Goal: Task Accomplishment & Management: Manage account settings

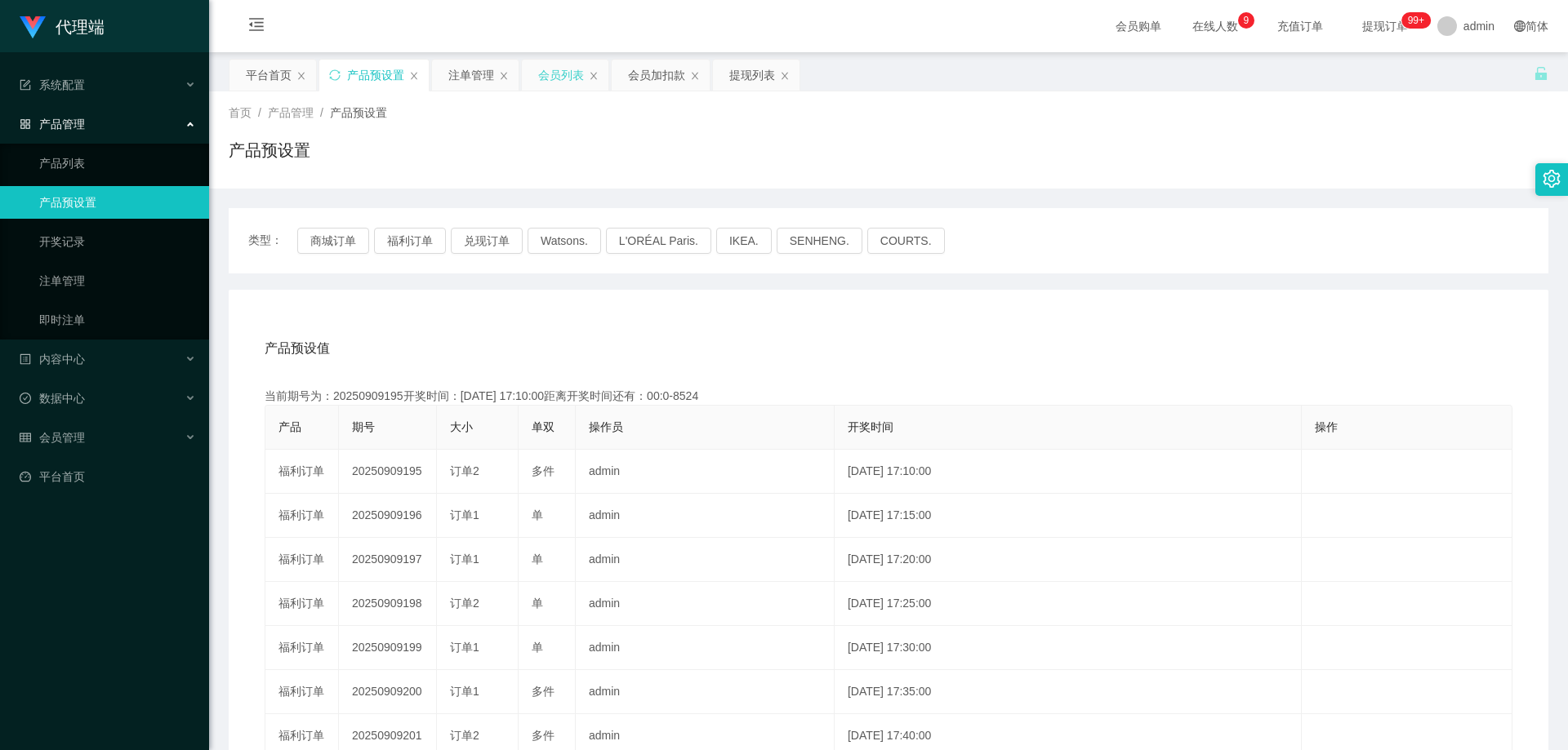
click at [550, 72] on div "会员列表" at bounding box center [561, 74] width 46 height 31
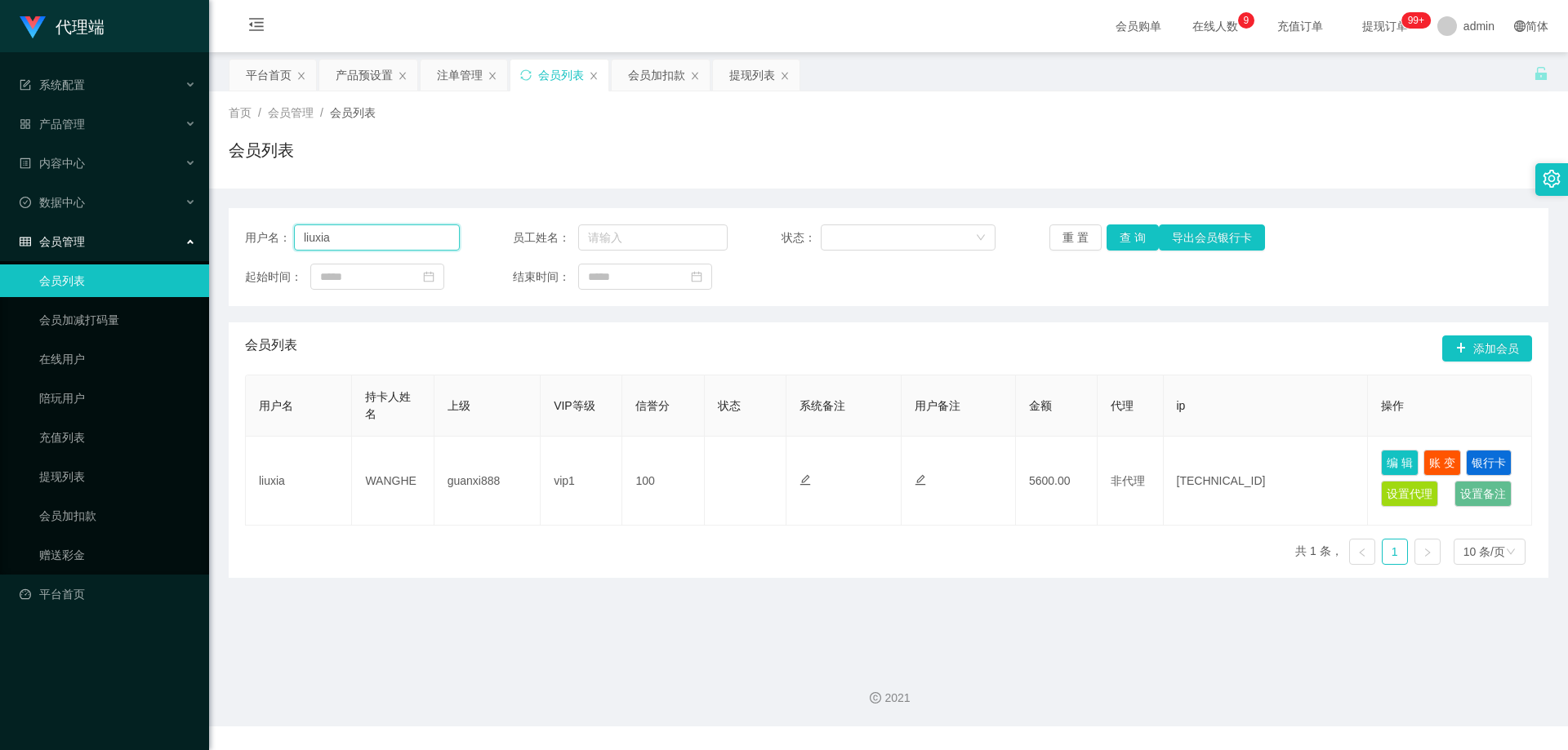
drag, startPoint x: 247, startPoint y: 230, endPoint x: 235, endPoint y: 230, distance: 12.0
click at [235, 230] on div "用户名： liuxia 员工姓名： 状态： 重 置 查 询 导出会员银行卡 起始时间： 结束时间：" at bounding box center [889, 258] width 1320 height 98
paste input "96360314"
type input "96360314"
click at [1126, 244] on button "查 询" at bounding box center [1133, 237] width 53 height 26
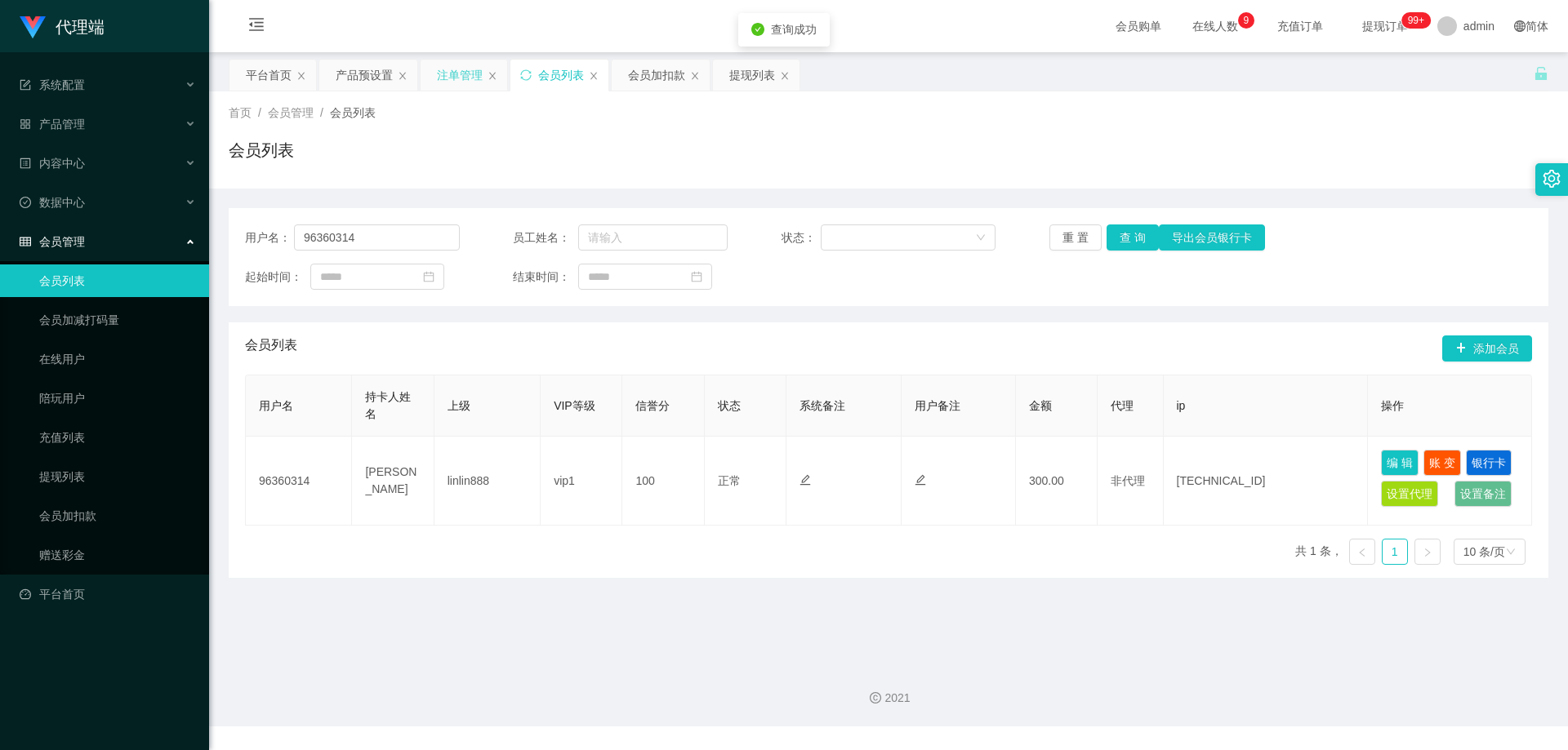
click at [440, 76] on div "注单管理" at bounding box center [460, 74] width 46 height 31
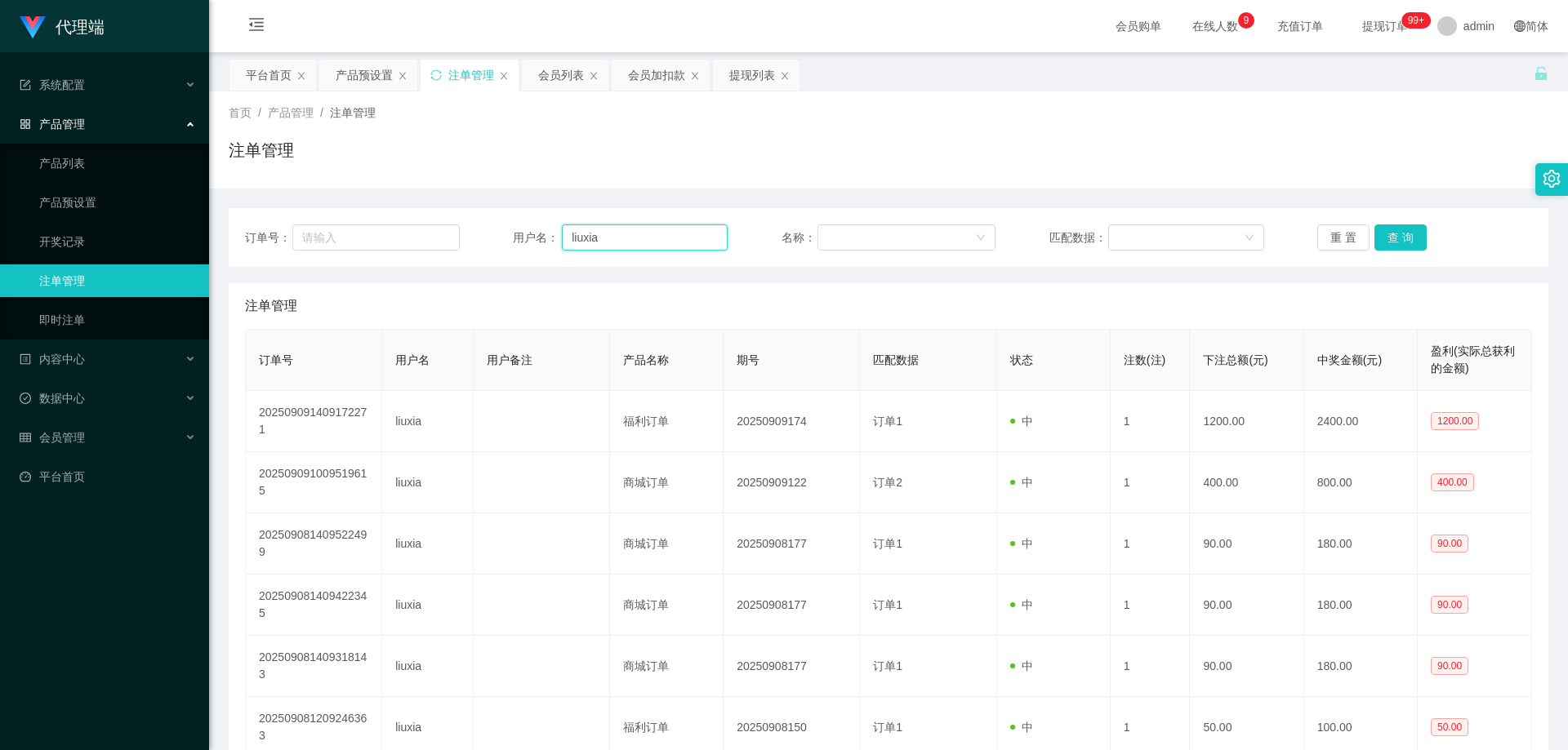
drag, startPoint x: 626, startPoint y: 239, endPoint x: 554, endPoint y: 227, distance: 73.0
click at [466, 235] on div "订单号： 用户名： liuxia 名称： 匹配数据： 重 置 查 询" at bounding box center [889, 237] width 1288 height 26
paste input "96360314"
type input "96360314"
click at [1395, 235] on button "查 询" at bounding box center [1401, 237] width 53 height 26
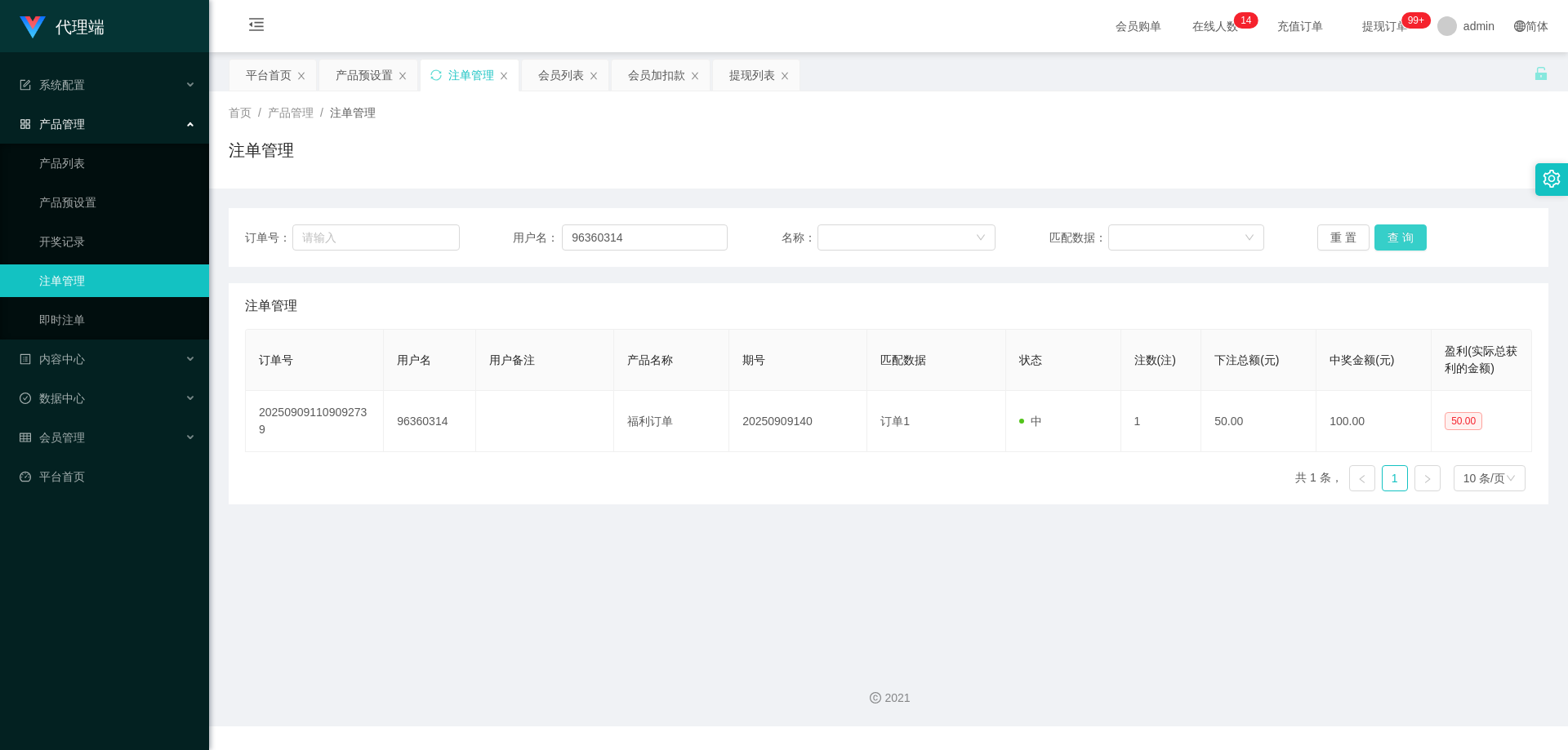
click at [1387, 237] on button "查 询" at bounding box center [1401, 237] width 53 height 26
click at [361, 68] on div "产品预设置" at bounding box center [364, 74] width 57 height 31
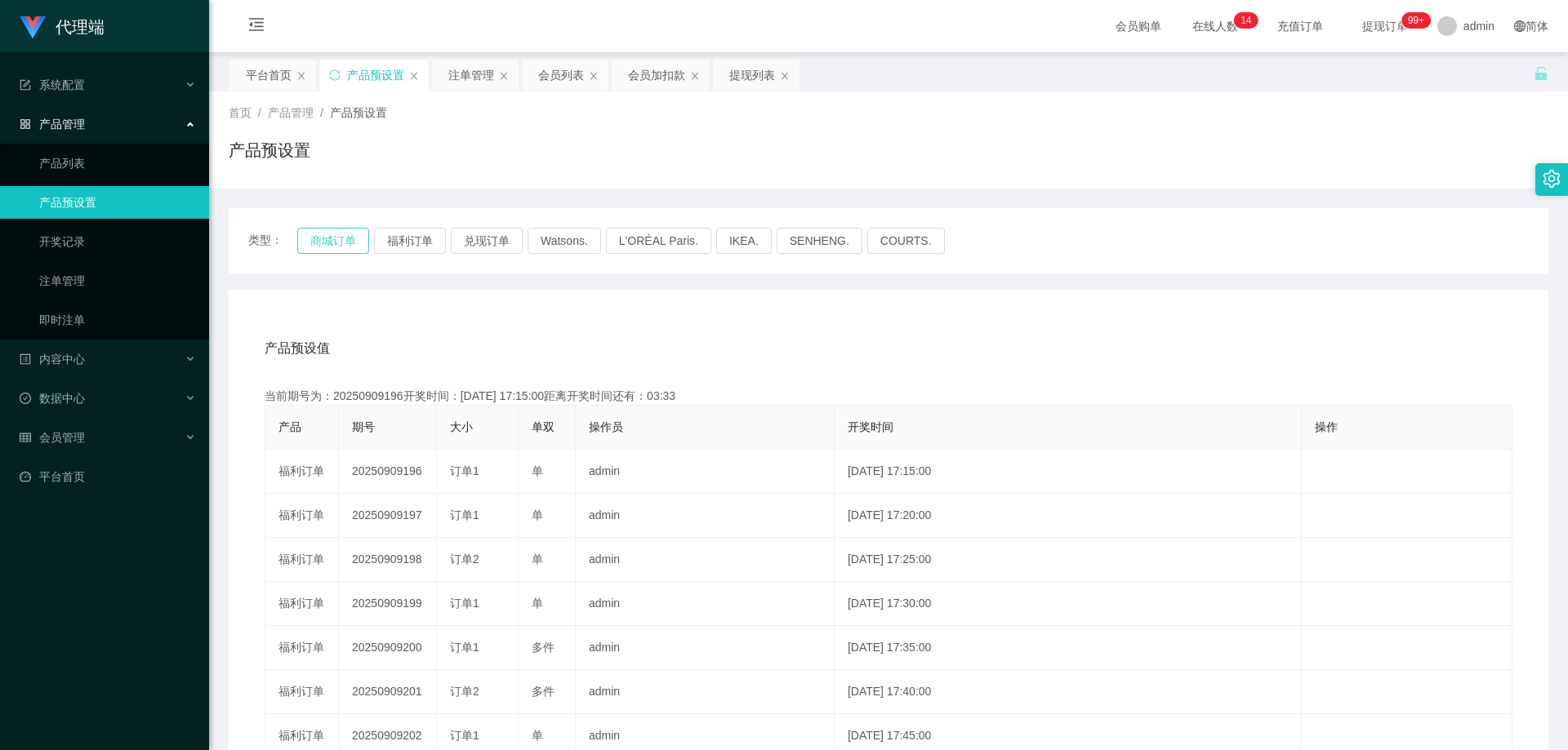
click at [337, 234] on button "商城订单" at bounding box center [333, 241] width 72 height 26
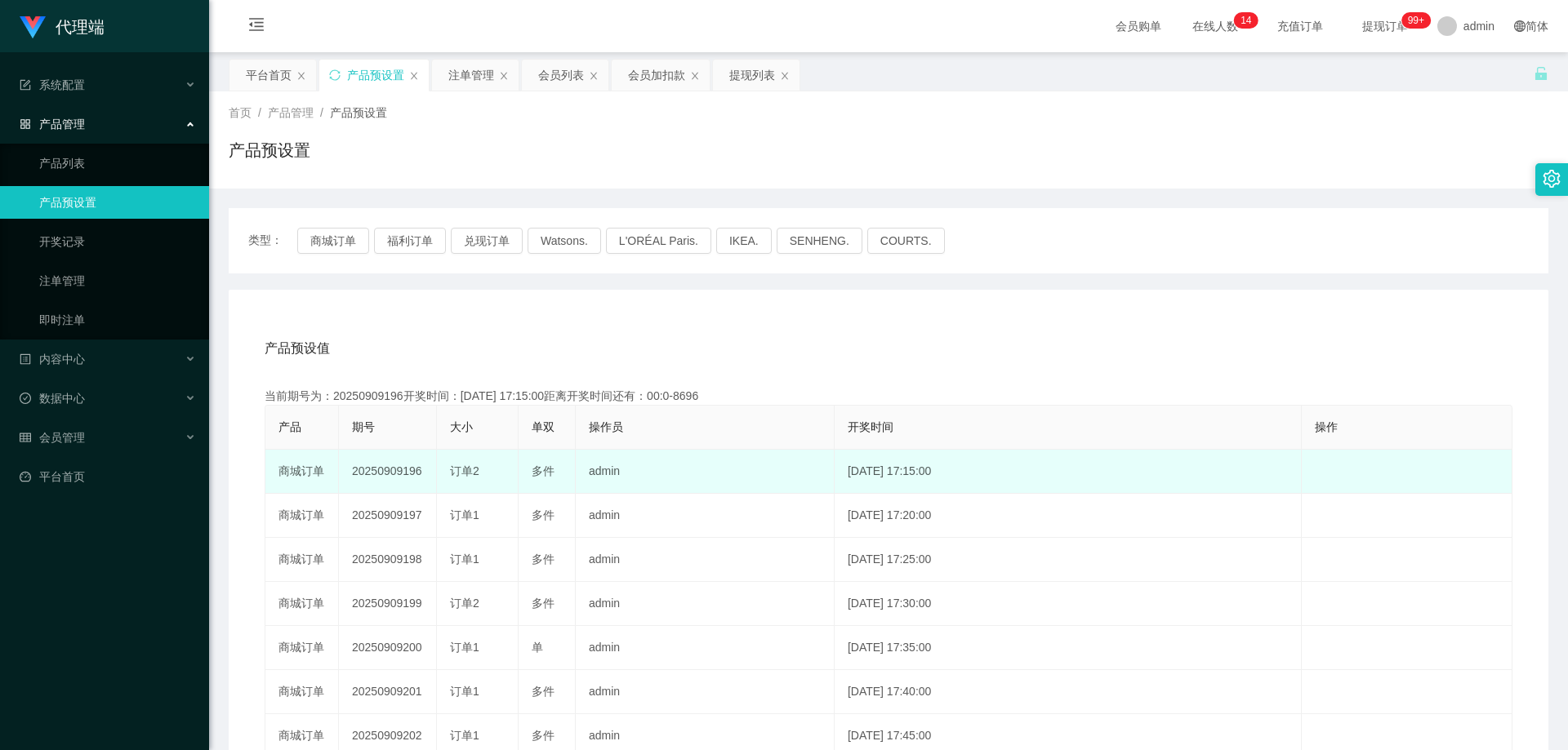
click at [386, 468] on td "20250909196" at bounding box center [388, 471] width 98 height 44
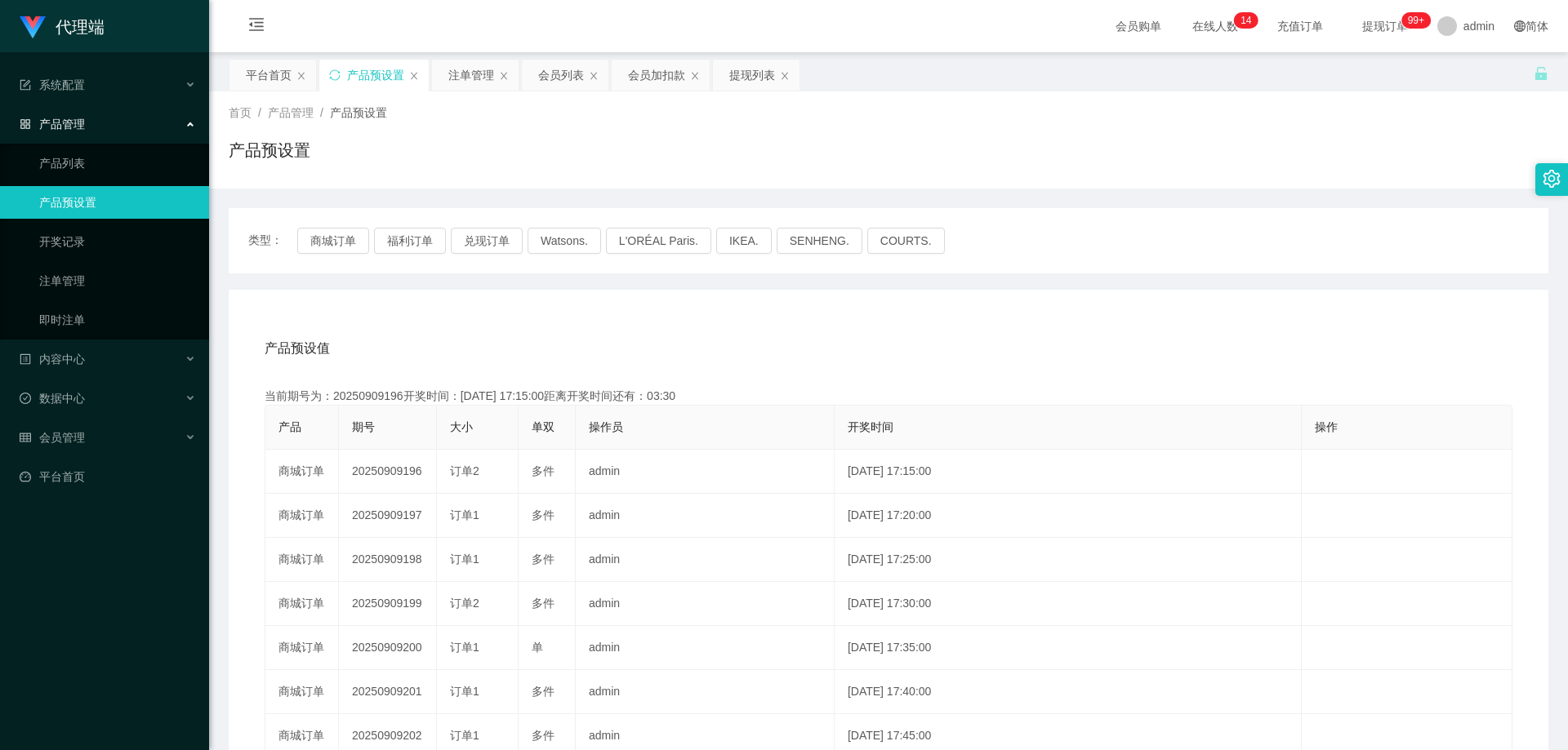
copy td "20250909196"
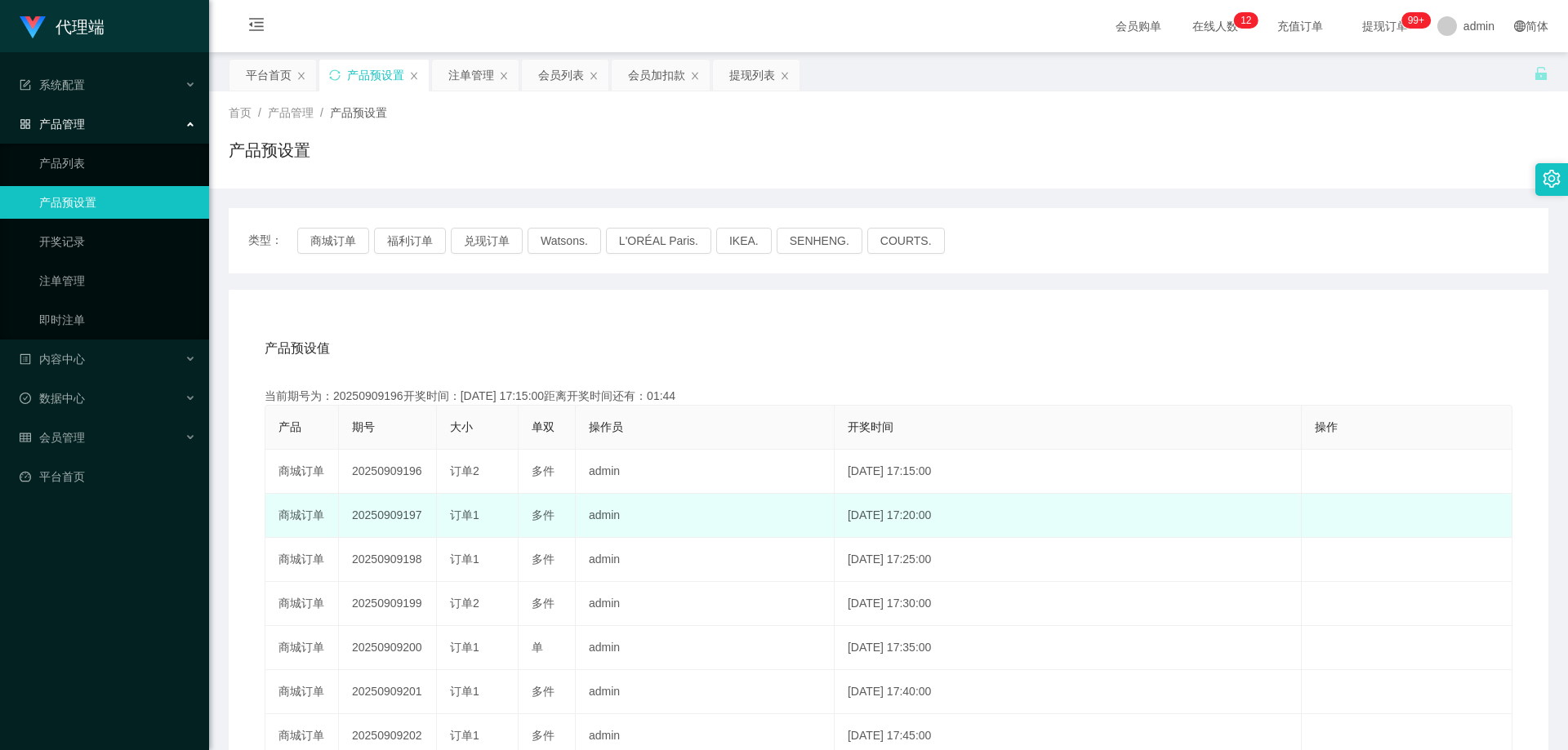
click at [387, 511] on td "20250909197" at bounding box center [388, 516] width 98 height 44
copy td "20250909197"
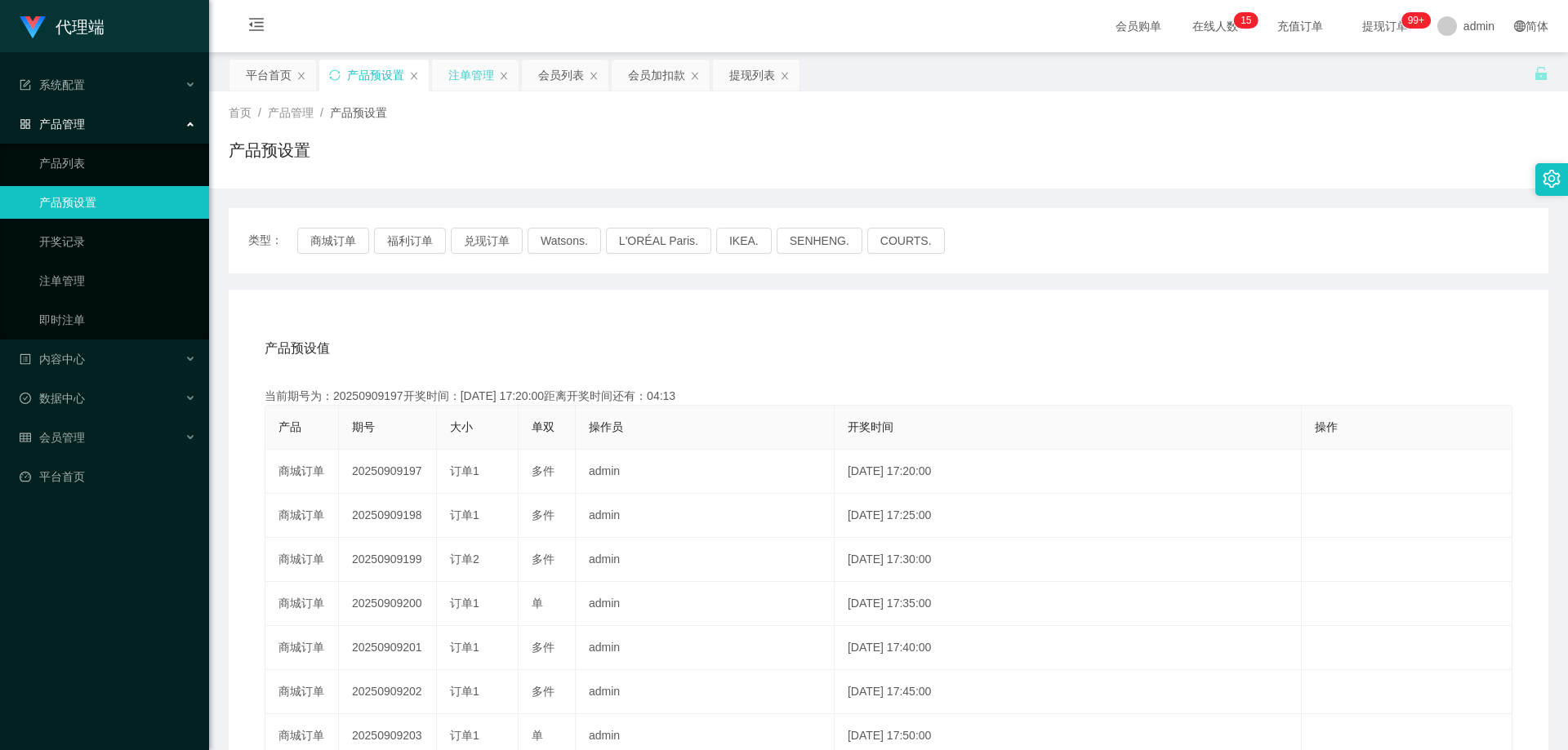
click at [470, 70] on div "注单管理" at bounding box center [472, 74] width 46 height 31
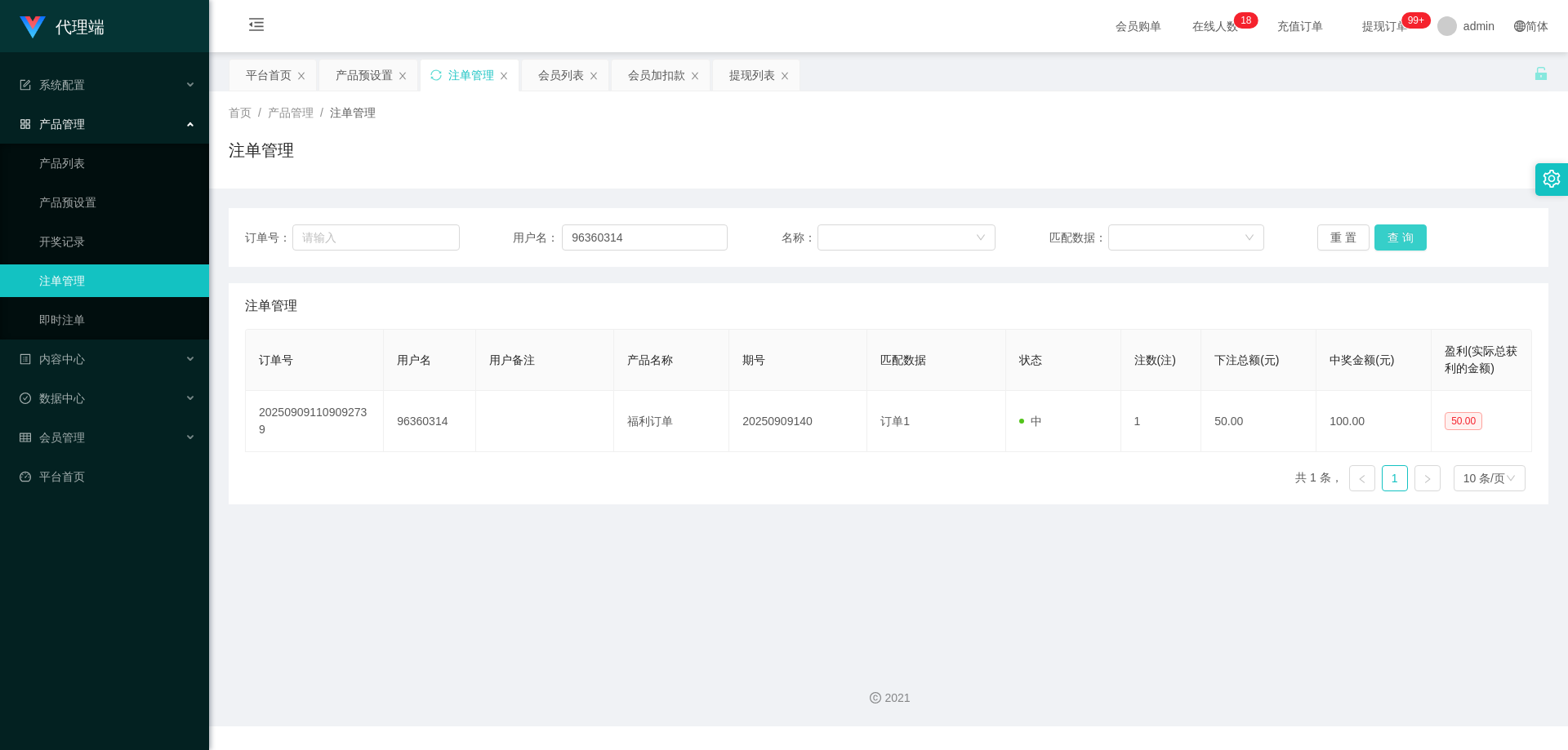
click at [1401, 232] on button "查 询" at bounding box center [1401, 237] width 53 height 26
click at [1395, 235] on button "查 询" at bounding box center [1401, 237] width 53 height 26
click at [1395, 235] on div "重 置 查 询" at bounding box center [1424, 237] width 215 height 26
click at [1395, 235] on button "查 询" at bounding box center [1401, 237] width 53 height 26
click at [1395, 235] on div "重 置 查 询" at bounding box center [1424, 237] width 215 height 26
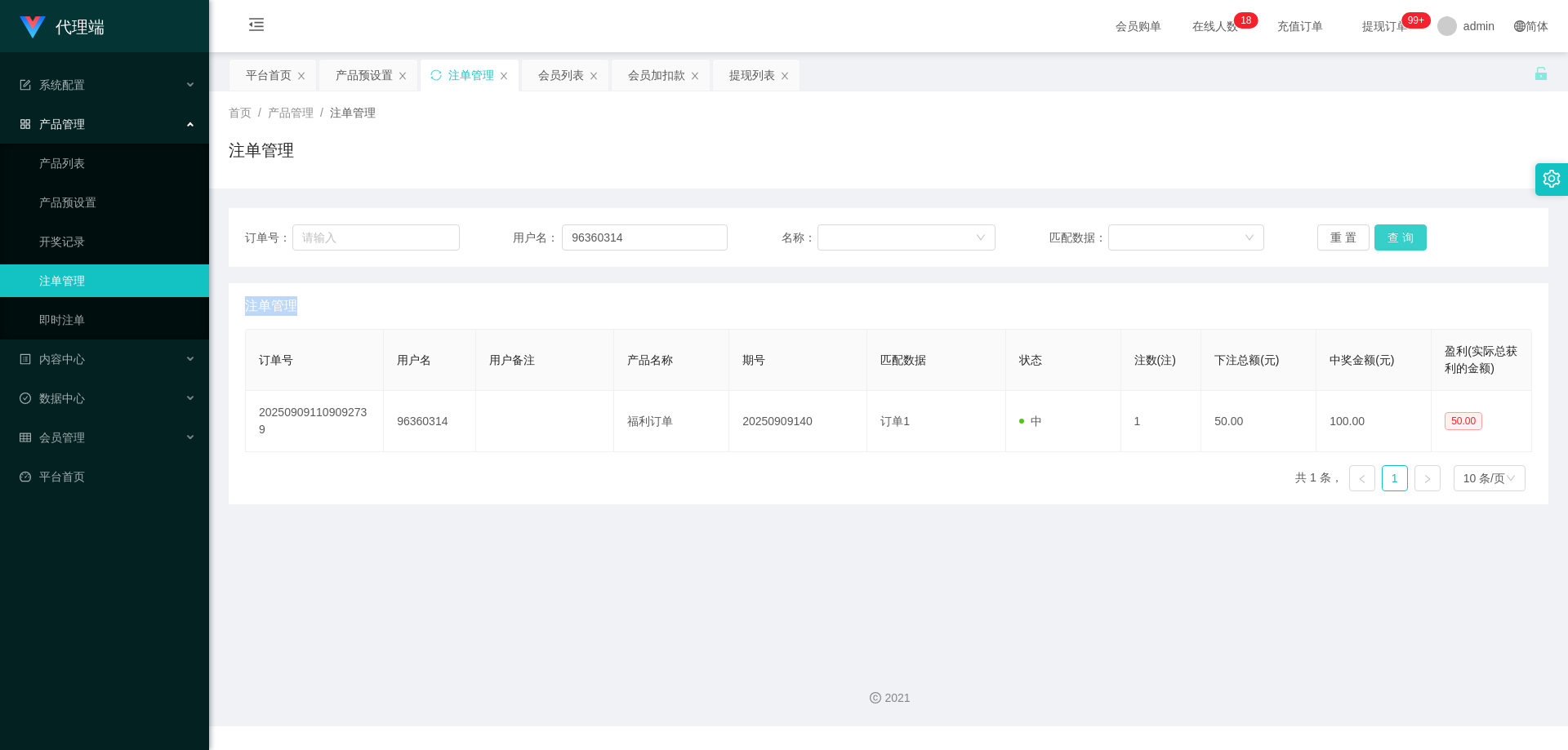
click at [1395, 235] on button "查 询" at bounding box center [1401, 237] width 53 height 26
click at [1395, 235] on div "重 置 查 询" at bounding box center [1424, 237] width 215 height 26
click at [1395, 235] on button "查 询" at bounding box center [1401, 237] width 53 height 26
click at [1395, 235] on div "重 置 查 询" at bounding box center [1424, 237] width 215 height 26
click at [1395, 235] on button "查 询" at bounding box center [1401, 237] width 53 height 26
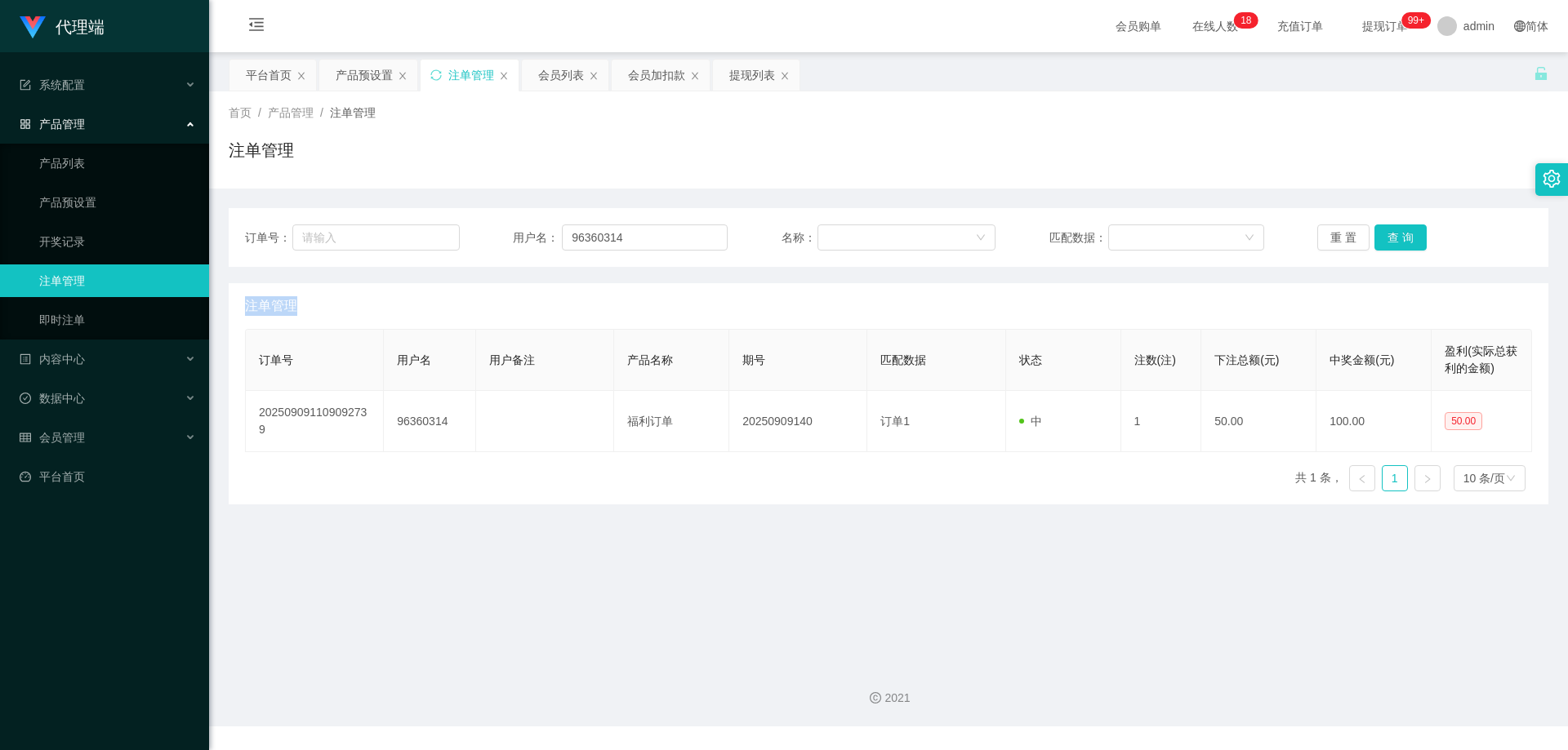
click at [1395, 235] on div "重 置 查 询" at bounding box center [1424, 237] width 215 height 26
click at [1395, 235] on button "查 询" at bounding box center [1401, 237] width 53 height 26
click at [1395, 235] on div "重 置 查 询" at bounding box center [1424, 237] width 215 height 26
click at [1395, 235] on button "查 询" at bounding box center [1401, 237] width 53 height 26
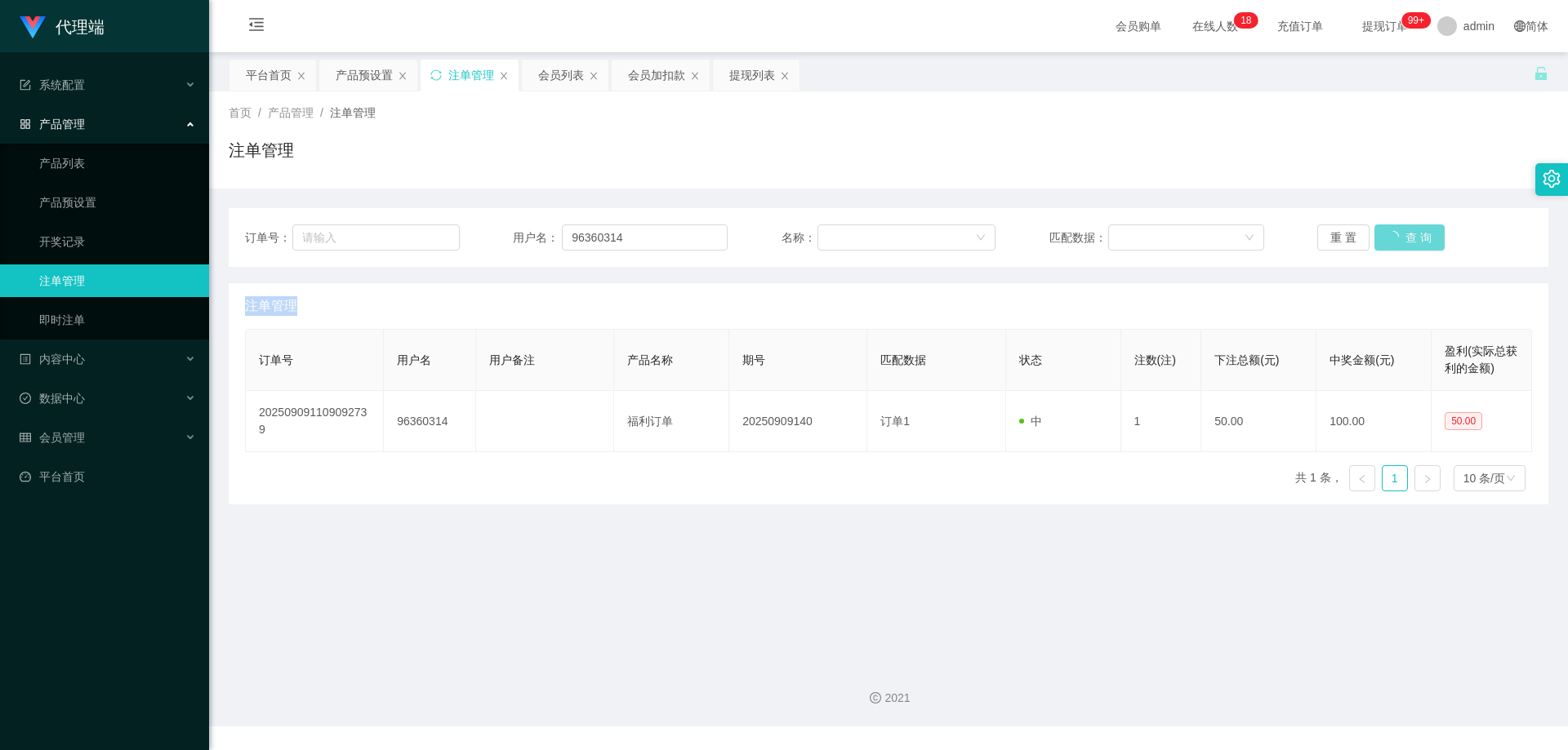
click at [1395, 235] on div "重 置 查 询" at bounding box center [1424, 237] width 215 height 26
click at [1395, 235] on button "查 询" at bounding box center [1401, 237] width 53 height 26
click at [1395, 235] on div "重 置 查 询" at bounding box center [1424, 237] width 215 height 26
click at [1395, 235] on button "查 询" at bounding box center [1401, 237] width 53 height 26
click at [1395, 235] on div "重 置 查 询" at bounding box center [1424, 237] width 215 height 26
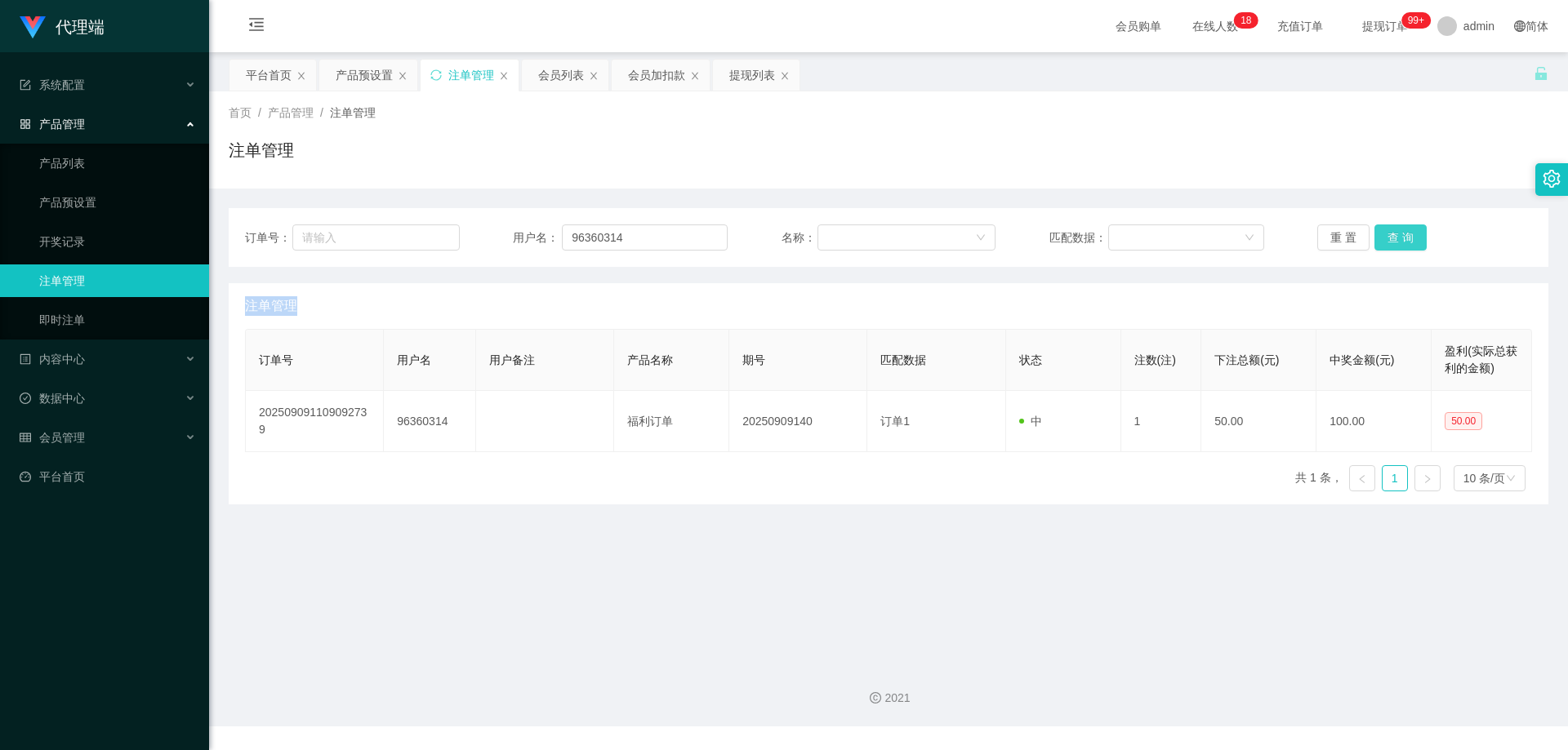
click at [1395, 235] on button "查 询" at bounding box center [1401, 237] width 53 height 26
click at [1394, 239] on button "查 询" at bounding box center [1401, 237] width 53 height 26
click at [1394, 237] on button "查 询" at bounding box center [1401, 237] width 53 height 26
click at [1394, 232] on button "查 询" at bounding box center [1401, 237] width 53 height 26
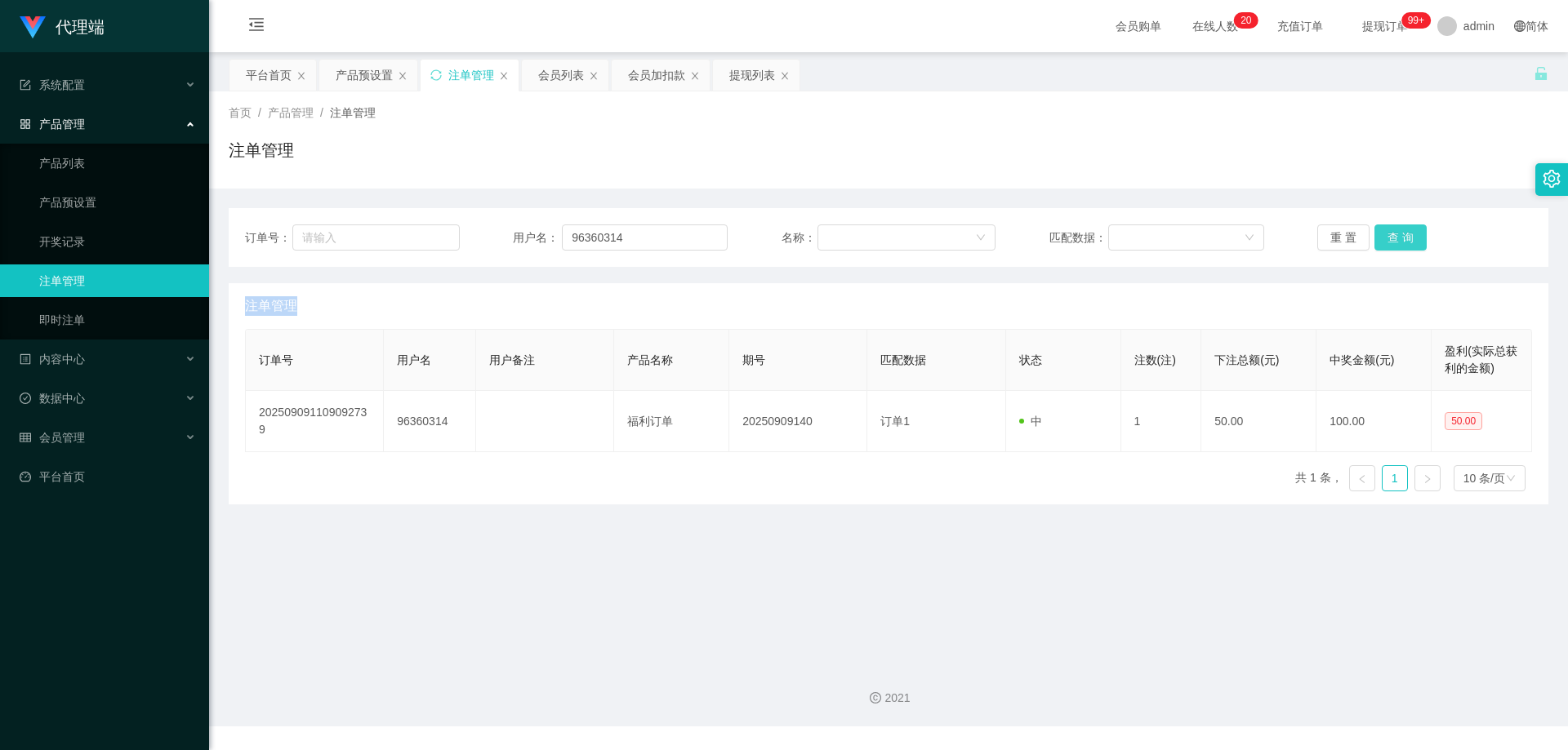
click at [1394, 232] on button "查 询" at bounding box center [1401, 237] width 53 height 26
click at [1394, 239] on button "查 询" at bounding box center [1401, 237] width 53 height 26
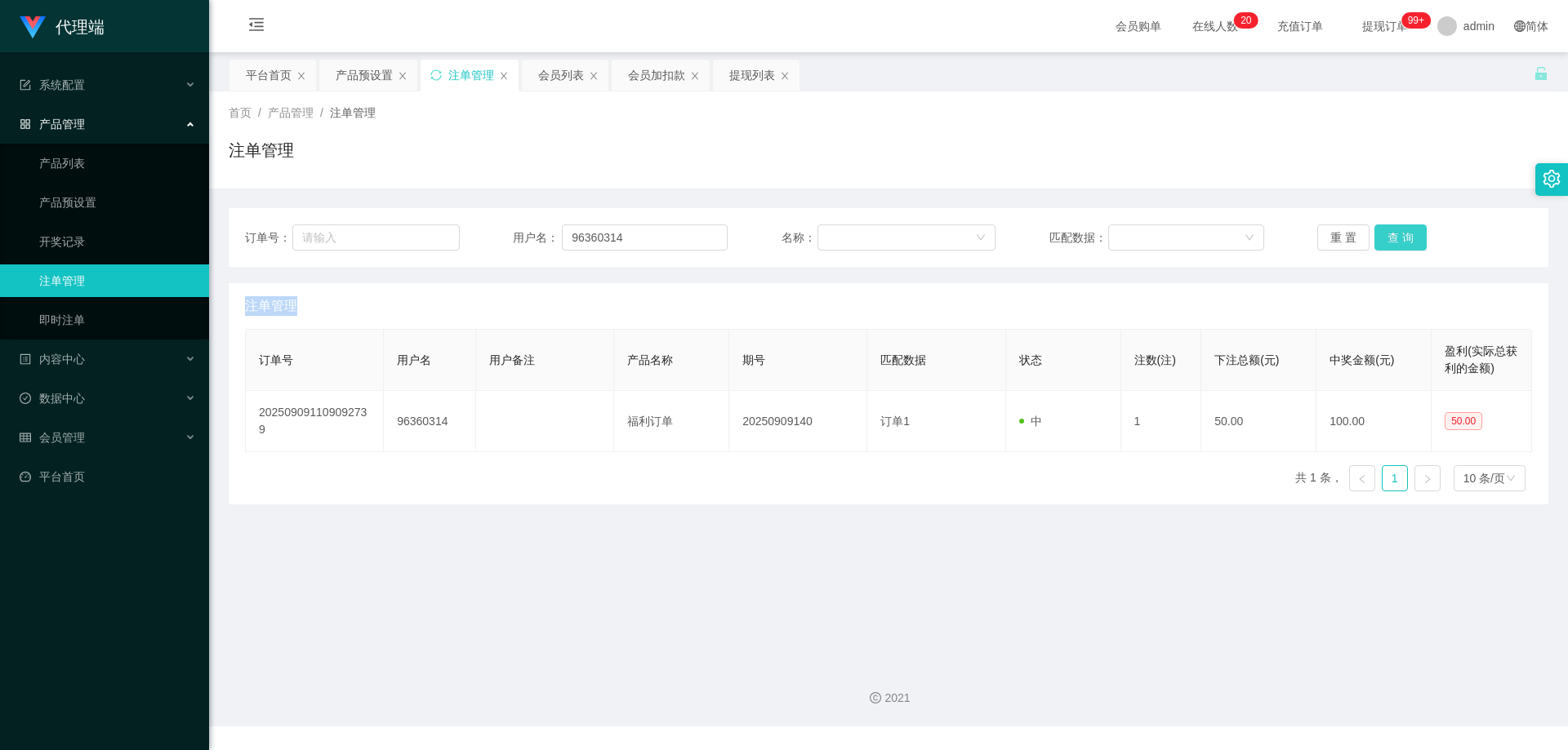
click at [1394, 239] on button "查 询" at bounding box center [1401, 237] width 53 height 26
click at [1384, 188] on div "首页 / 产品管理 / 注单管理 / 注单管理" at bounding box center [889, 139] width 1359 height 97
click at [1385, 223] on div "订单号： 用户名： 96360314 名称： 匹配数据： 重 置 查 询" at bounding box center [889, 237] width 1320 height 59
click at [1389, 237] on button "查 询" at bounding box center [1401, 237] width 53 height 26
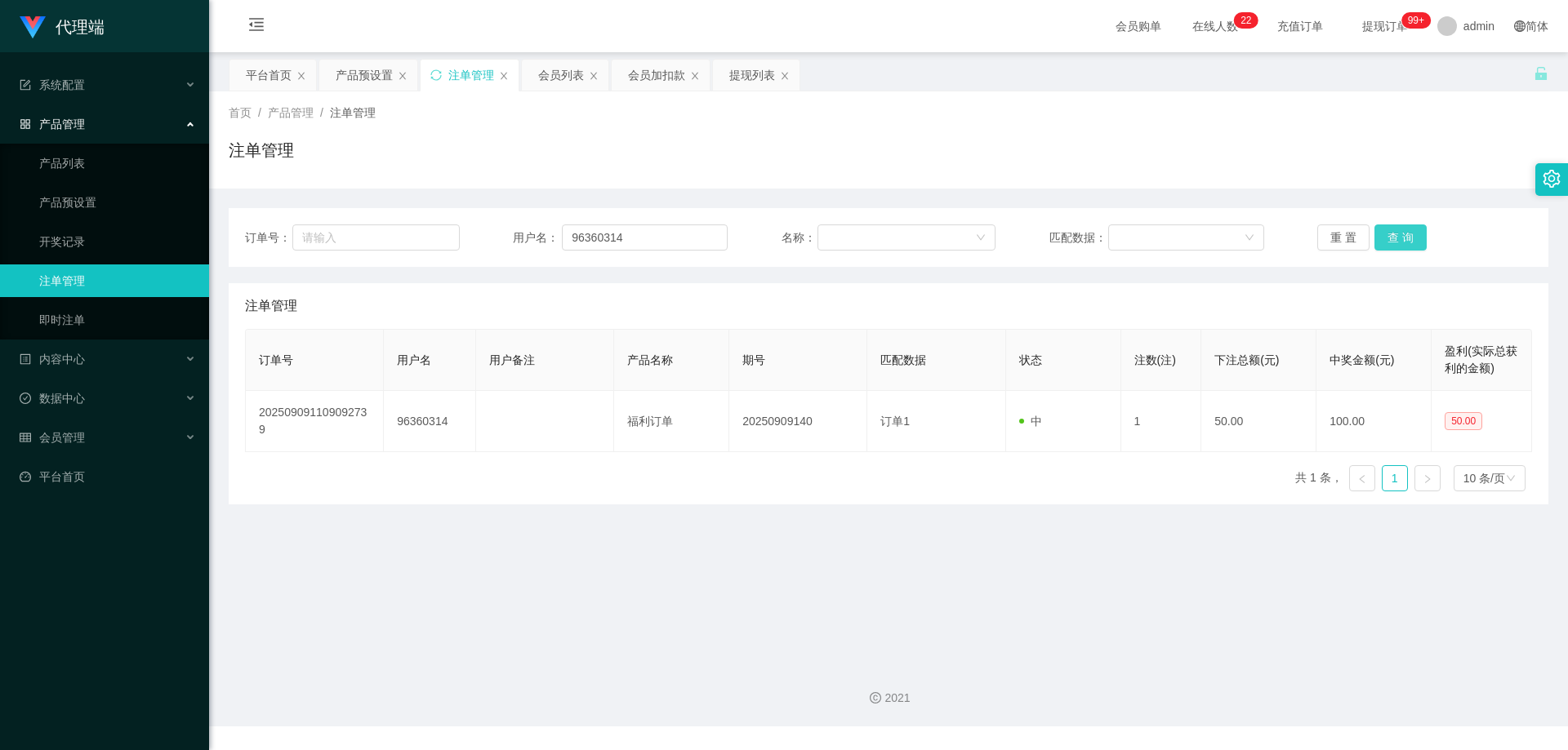
click at [1407, 244] on button "查 询" at bounding box center [1401, 237] width 53 height 26
click at [1407, 244] on div "重 置 查 询" at bounding box center [1424, 237] width 215 height 26
click at [1407, 243] on div "重 置 查 询" at bounding box center [1424, 237] width 215 height 26
click at [1407, 241] on div "重 置 查 询" at bounding box center [1424, 237] width 215 height 26
click at [1407, 239] on div "重 置 查 询" at bounding box center [1424, 237] width 215 height 26
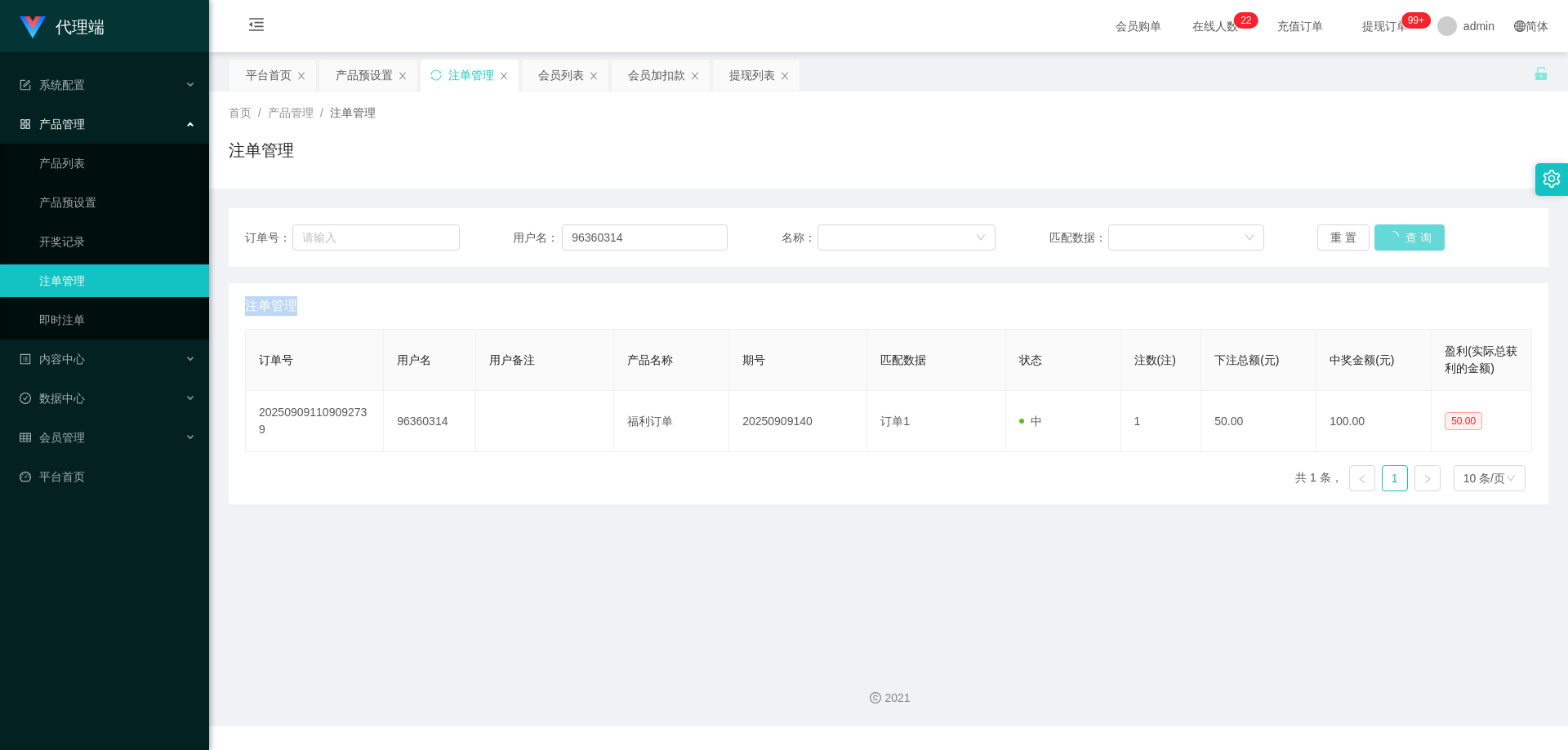
click at [1407, 239] on div "重 置 查 询" at bounding box center [1424, 237] width 215 height 26
drag, startPoint x: 1407, startPoint y: 239, endPoint x: 1407, endPoint y: 219, distance: 20.0
click at [1407, 239] on div "重 置 查 询" at bounding box center [1424, 237] width 215 height 26
click at [1408, 169] on div "注单管理" at bounding box center [889, 156] width 1320 height 38
click at [1412, 228] on div "重 置 查 询" at bounding box center [1424, 237] width 215 height 26
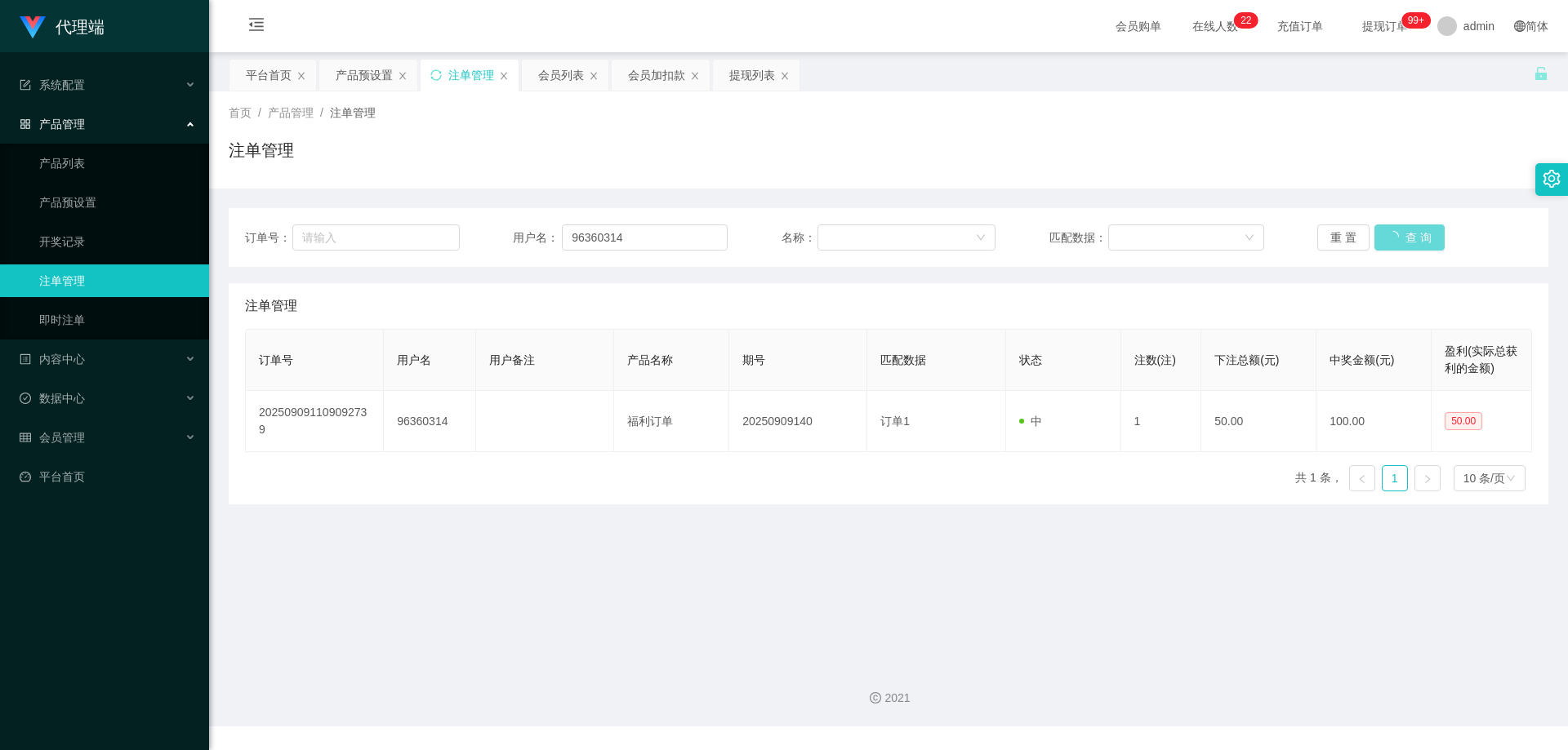
click at [1406, 237] on div "重 置 查 询" at bounding box center [1424, 237] width 215 height 26
click at [1324, 159] on div "注单管理" at bounding box center [889, 156] width 1320 height 38
click at [1418, 236] on div "重 置 查 询" at bounding box center [1424, 237] width 215 height 26
click at [557, 67] on div "会员列表" at bounding box center [561, 74] width 46 height 31
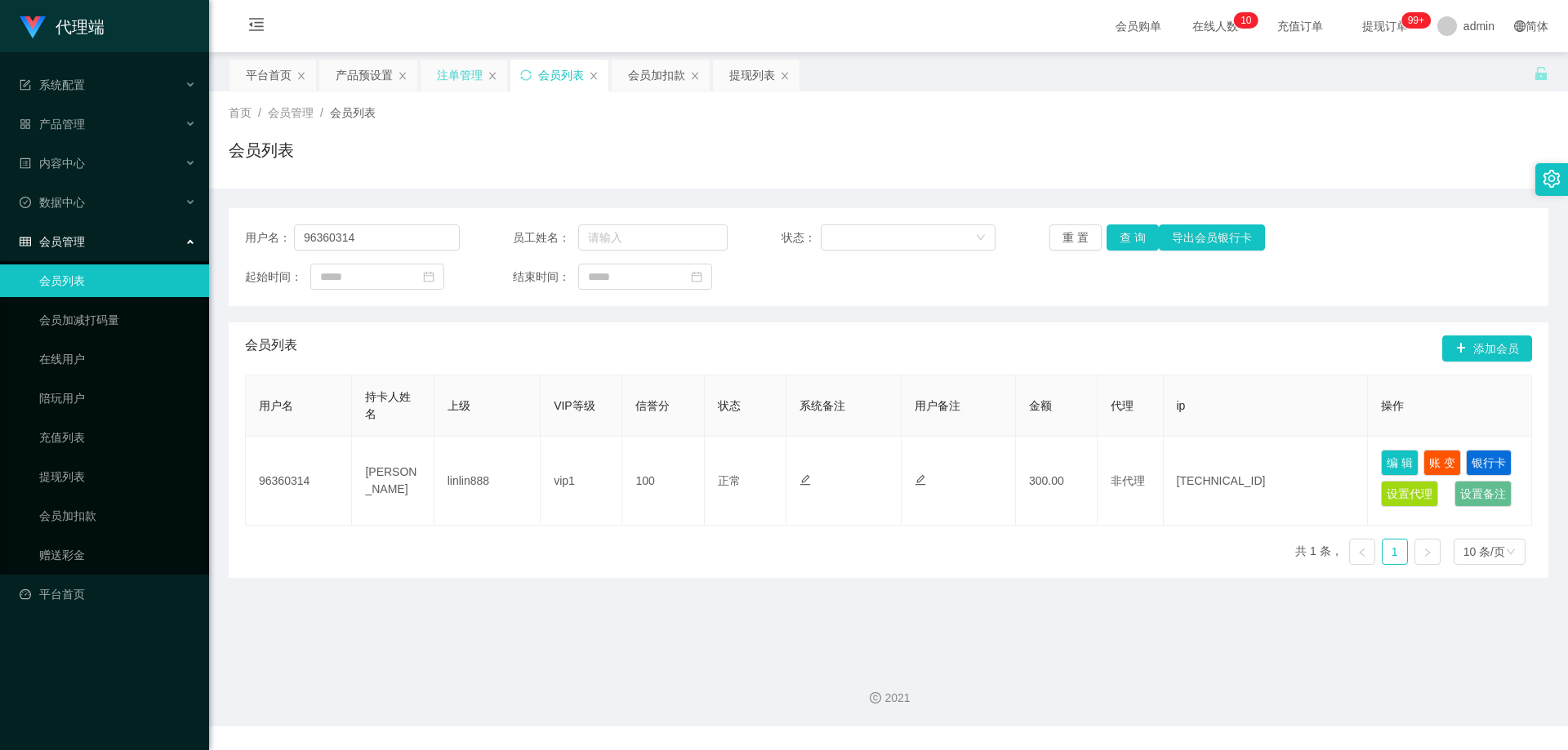
click at [451, 74] on div "注单管理" at bounding box center [460, 74] width 46 height 31
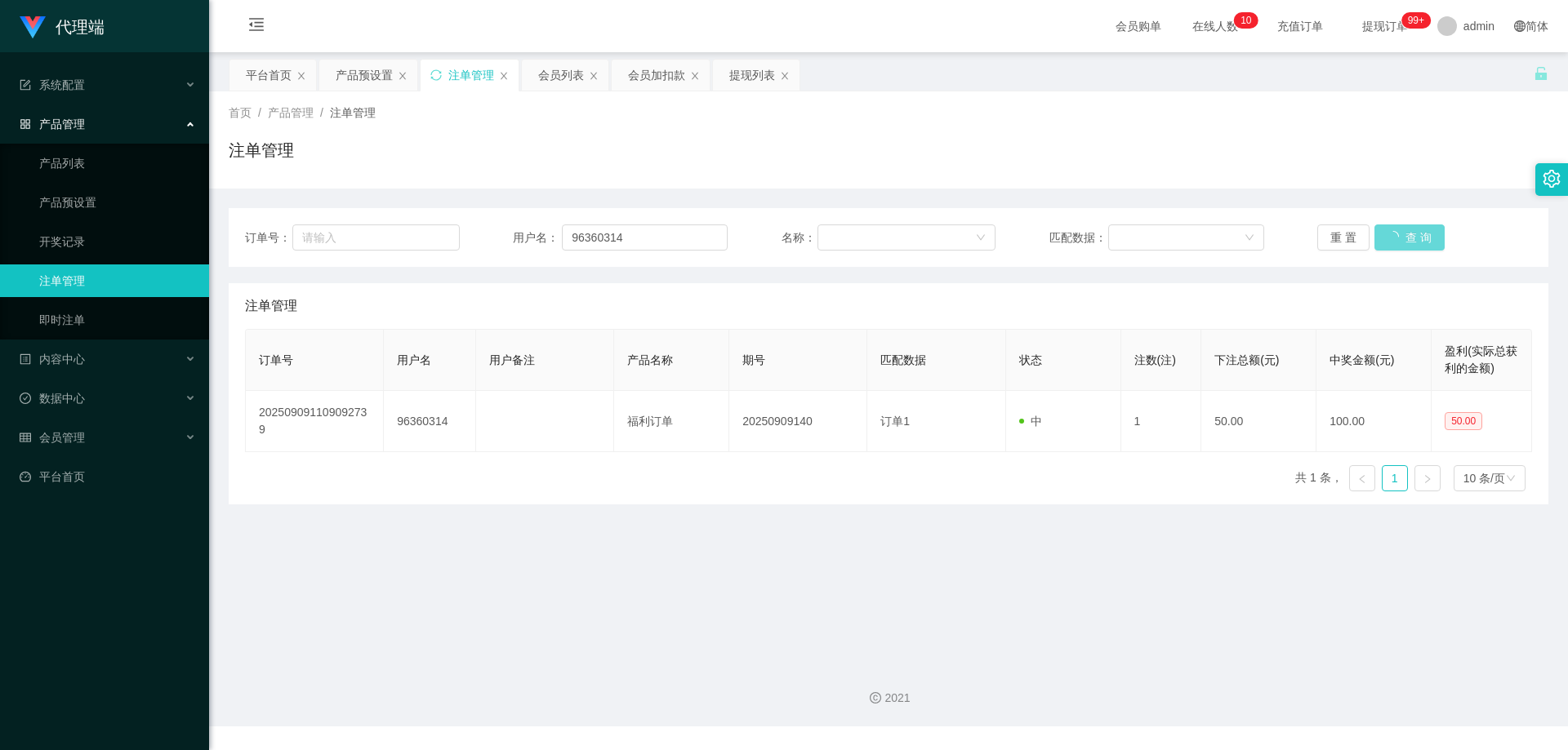
click at [1399, 241] on div "重 置 查 询" at bounding box center [1424, 237] width 215 height 26
click at [621, 151] on div "注单管理" at bounding box center [889, 156] width 1320 height 38
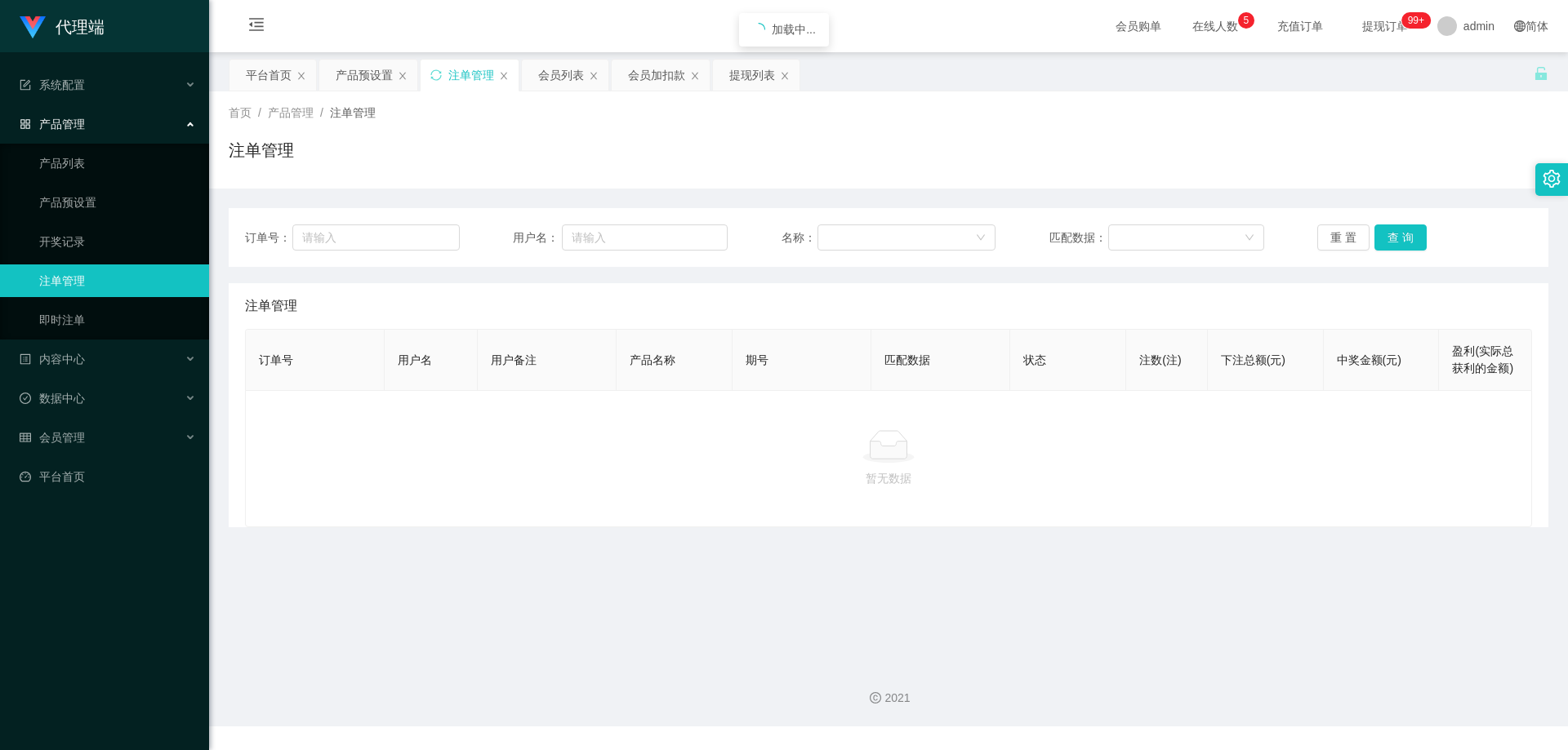
click at [799, 136] on div "首页 / 产品管理 / 注单管理 / 注单管理" at bounding box center [889, 139] width 1320 height 71
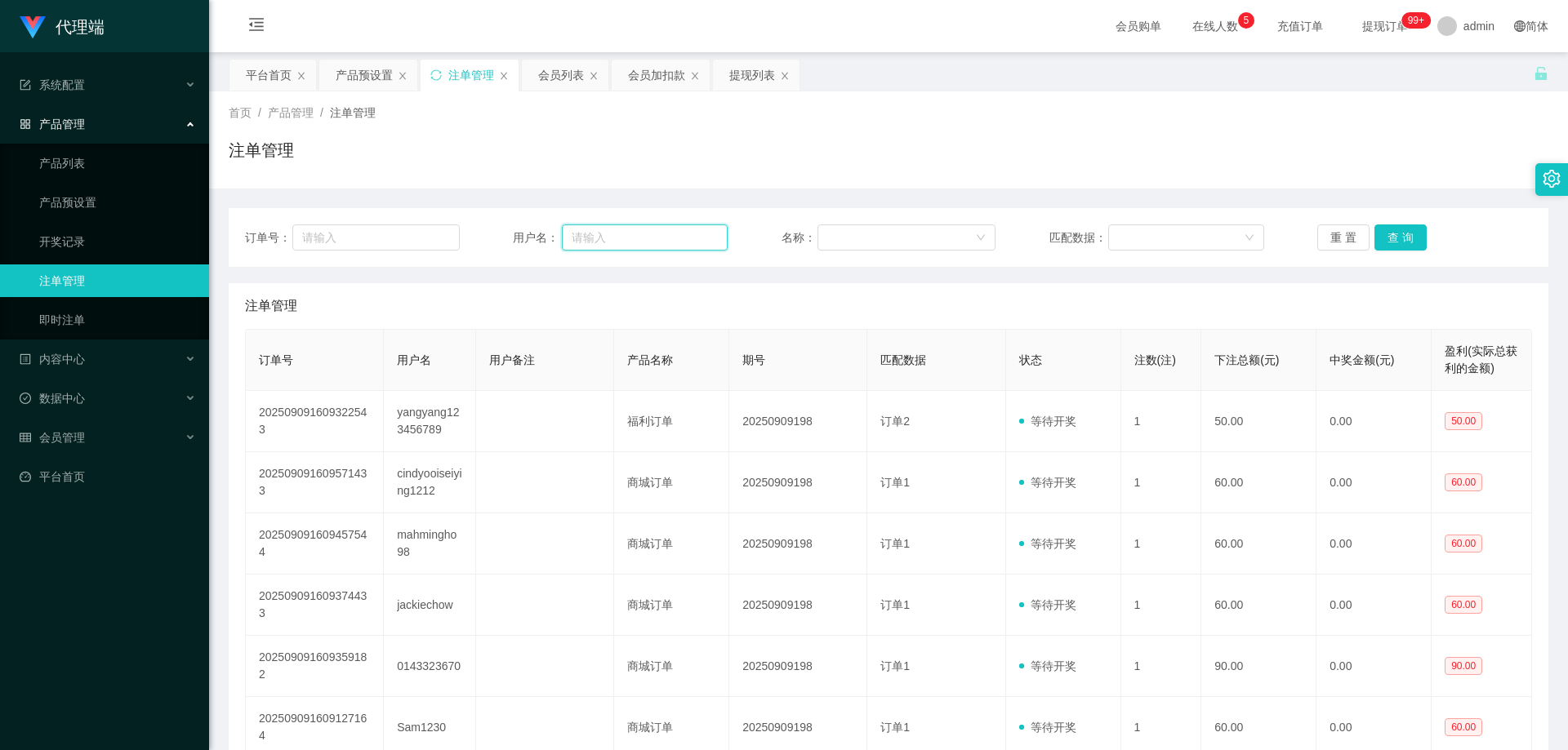
click at [659, 236] on input "text" at bounding box center [644, 237] width 166 height 26
click at [351, 74] on div "产品预设置" at bounding box center [364, 74] width 57 height 31
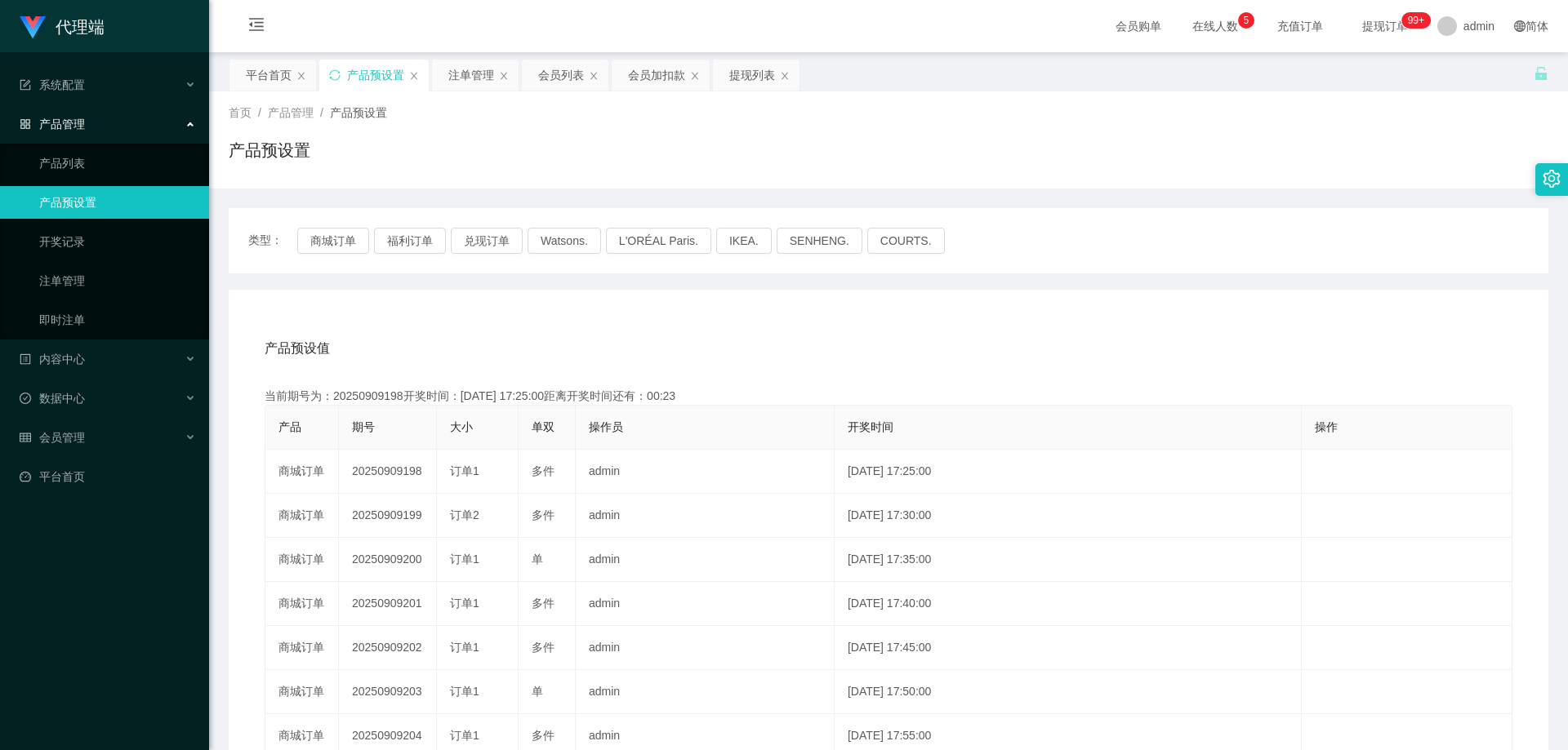
click at [541, 74] on div "会员列表" at bounding box center [561, 74] width 46 height 31
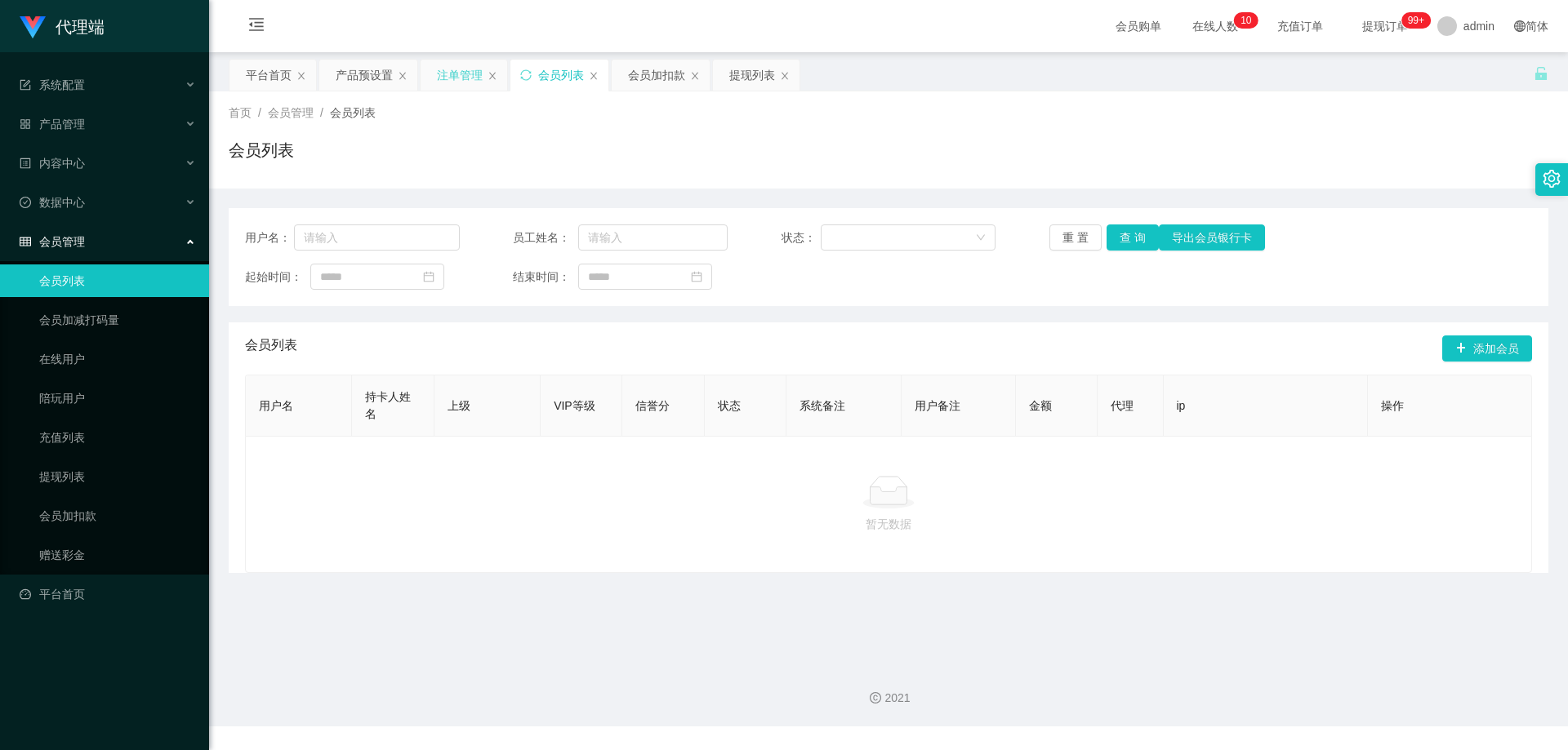
click at [455, 77] on div "注单管理" at bounding box center [460, 74] width 46 height 31
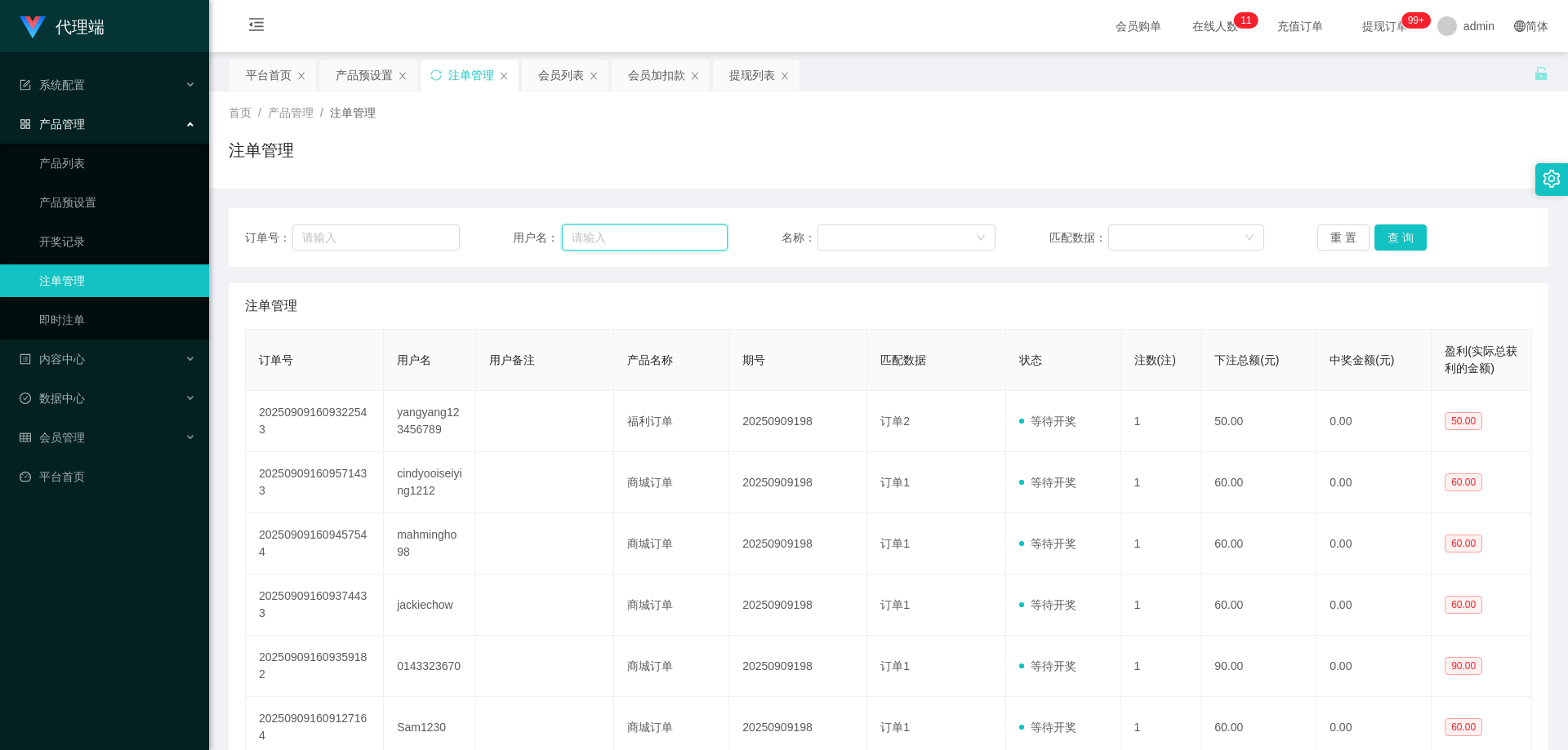
click at [614, 236] on input "text" at bounding box center [644, 237] width 166 height 26
paste input "96360314"
type input "96360314"
click at [1396, 239] on button "查 询" at bounding box center [1401, 237] width 53 height 26
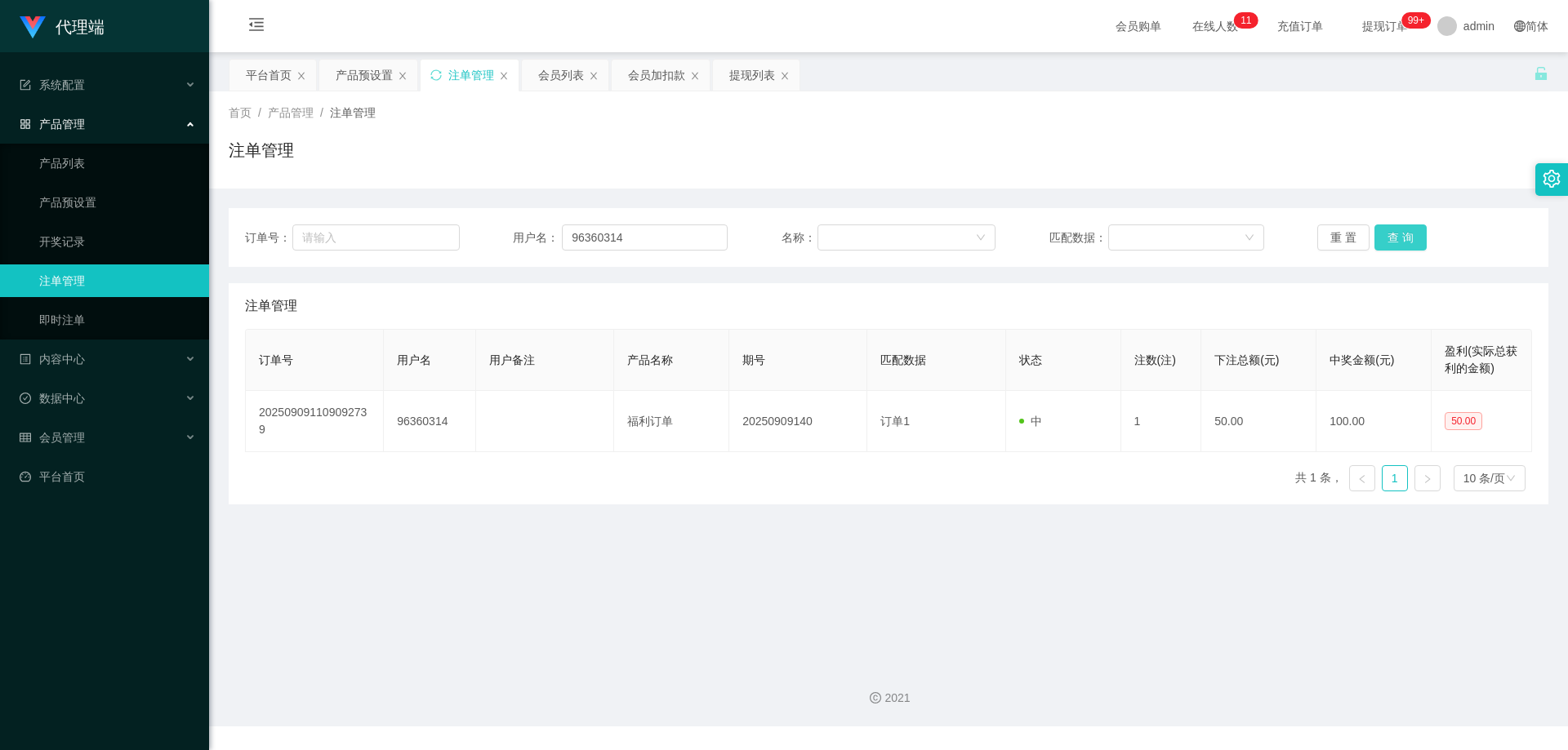
click at [1407, 237] on button "查 询" at bounding box center [1401, 237] width 53 height 26
click at [1407, 237] on div "重 置 查 询" at bounding box center [1424, 237] width 215 height 26
click at [1407, 237] on button "查 询" at bounding box center [1401, 237] width 53 height 26
click at [1390, 237] on button "查 询" at bounding box center [1401, 237] width 53 height 26
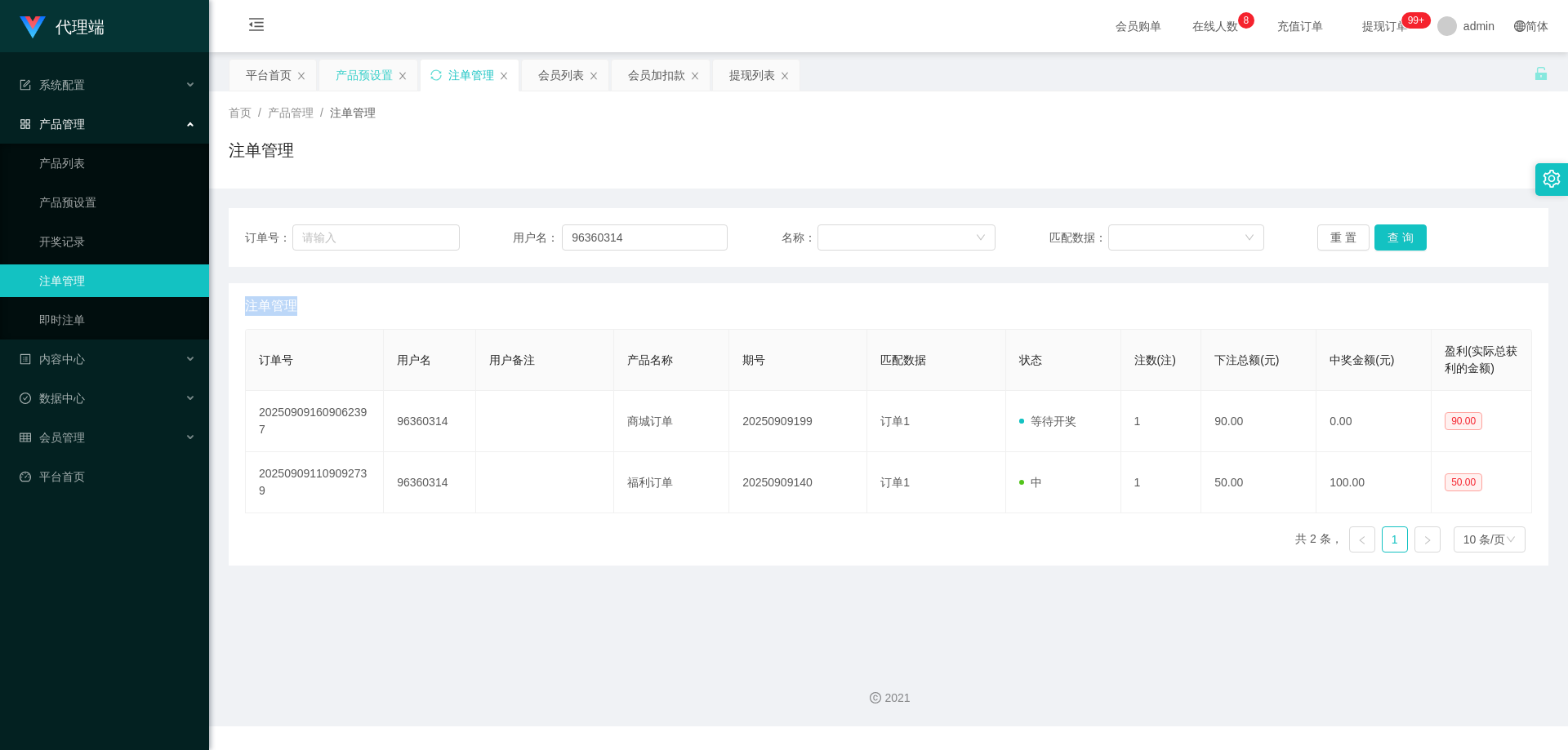
click at [367, 77] on div "产品预设置" at bounding box center [364, 74] width 57 height 31
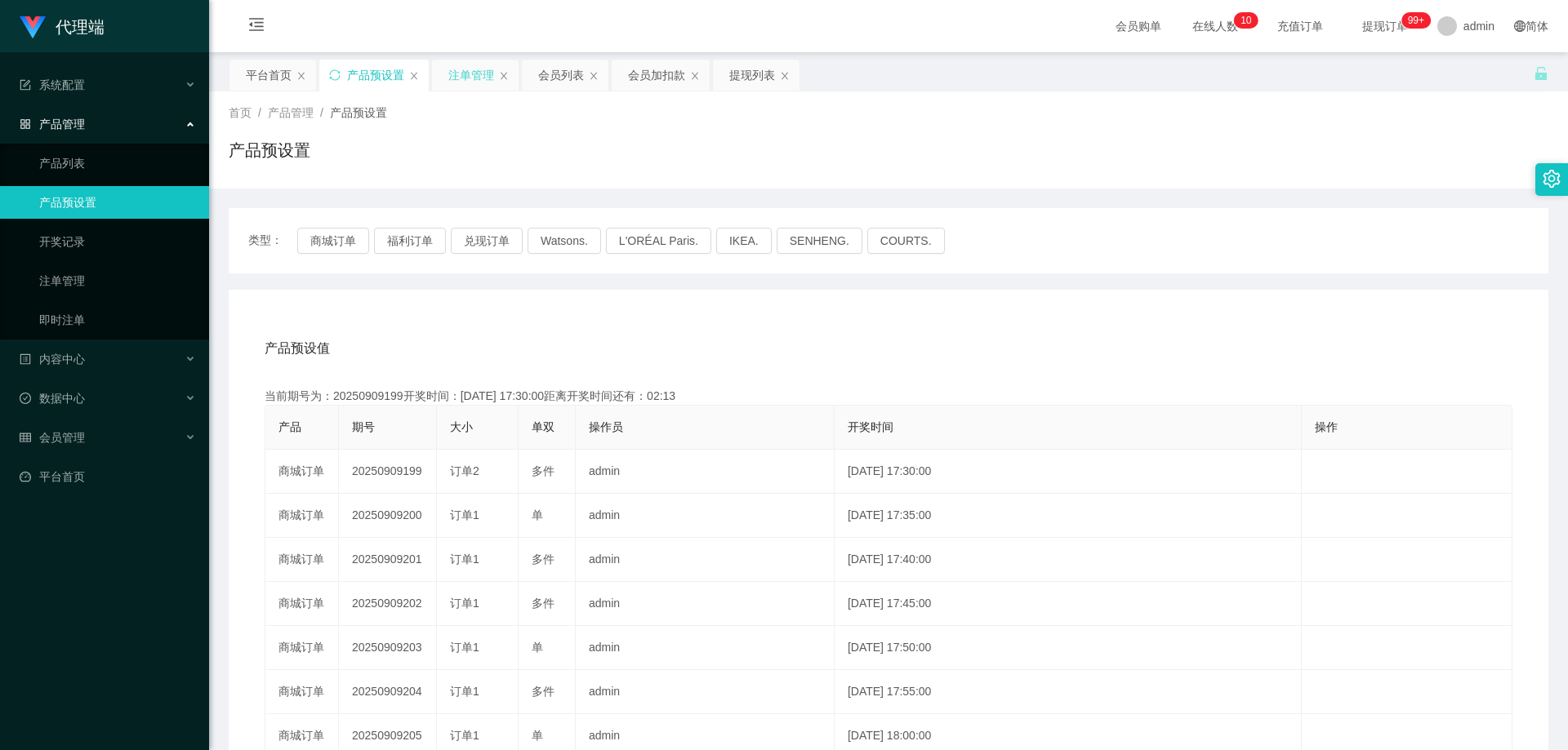
click at [464, 74] on div "注单管理" at bounding box center [472, 74] width 46 height 31
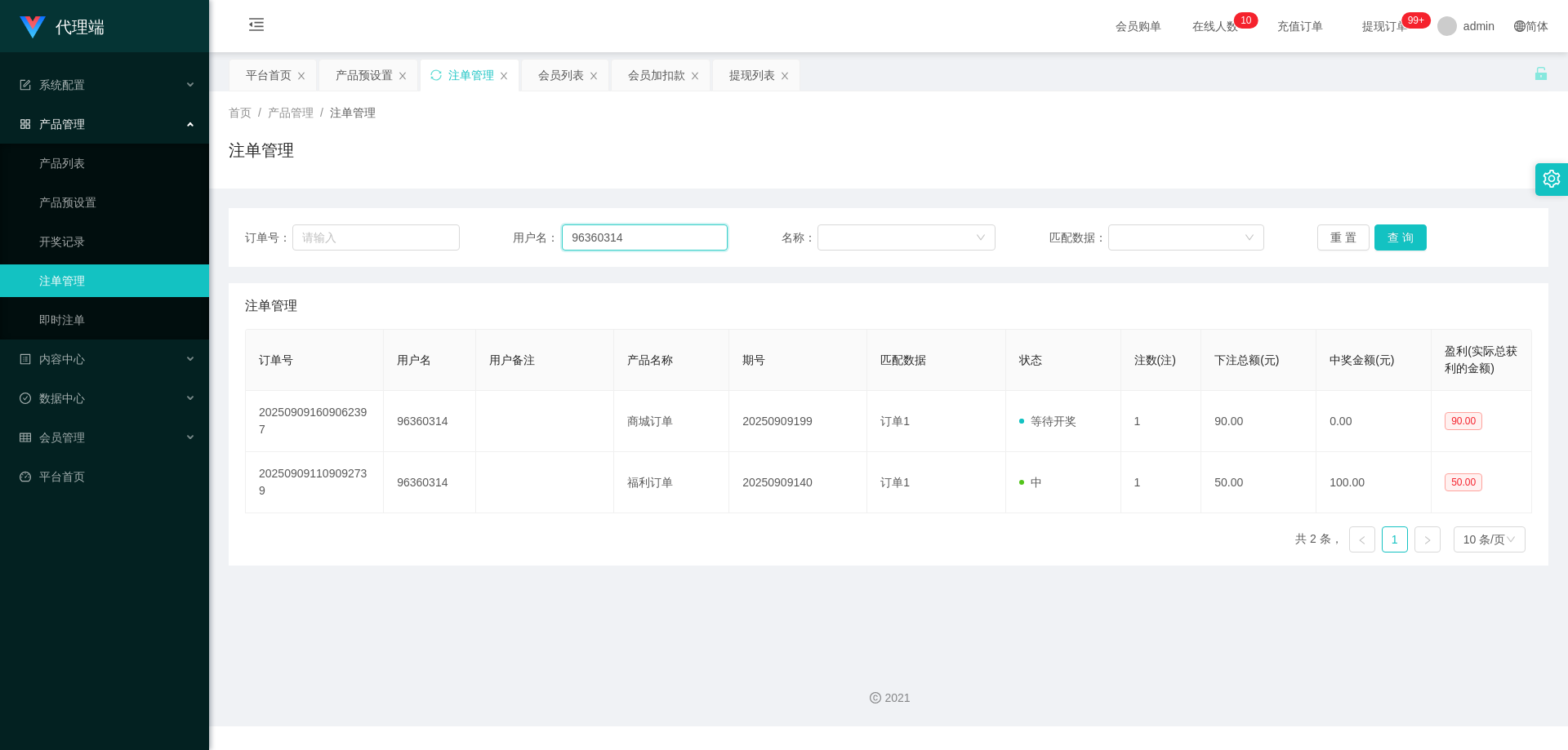
click at [495, 240] on div "订单号： 用户名： 96360314 名称： 匹配数据： 重 置 查 询" at bounding box center [889, 237] width 1288 height 26
click at [712, 148] on div "注单管理" at bounding box center [889, 156] width 1320 height 38
click at [666, 78] on div "会员加扣款" at bounding box center [656, 74] width 57 height 31
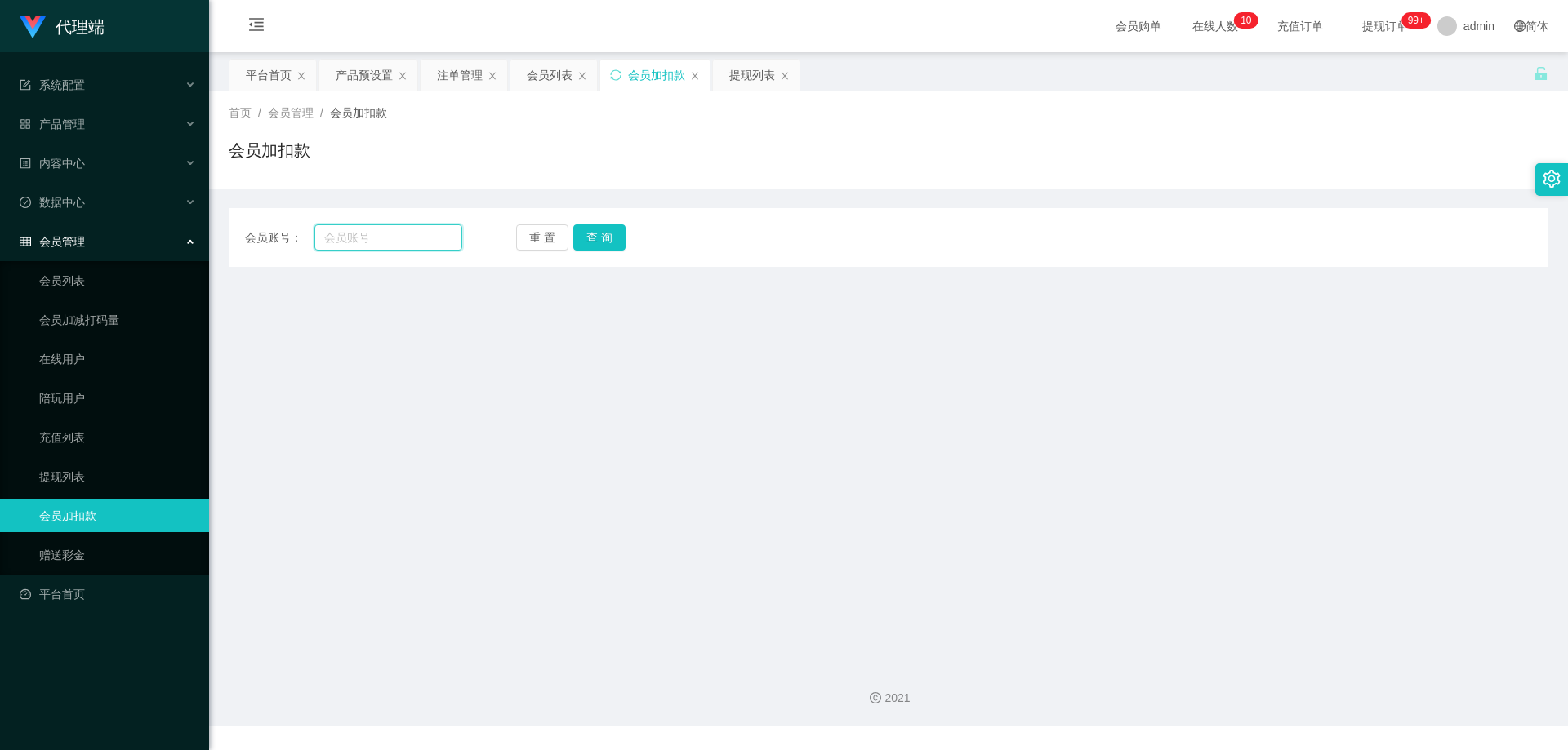
drag, startPoint x: 358, startPoint y: 241, endPoint x: 289, endPoint y: 241, distance: 69.0
click at [289, 241] on div "会员账号：" at bounding box center [354, 237] width 217 height 26
paste input "96360314"
type input "96360314"
click at [599, 237] on button "查 询" at bounding box center [600, 237] width 53 height 26
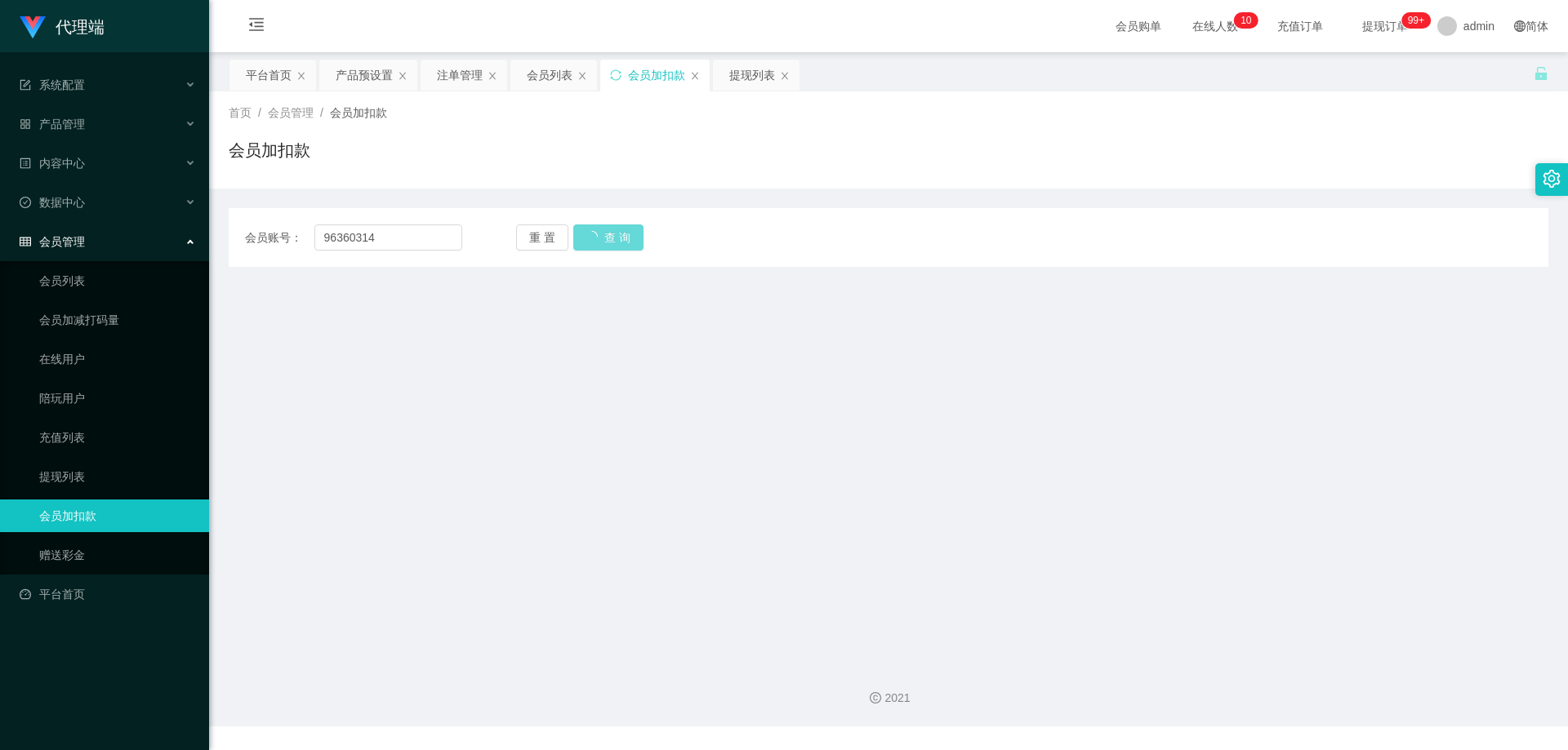
click at [700, 225] on div "重 置 查 询" at bounding box center [625, 237] width 217 height 26
click at [599, 192] on div "会员账号： 96360314 重 置 查 询 会员账号 会员姓名 账号余额 操作类型 人工加款 人工扣款 金额 确 定" at bounding box center [889, 227] width 1320 height 78
click at [592, 237] on div "重 置 查 询" at bounding box center [625, 237] width 217 height 26
click at [592, 236] on div "重 置 查 询" at bounding box center [625, 237] width 217 height 26
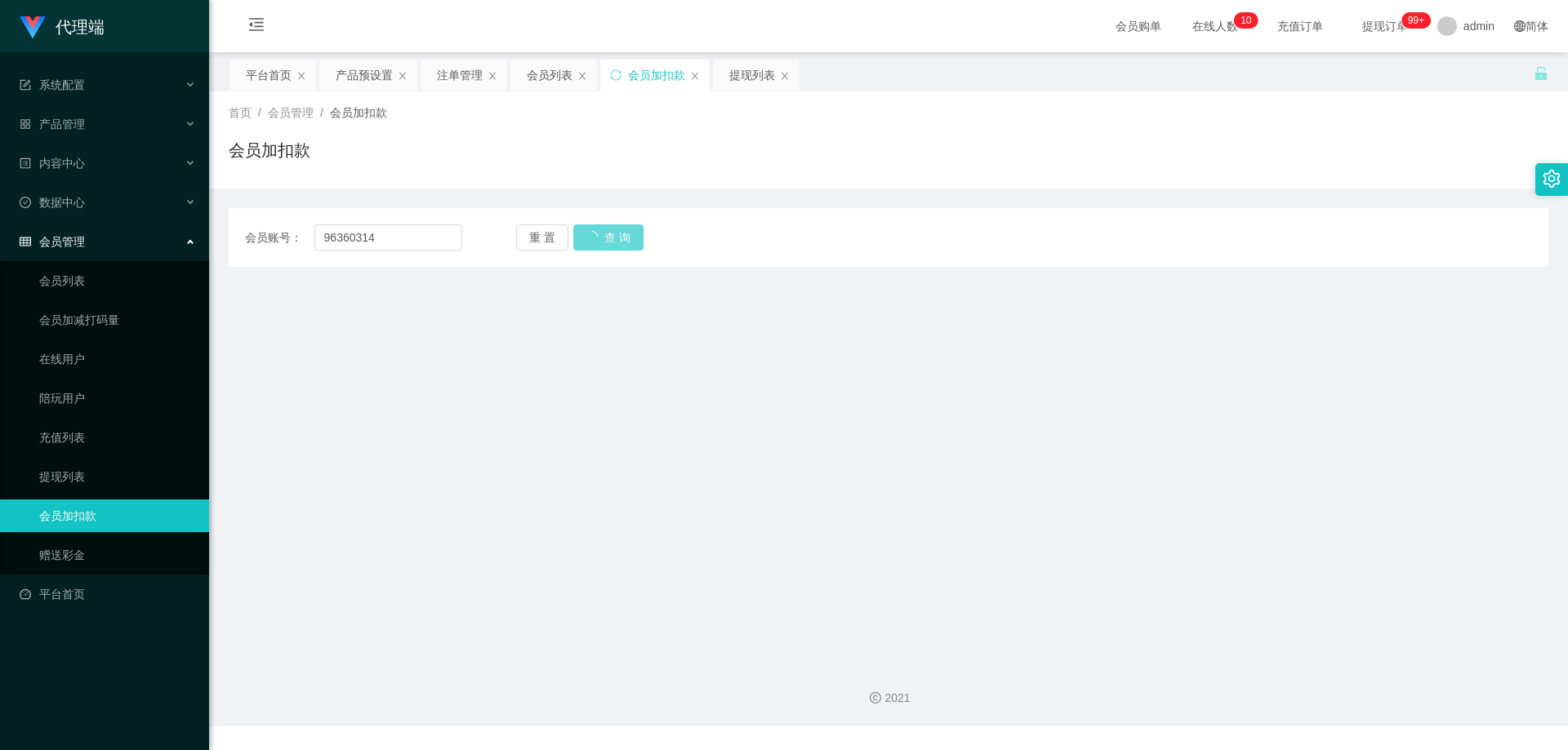
click at [592, 236] on div "重 置 查 询" at bounding box center [625, 237] width 217 height 26
click at [398, 237] on input "96360314" at bounding box center [388, 237] width 148 height 26
click at [787, 166] on div "会员加扣款" at bounding box center [889, 156] width 1320 height 38
click at [629, 230] on div "重 置 查 询" at bounding box center [625, 237] width 217 height 26
click at [628, 232] on div "重 置 查 询" at bounding box center [625, 237] width 217 height 26
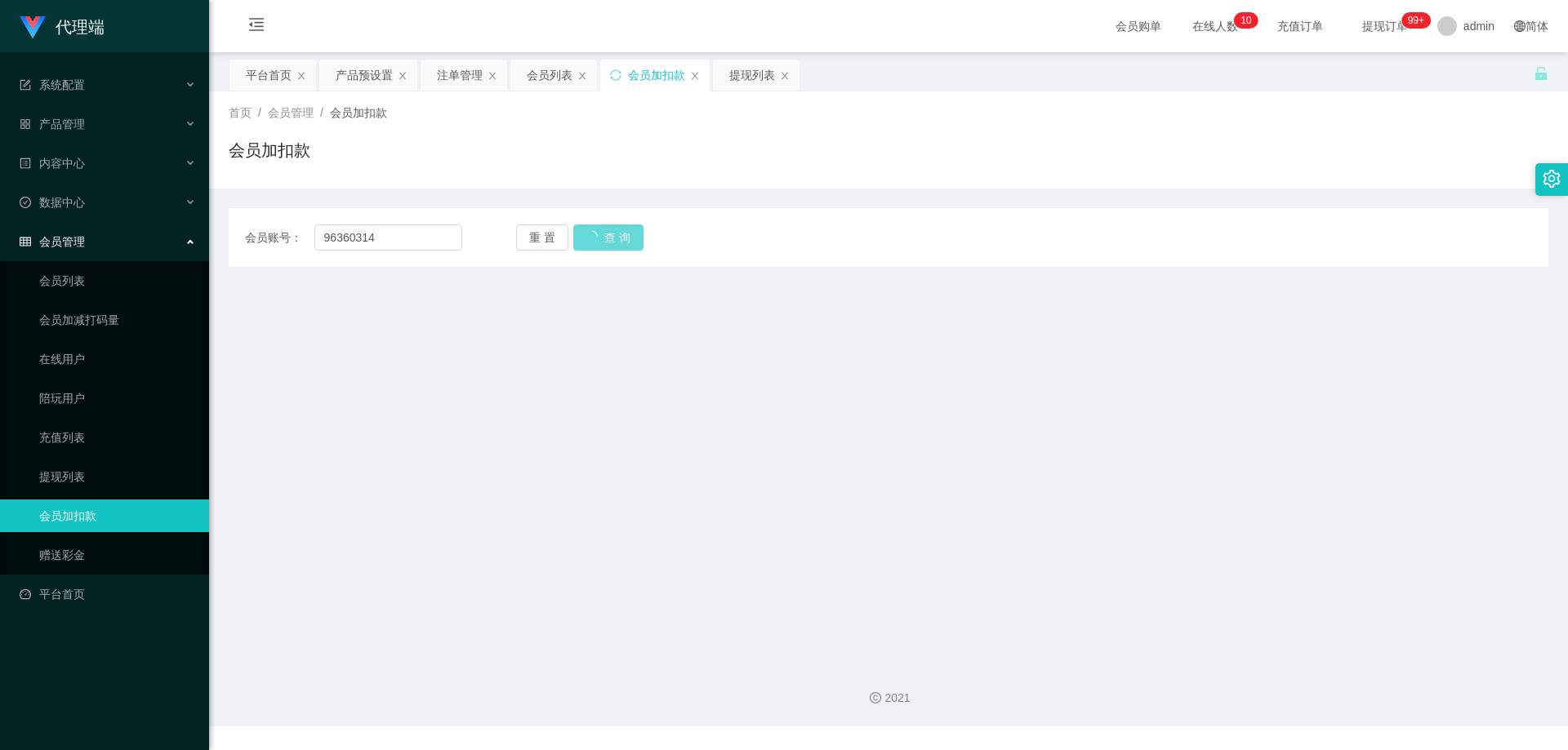
click at [624, 234] on div "重 置 查 询" at bounding box center [625, 237] width 217 height 26
click at [618, 234] on div "重 置 查 询" at bounding box center [625, 237] width 217 height 26
click at [617, 234] on div "重 置 查 询" at bounding box center [625, 237] width 217 height 26
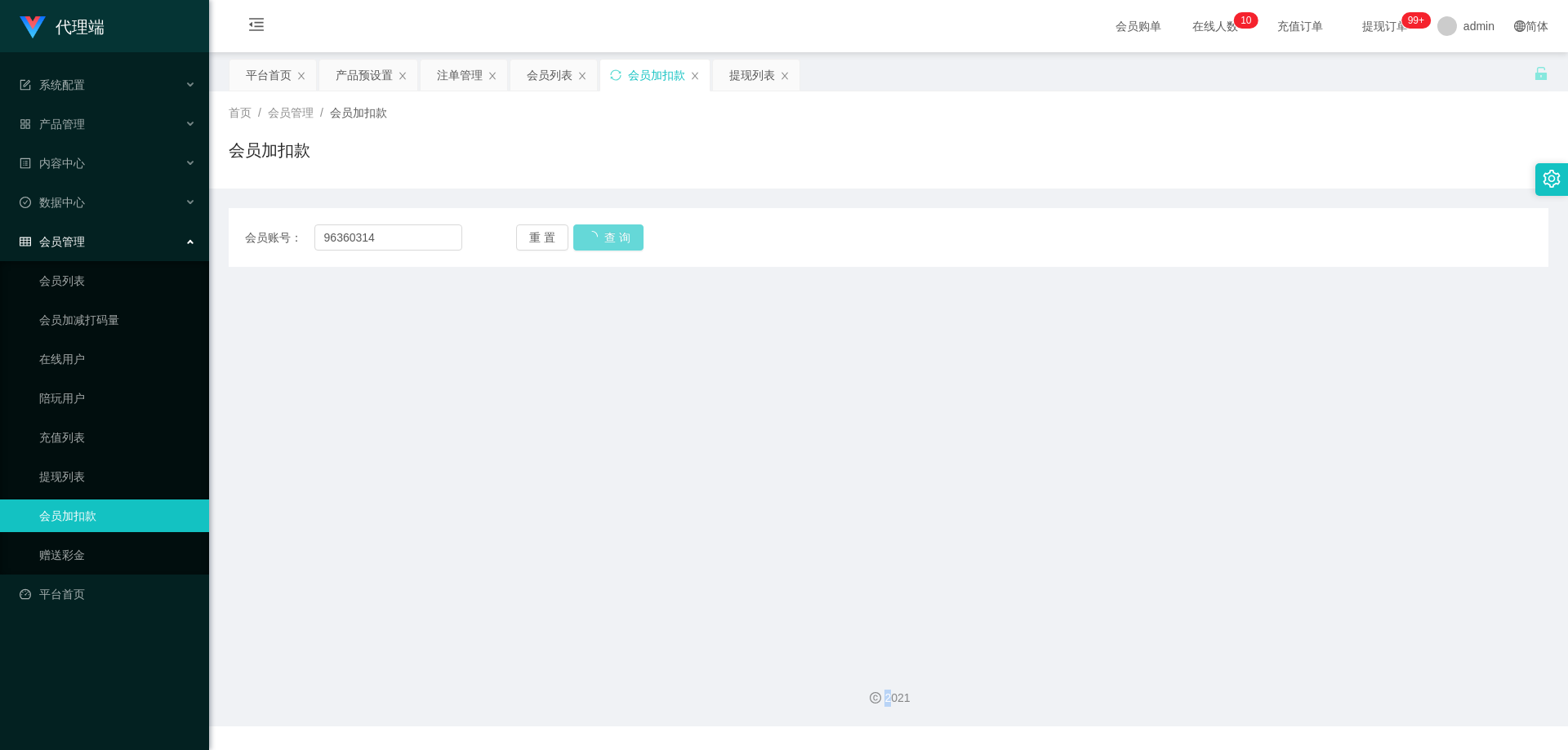
click at [617, 234] on div "重 置 查 询" at bounding box center [625, 237] width 217 height 26
click at [720, 199] on div "会员账号： 96360314 重 置 查 询 会员账号 会员姓名 账号余额 操作类型 人工加款 人工扣款 金额 确 定" at bounding box center [889, 227] width 1320 height 78
click at [635, 224] on div "重 置 查 询" at bounding box center [625, 237] width 217 height 26
click at [613, 231] on div "重 置 查 询" at bounding box center [625, 237] width 217 height 26
click at [677, 179] on div "首页 / 会员管理 / 会员加扣款 / 会员加扣款" at bounding box center [889, 139] width 1359 height 97
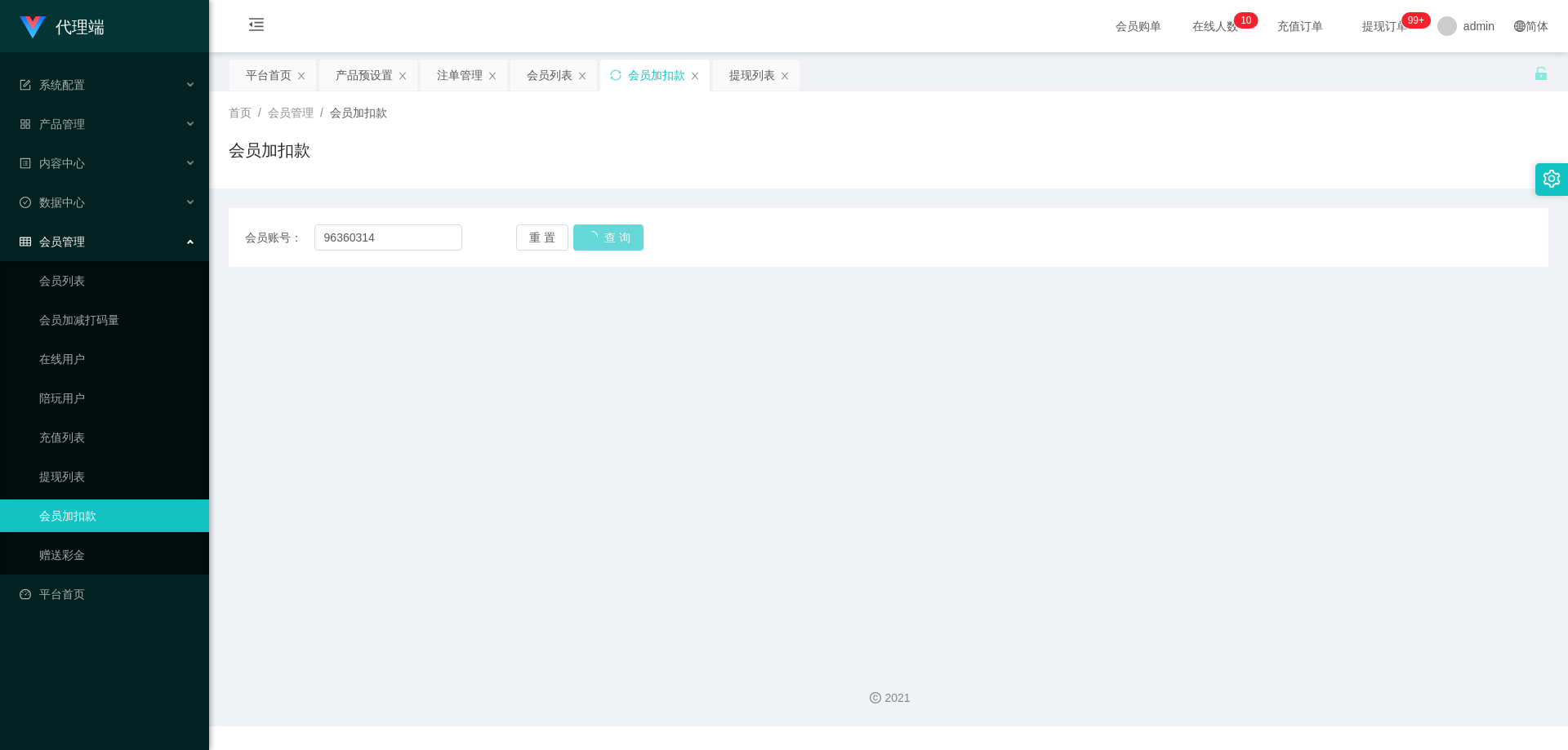
click at [628, 239] on div "重 置 查 询" at bounding box center [625, 237] width 217 height 26
click at [627, 237] on div "重 置 查 询" at bounding box center [625, 237] width 217 height 26
click at [831, 164] on div "会员加扣款" at bounding box center [889, 156] width 1320 height 38
click at [612, 239] on div "重 置 查 询" at bounding box center [625, 237] width 217 height 26
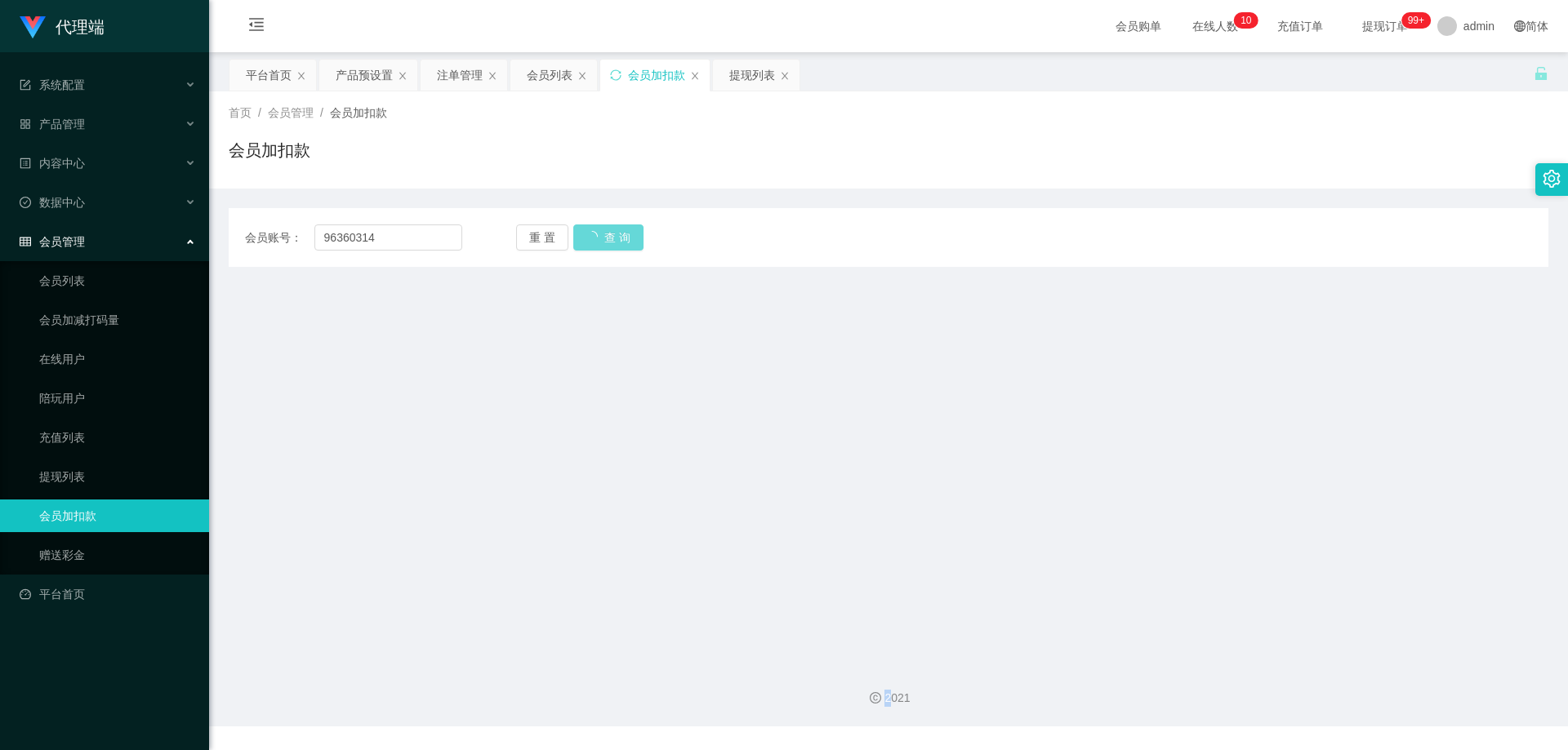
click at [612, 239] on div "重 置 查 询" at bounding box center [625, 237] width 217 height 26
click at [612, 240] on div "重 置 查 询" at bounding box center [625, 237] width 217 height 26
drag, startPoint x: 612, startPoint y: 240, endPoint x: 621, endPoint y: 234, distance: 10.8
click at [612, 240] on div "重 置 查 询" at bounding box center [625, 237] width 217 height 26
click at [783, 153] on div "会员加扣款" at bounding box center [889, 156] width 1320 height 38
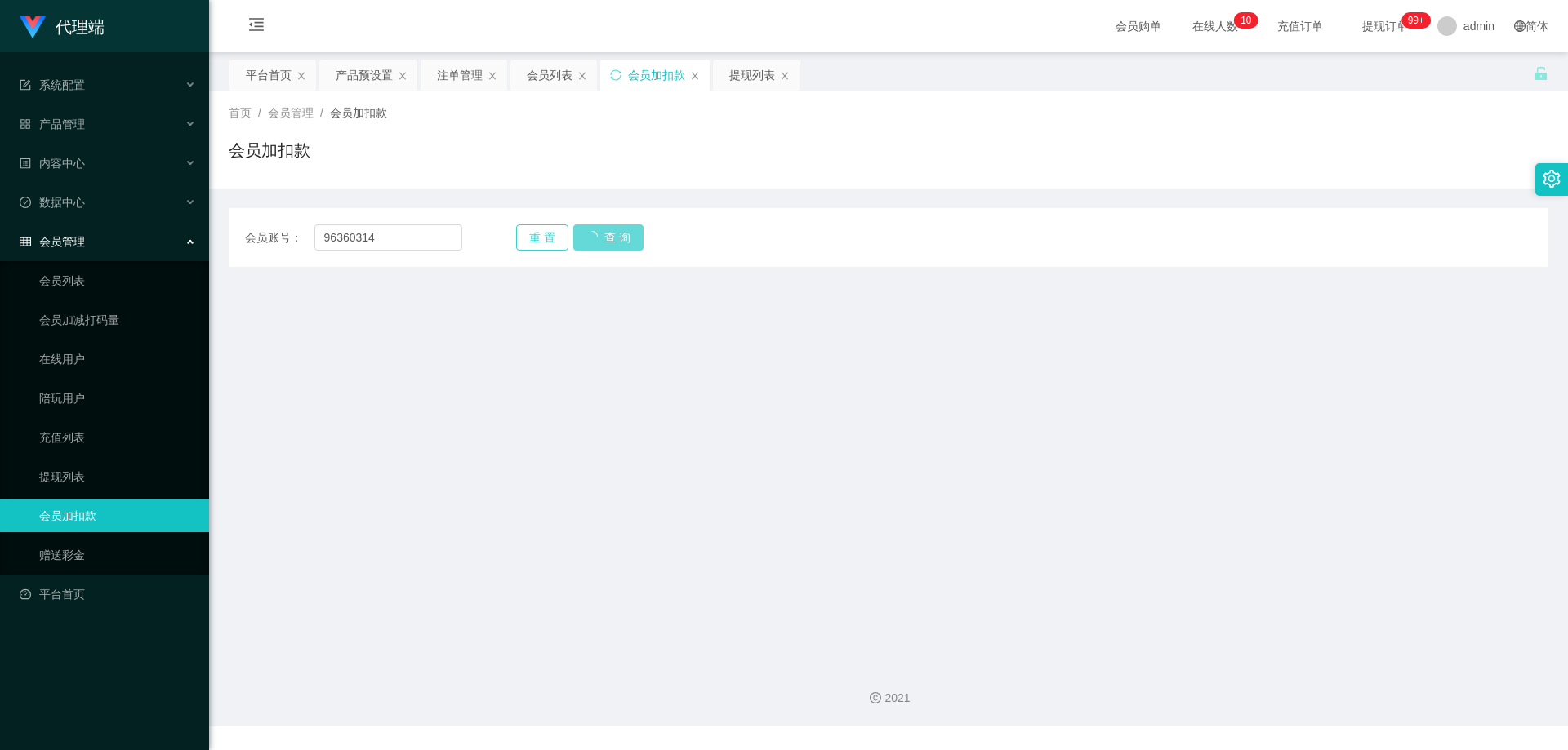
click at [533, 246] on button "重 置" at bounding box center [543, 237] width 53 height 26
click at [584, 239] on div "重 置 查 询" at bounding box center [625, 237] width 217 height 26
click at [585, 239] on div "重 置 查 询" at bounding box center [625, 237] width 217 height 26
click at [874, 157] on div "会员加扣款" at bounding box center [889, 156] width 1320 height 38
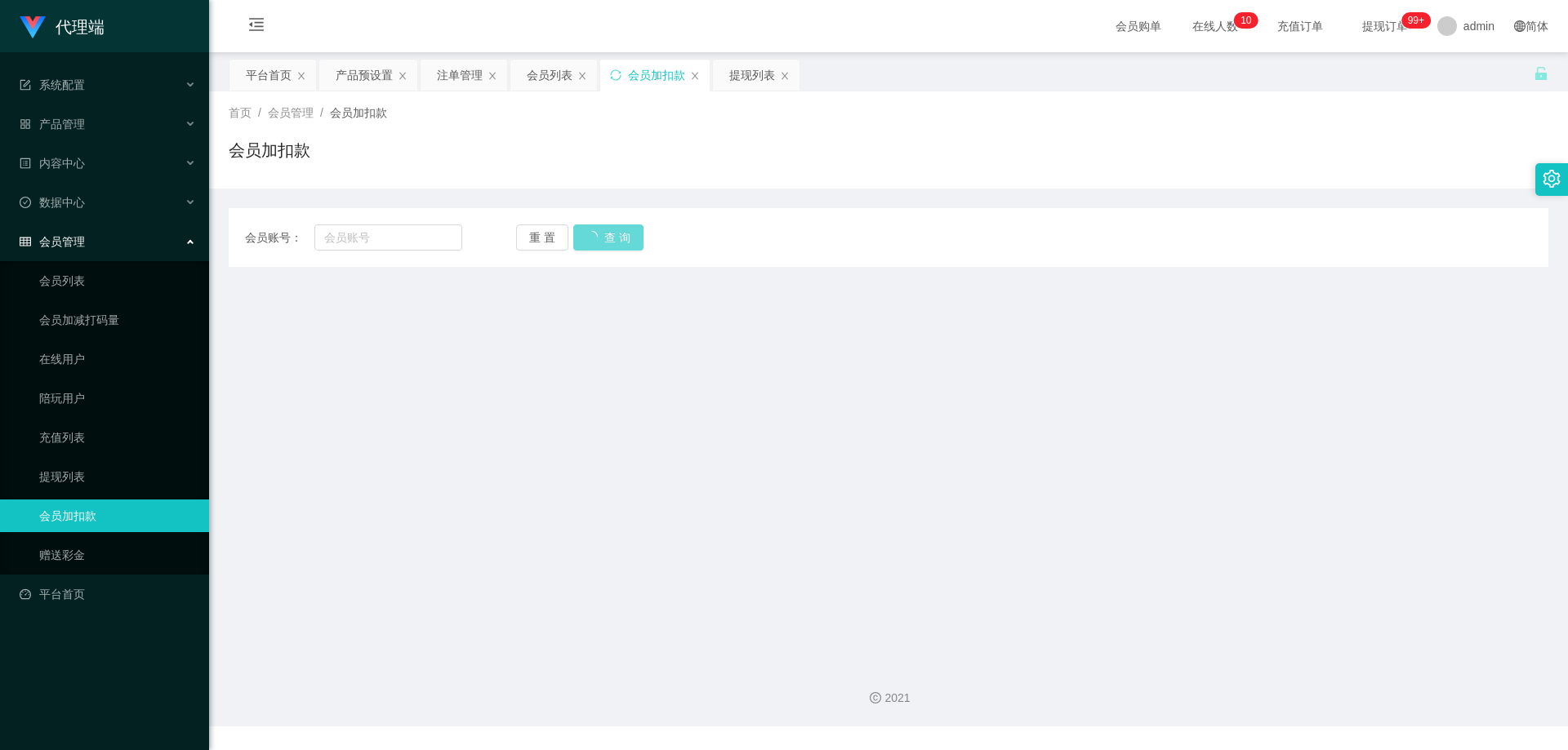
click at [874, 157] on div "会员加扣款" at bounding box center [889, 156] width 1320 height 38
click at [614, 237] on div "重 置 查 询" at bounding box center [625, 237] width 217 height 26
click at [553, 67] on div "会员列表" at bounding box center [550, 74] width 46 height 31
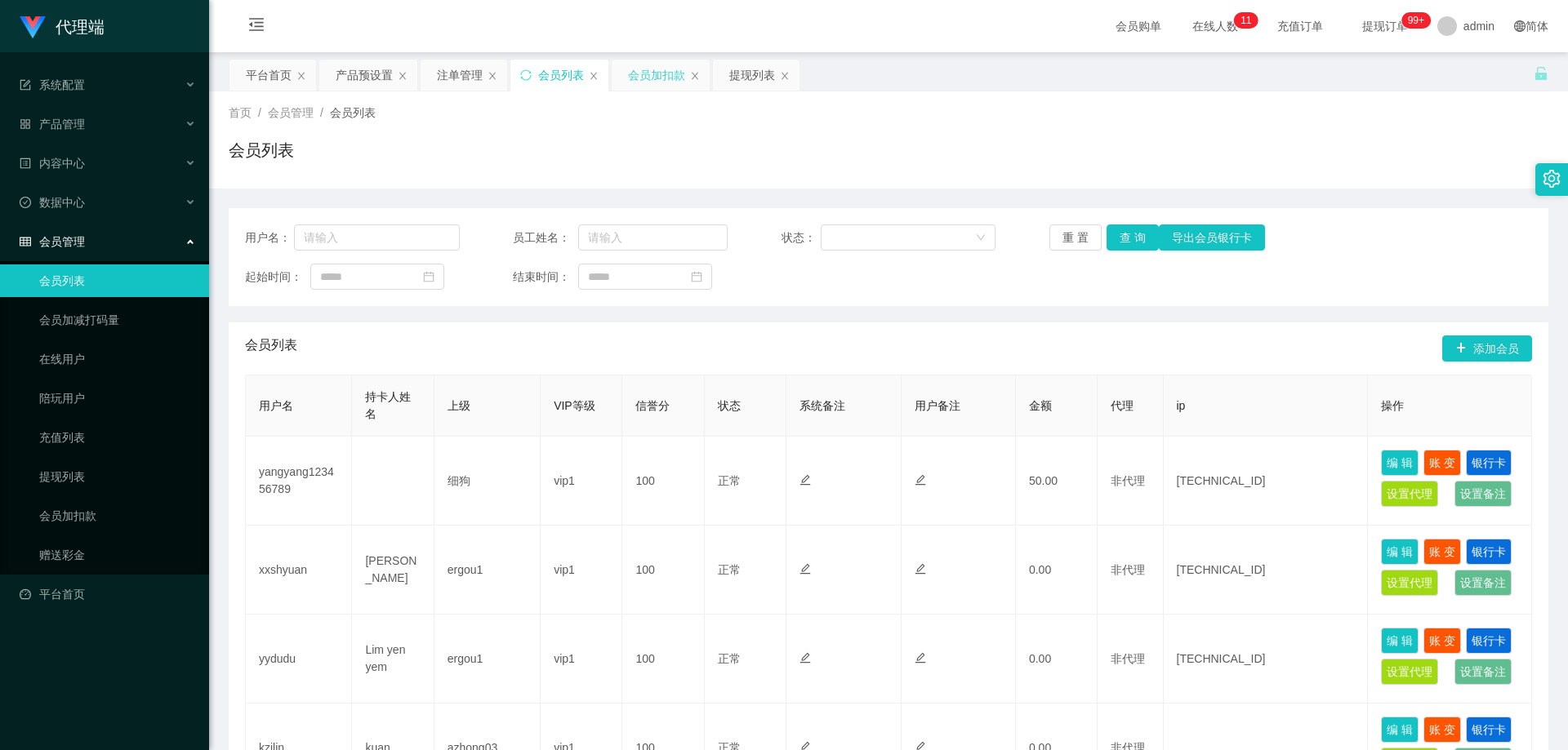
click at [662, 67] on div "会员加扣款" at bounding box center [656, 74] width 57 height 31
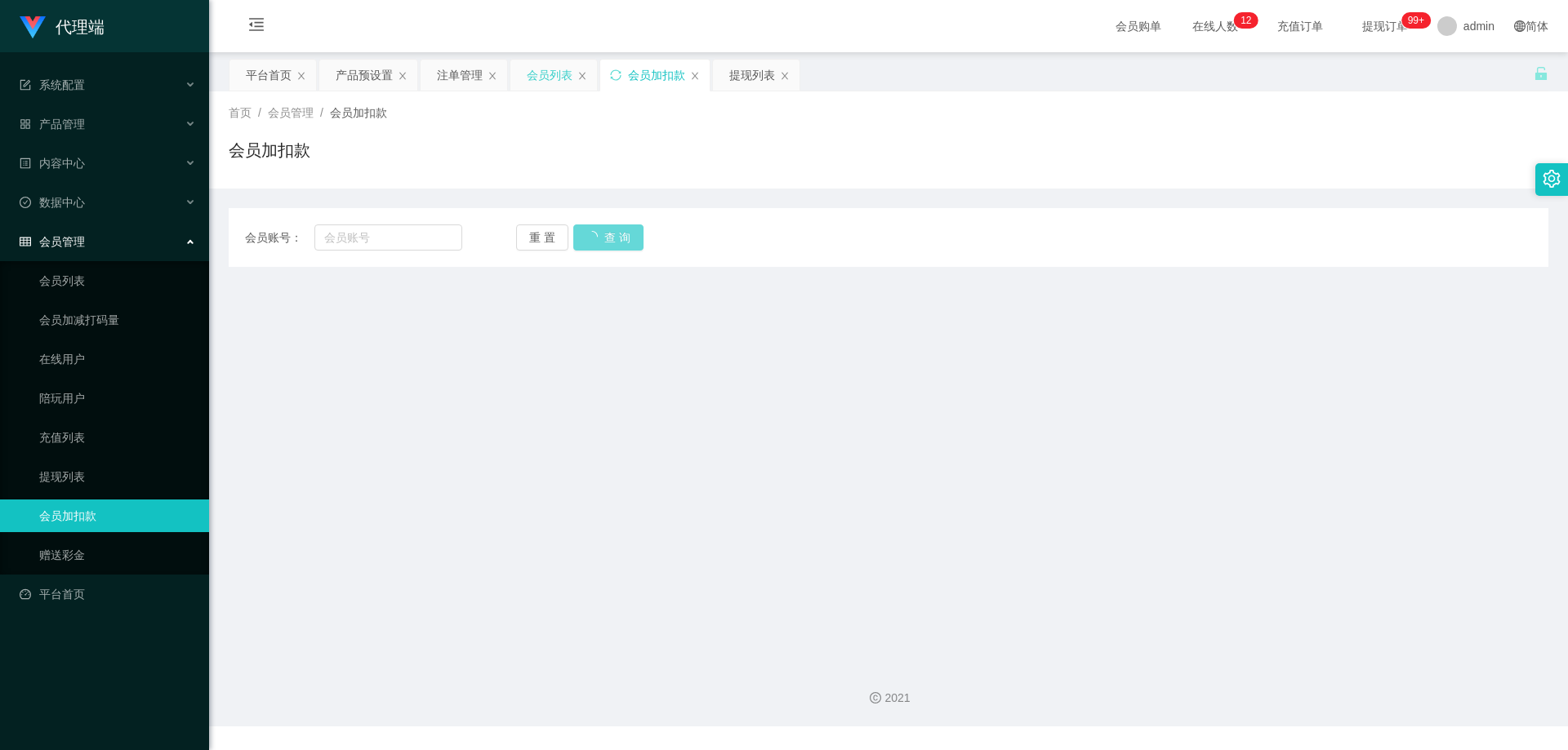
click at [545, 74] on div "会员列表" at bounding box center [550, 74] width 46 height 31
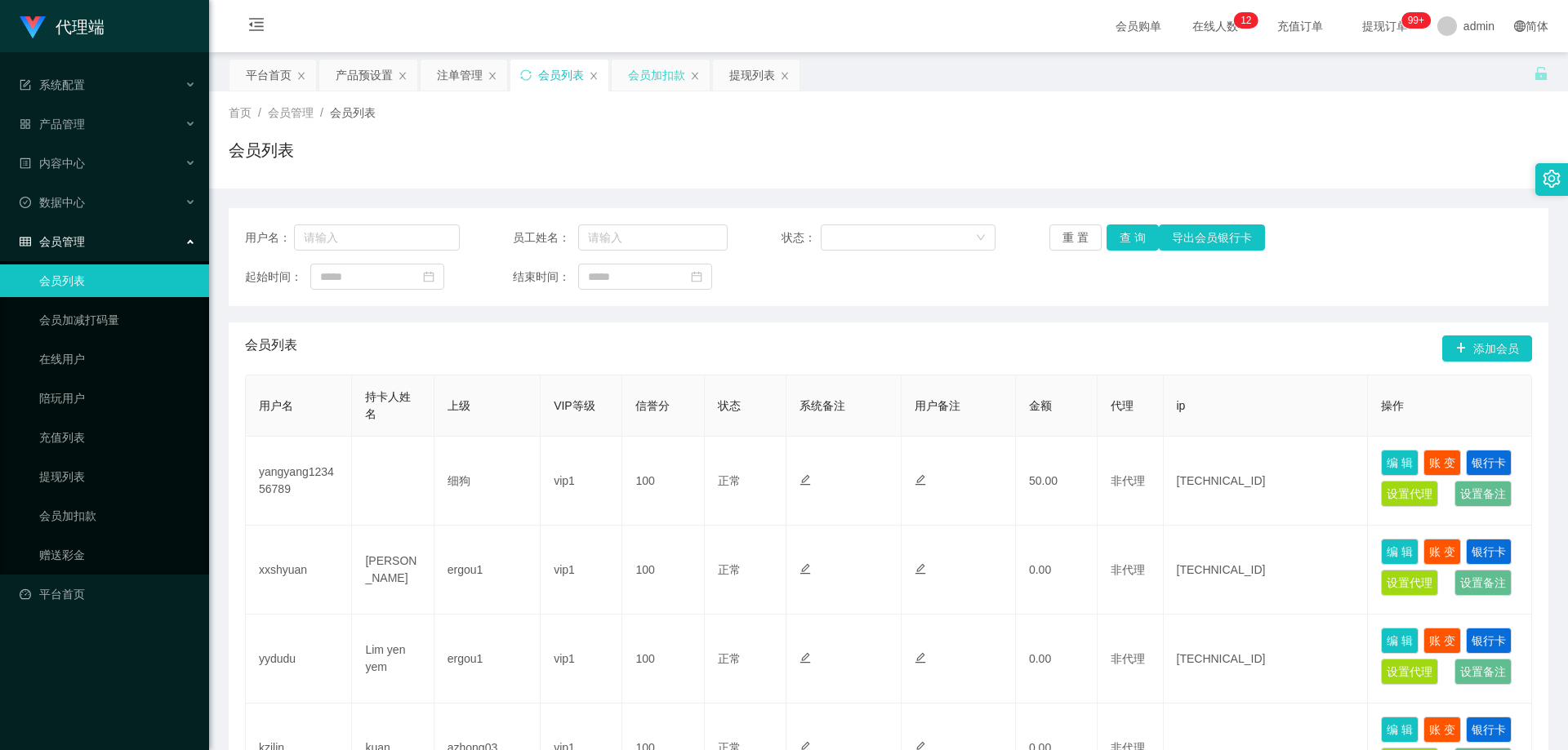
click at [652, 67] on div "会员加扣款" at bounding box center [656, 74] width 57 height 31
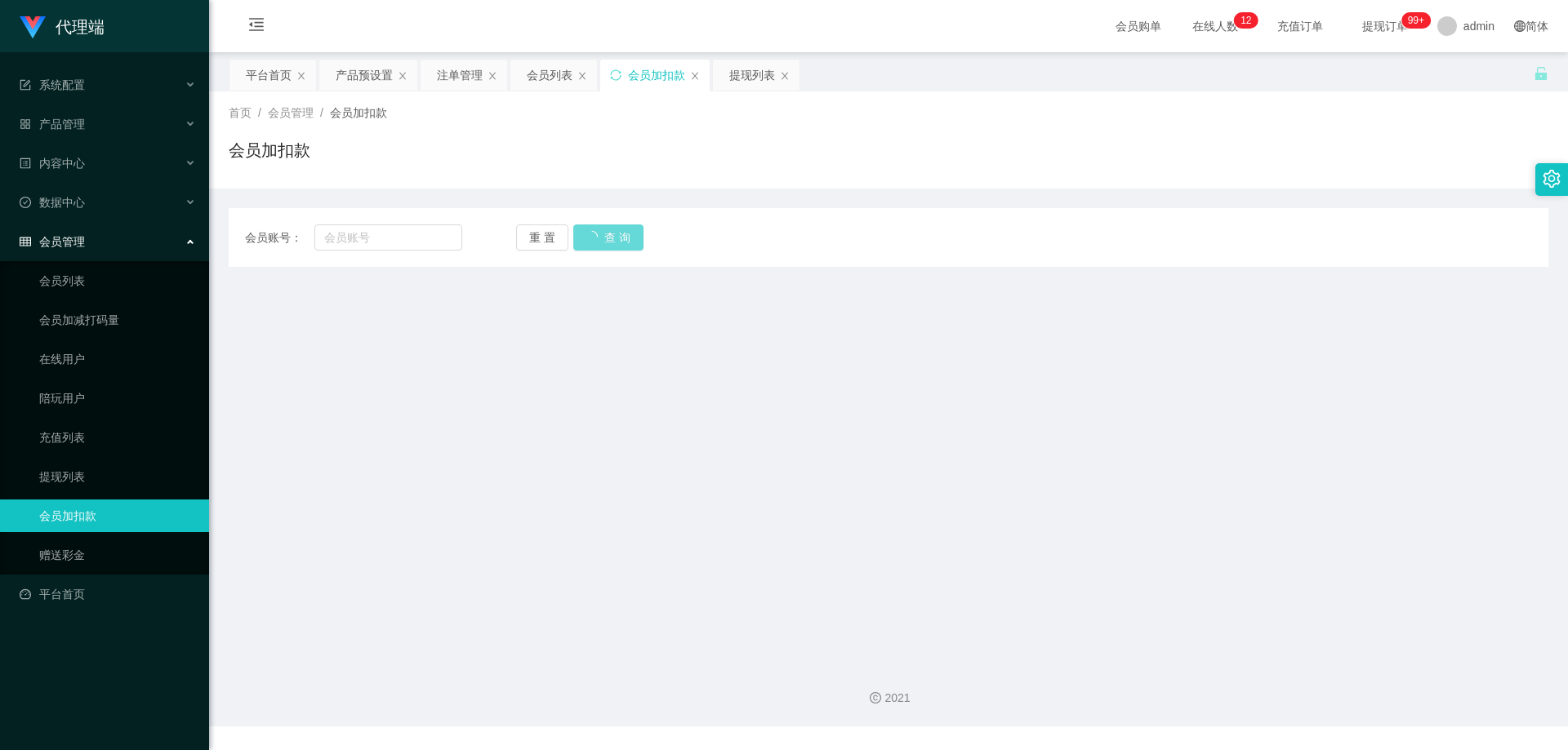
click at [592, 231] on div "重 置 查 询" at bounding box center [625, 237] width 217 height 26
click at [544, 59] on div "会员列表" at bounding box center [553, 74] width 89 height 32
click at [548, 81] on div "会员列表" at bounding box center [550, 74] width 46 height 31
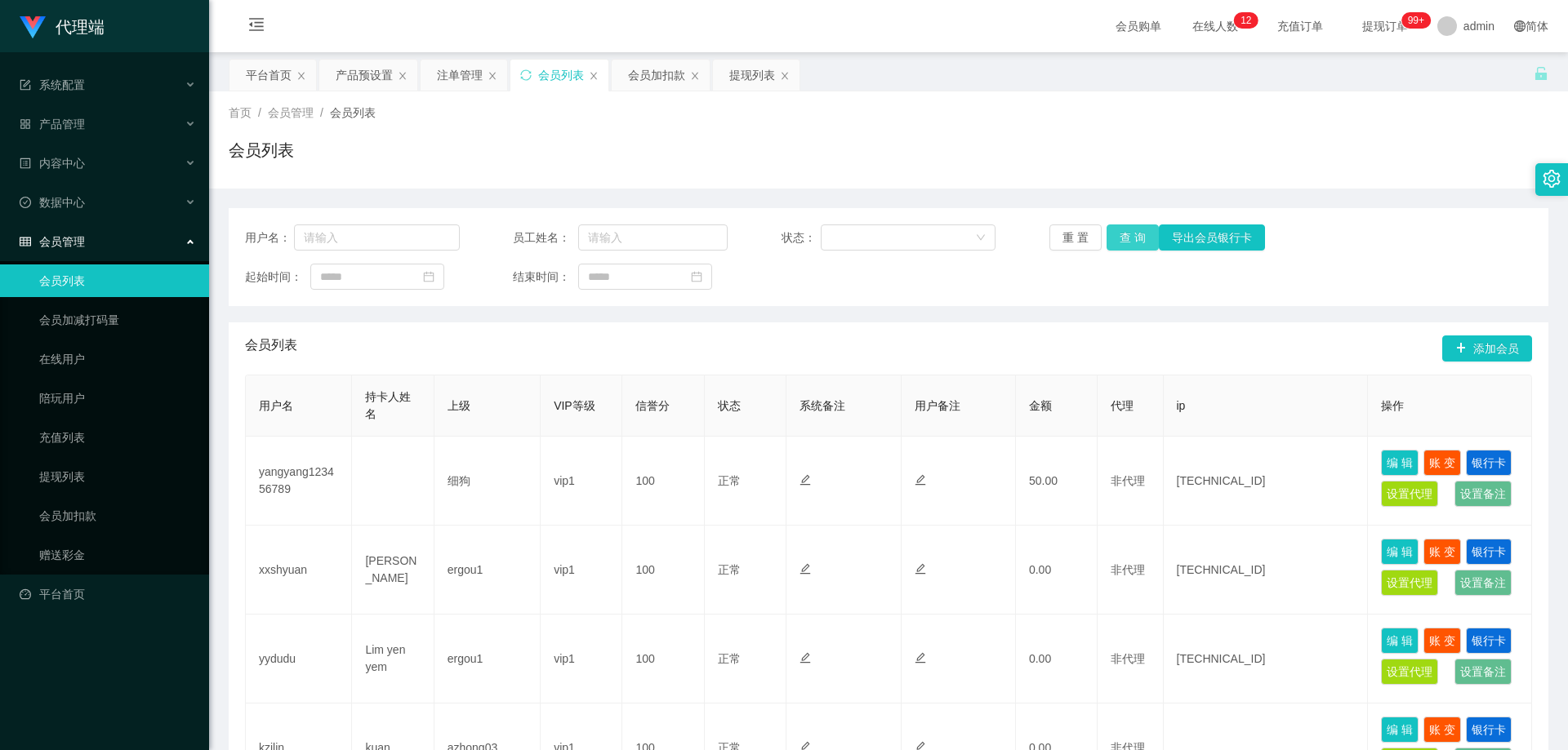
click at [1132, 239] on button "查 询" at bounding box center [1133, 237] width 53 height 26
click at [1126, 236] on button "查 询" at bounding box center [1133, 237] width 53 height 26
click at [451, 70] on div "注单管理" at bounding box center [460, 74] width 46 height 31
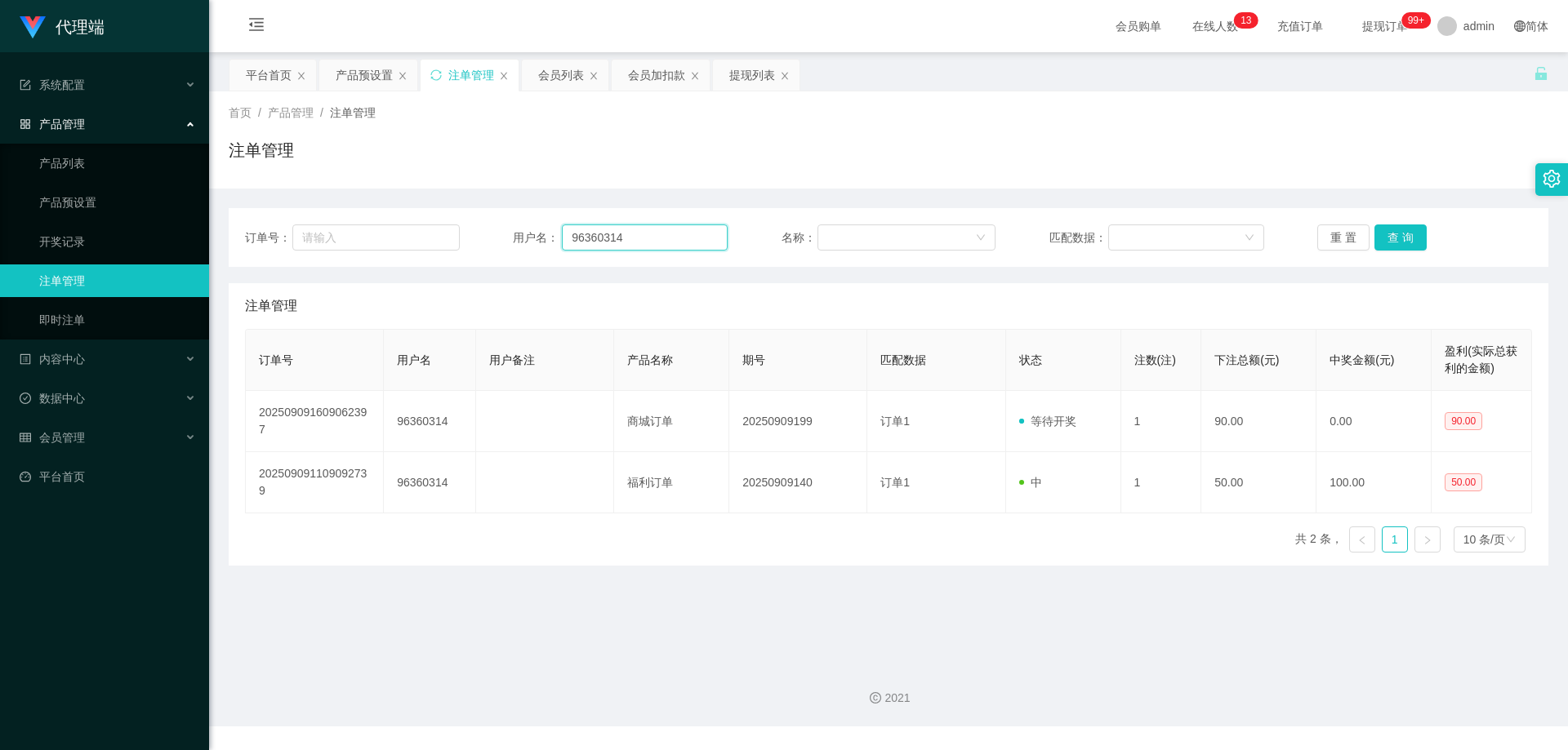
drag, startPoint x: 644, startPoint y: 242, endPoint x: 621, endPoint y: 242, distance: 23.0
click at [621, 242] on input "96360314" at bounding box center [644, 237] width 166 height 26
click at [502, 165] on div "注单管理" at bounding box center [889, 156] width 1320 height 38
click at [550, 66] on div "会员列表" at bounding box center [561, 74] width 46 height 31
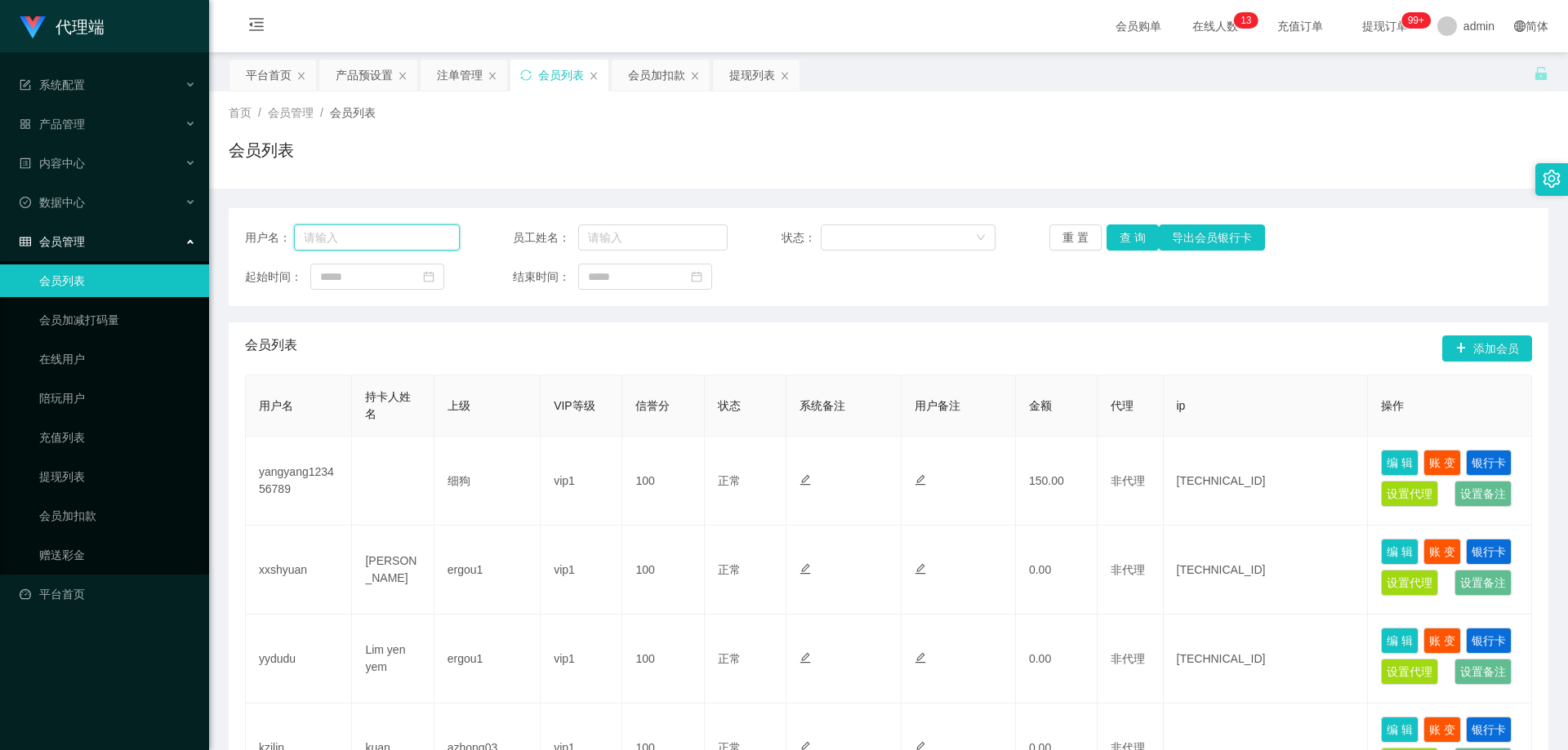
click at [402, 236] on input "text" at bounding box center [376, 237] width 166 height 26
paste input "96360314"
type input "96360314"
click at [1126, 241] on button "查 询" at bounding box center [1133, 237] width 53 height 26
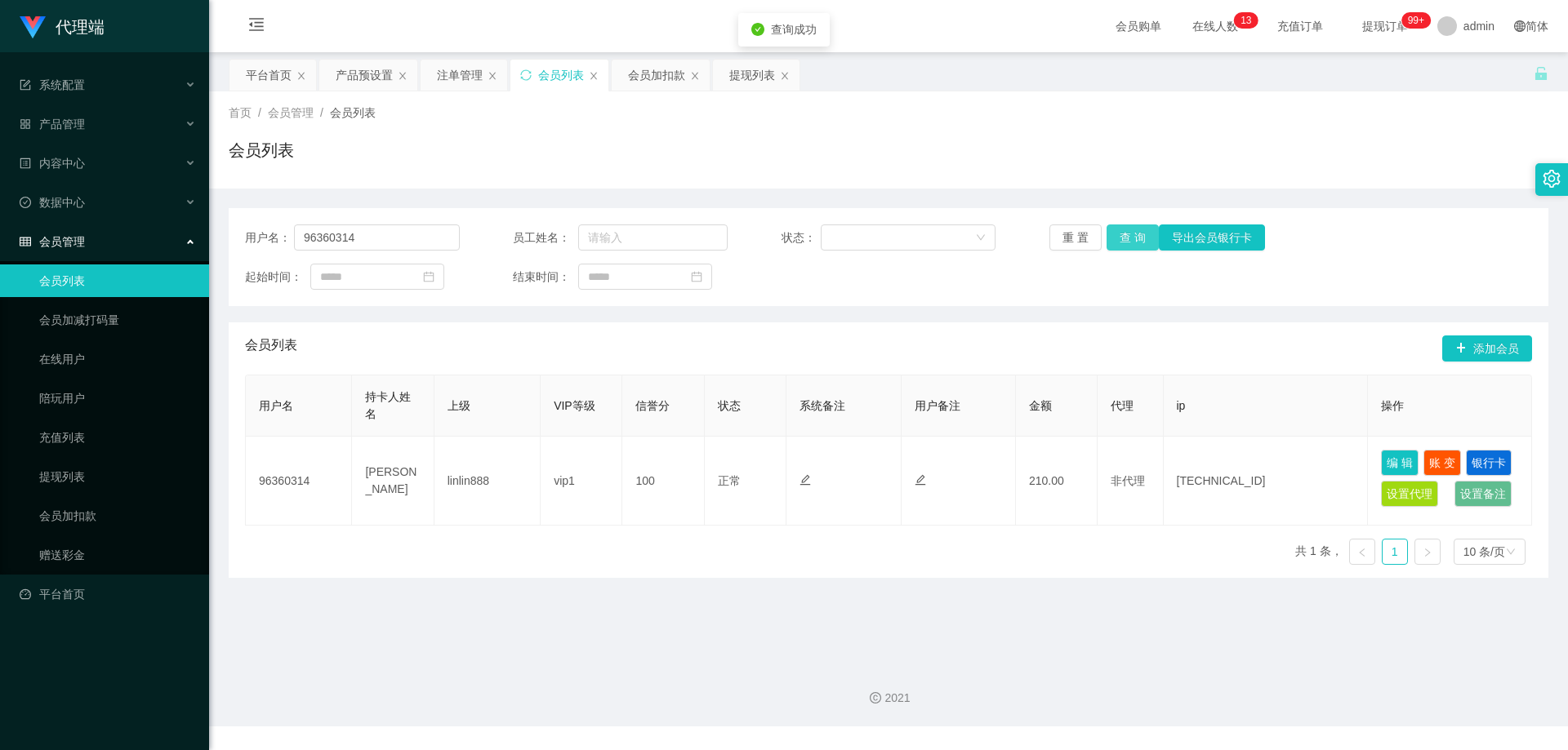
click at [1129, 233] on button "查 询" at bounding box center [1133, 237] width 53 height 26
click at [1129, 233] on div "重 置 查 询 导出会员银行卡" at bounding box center [1156, 237] width 215 height 26
click at [1129, 233] on button "查 询" at bounding box center [1133, 237] width 53 height 26
click at [627, 69] on div "会员加扣款" at bounding box center [661, 74] width 98 height 31
click at [642, 82] on div "会员加扣款" at bounding box center [656, 74] width 57 height 31
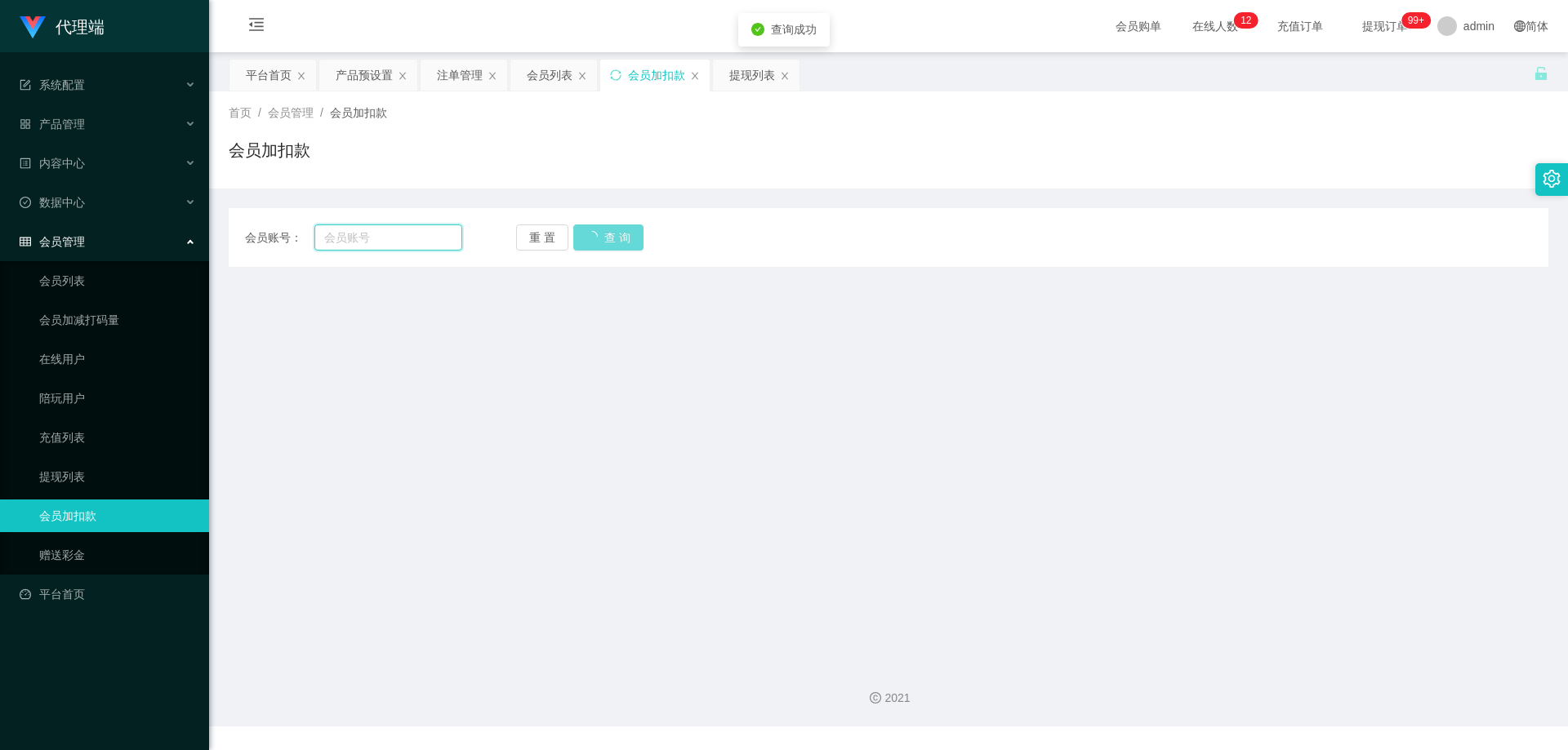
click at [407, 230] on input "text" at bounding box center [388, 237] width 148 height 26
paste input "96360314"
type input "96360314"
click at [614, 238] on div "重 置 查 询" at bounding box center [625, 237] width 217 height 26
click at [544, 237] on button "重 置" at bounding box center [543, 237] width 53 height 26
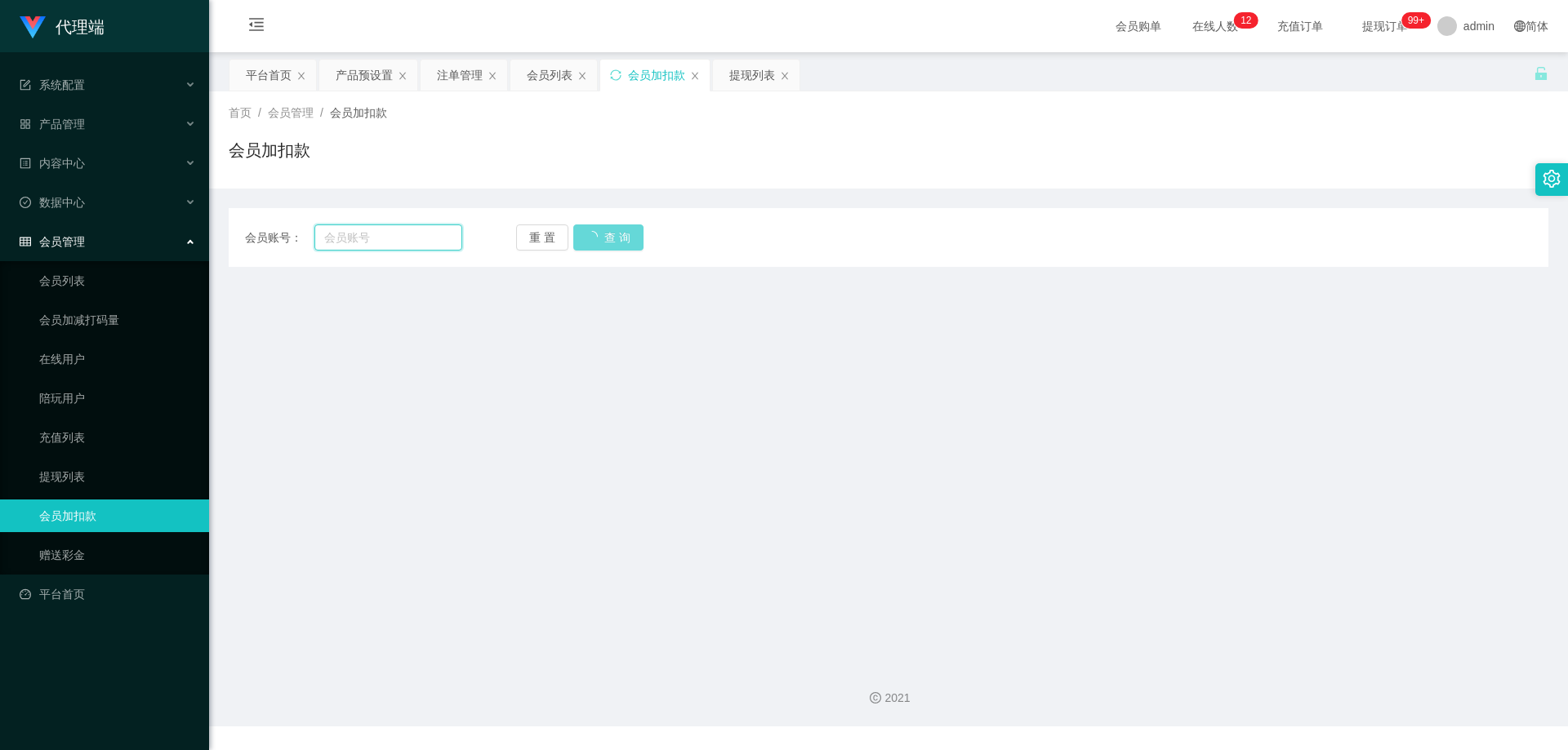
click at [393, 230] on input "text" at bounding box center [388, 237] width 148 height 26
click at [695, 74] on icon "图标: close" at bounding box center [694, 75] width 10 height 10
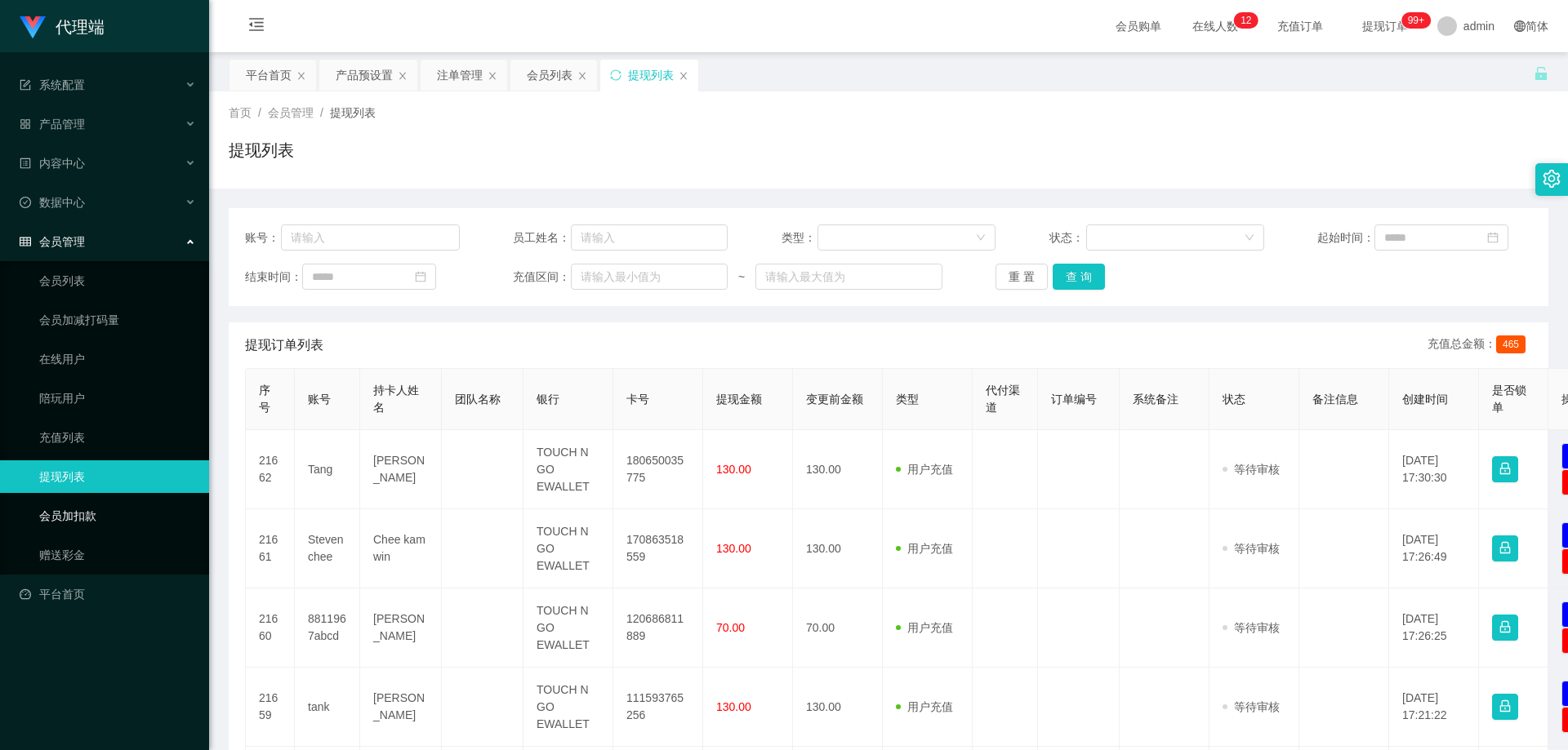
click at [92, 516] on link "会员加扣款" at bounding box center [117, 515] width 157 height 32
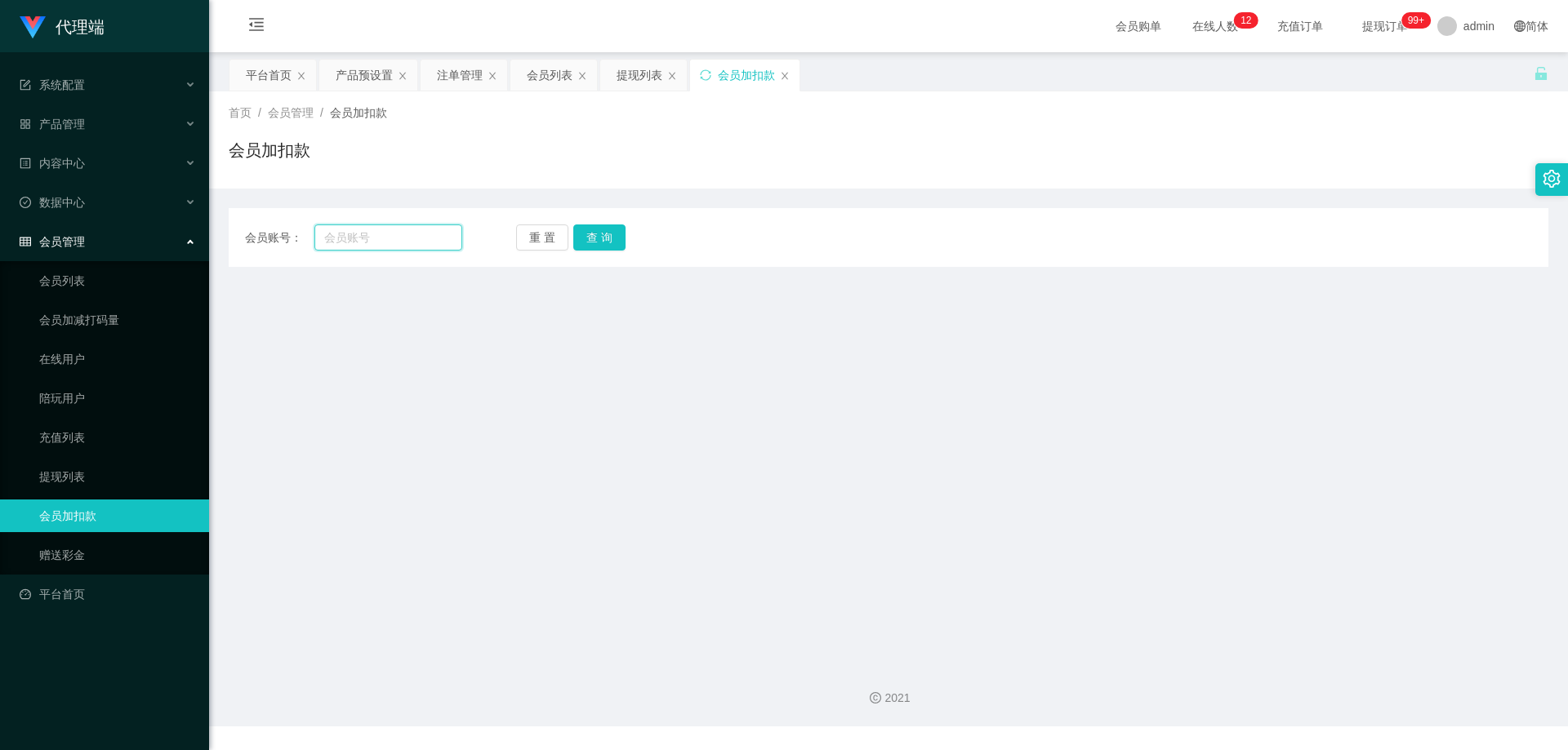
click at [418, 244] on input "text" at bounding box center [388, 237] width 148 height 26
paste input "96360314"
type input "96360314"
click at [592, 237] on button "查 询" at bounding box center [600, 237] width 53 height 26
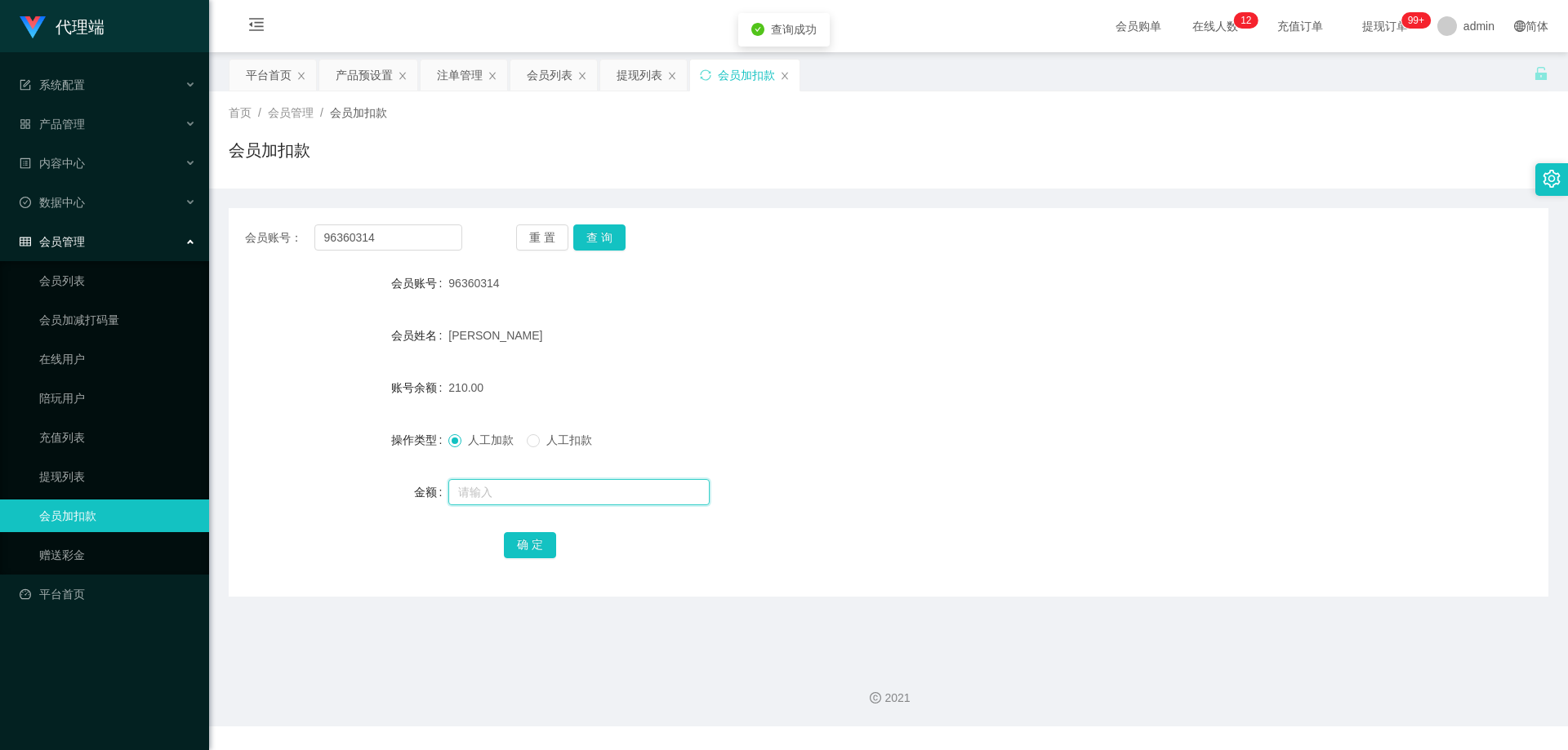
click at [512, 497] on input "text" at bounding box center [579, 492] width 261 height 26
type input "180"
click at [531, 551] on button "确 定" at bounding box center [530, 546] width 53 height 26
click at [734, 360] on form "会员账号 96360314 会员姓名 Jeffrey Git 账号余额 390.00 操作类型 人工加款 人工扣款 金额 确 定" at bounding box center [889, 414] width 1320 height 294
click at [543, 72] on div "会员列表" at bounding box center [550, 74] width 46 height 31
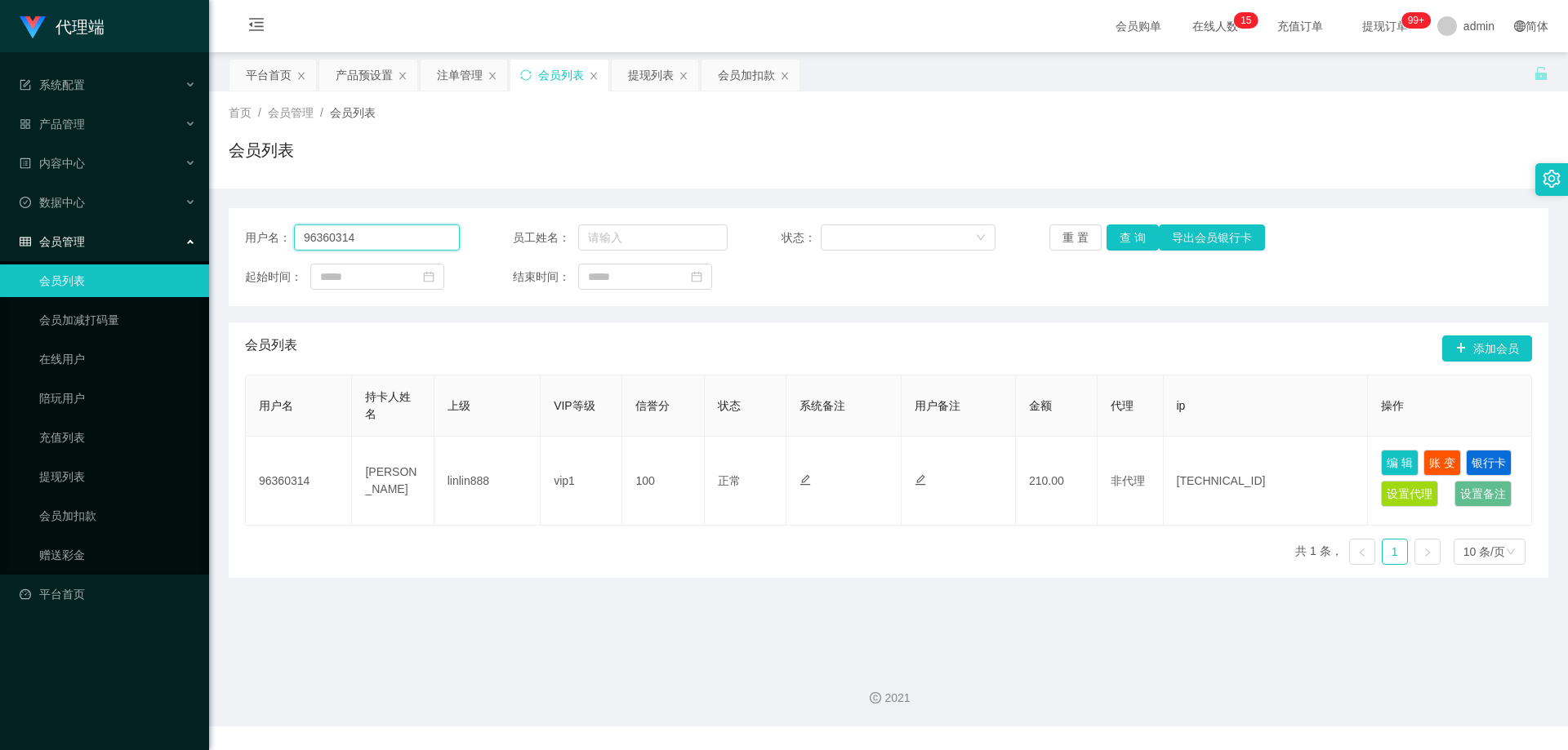
drag, startPoint x: 293, startPoint y: 234, endPoint x: 181, endPoint y: 228, distance: 112.2
click at [174, 230] on section "代理端 系统配置 产品管理 产品列表 产品预设置 开奖记录 注单管理 即时注单 内容中心 数据中心 会员管理 会员列表 会员加减打码量 在线用户 陪玩用户 充…" at bounding box center [784, 363] width 1568 height 726
paste input "Tanml"
type input "Tanml"
click at [1121, 244] on button "查 询" at bounding box center [1133, 237] width 53 height 26
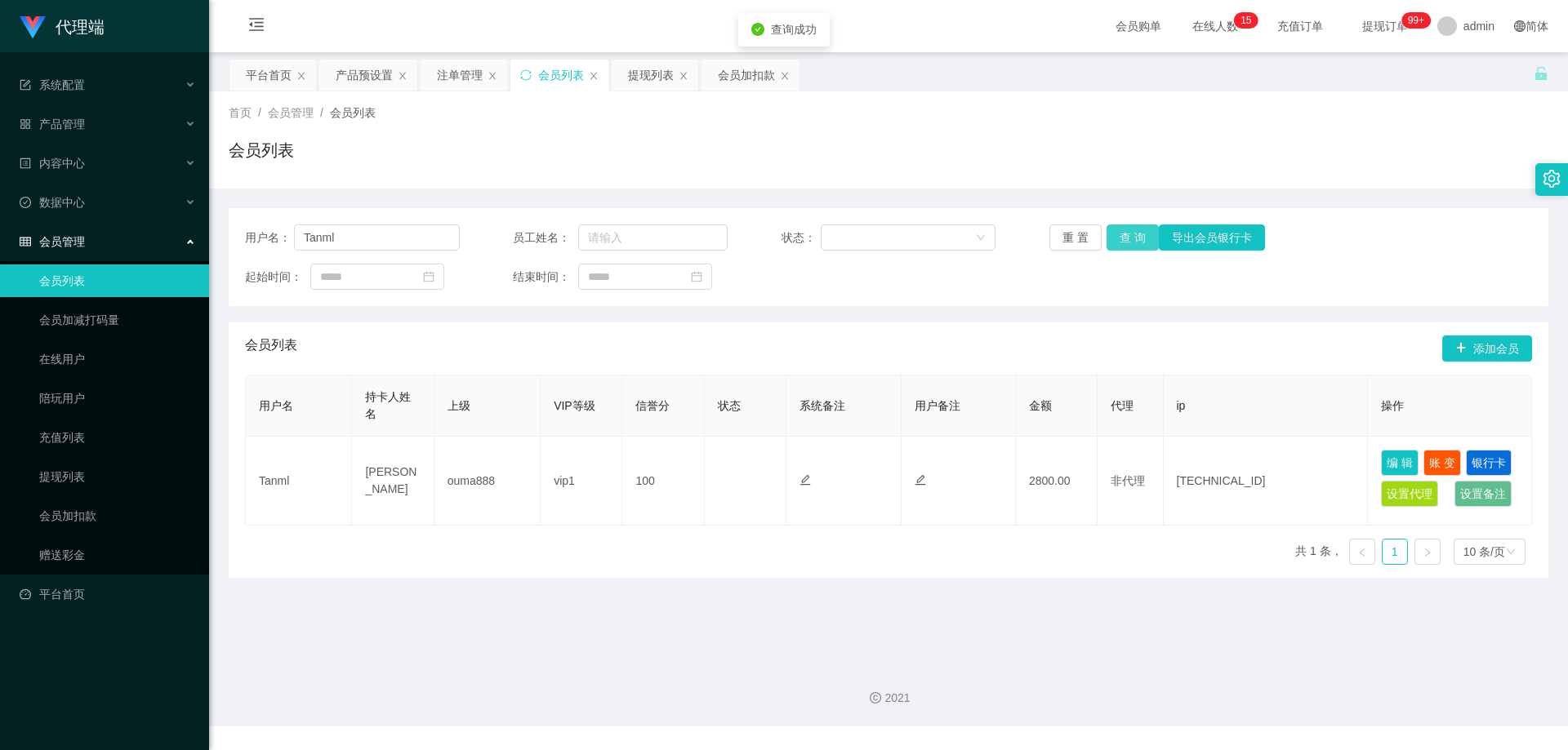
click at [1121, 239] on button "查 询" at bounding box center [1133, 237] width 53 height 26
click at [453, 74] on div "注单管理" at bounding box center [460, 74] width 46 height 31
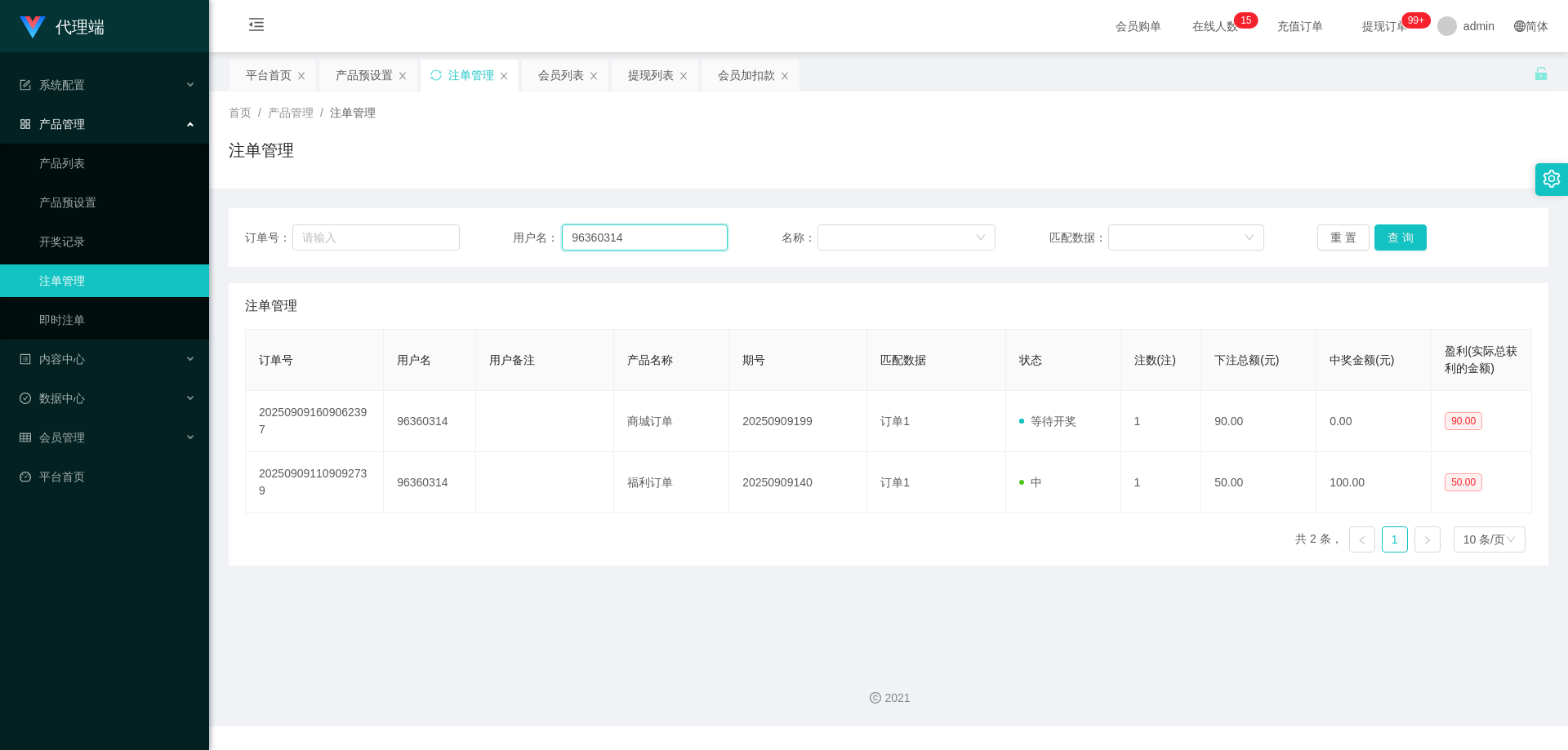
drag, startPoint x: 607, startPoint y: 236, endPoint x: 564, endPoint y: 223, distance: 44.9
click at [436, 227] on div "订单号： 用户名： 96360314 名称： 匹配数据： 重 置 查 询" at bounding box center [889, 237] width 1288 height 26
paste input "Tanml"
type input "Tanml"
click at [1395, 236] on button "查 询" at bounding box center [1401, 237] width 53 height 26
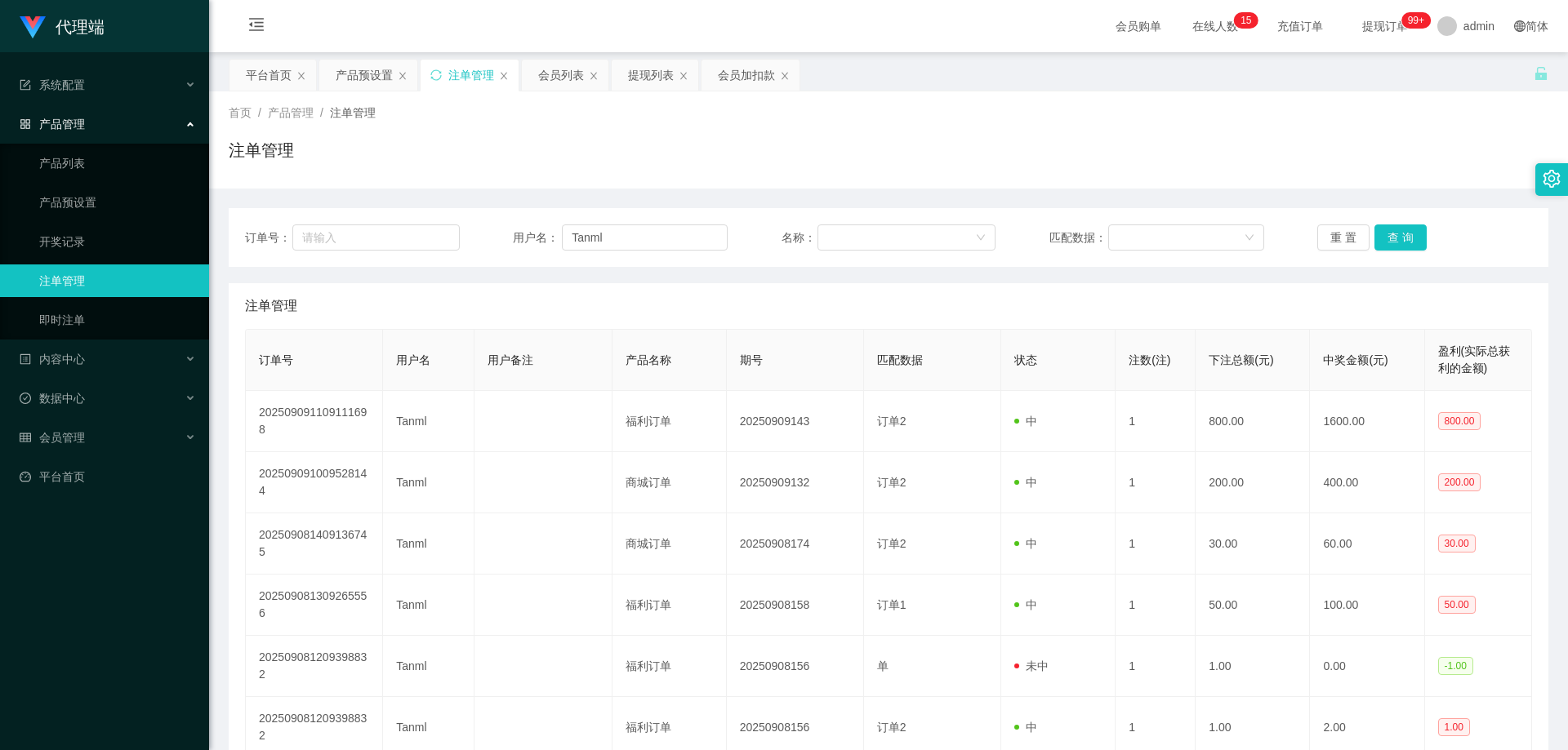
drag, startPoint x: 1067, startPoint y: 145, endPoint x: 1010, endPoint y: 135, distance: 57.9
click at [1050, 142] on div "注单管理" at bounding box center [889, 156] width 1320 height 38
click at [537, 75] on div "会员列表" at bounding box center [564, 74] width 87 height 31
click at [557, 74] on div "会员列表" at bounding box center [561, 74] width 46 height 31
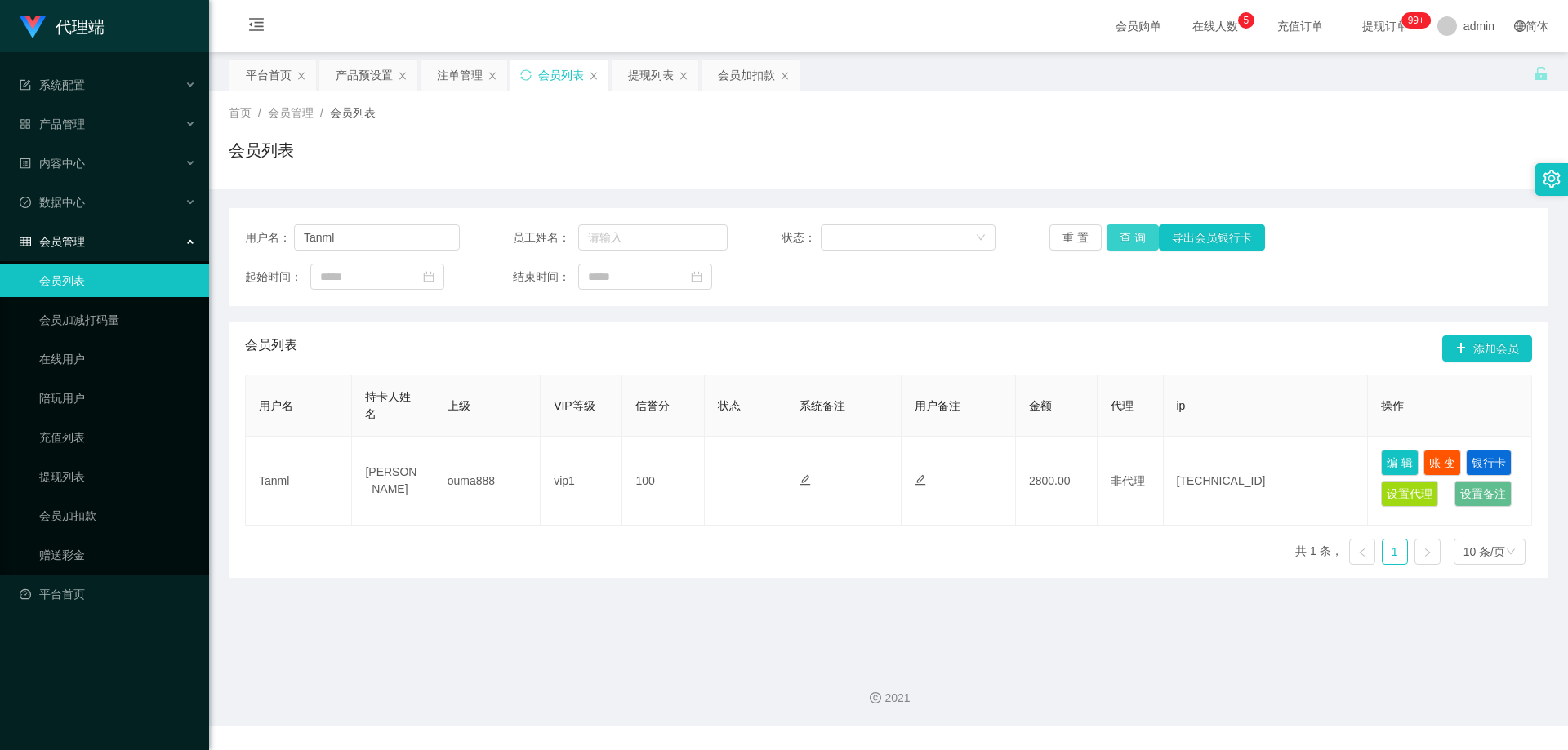
click at [1132, 231] on button "查 询" at bounding box center [1133, 237] width 53 height 26
